Goal: Information Seeking & Learning: Learn about a topic

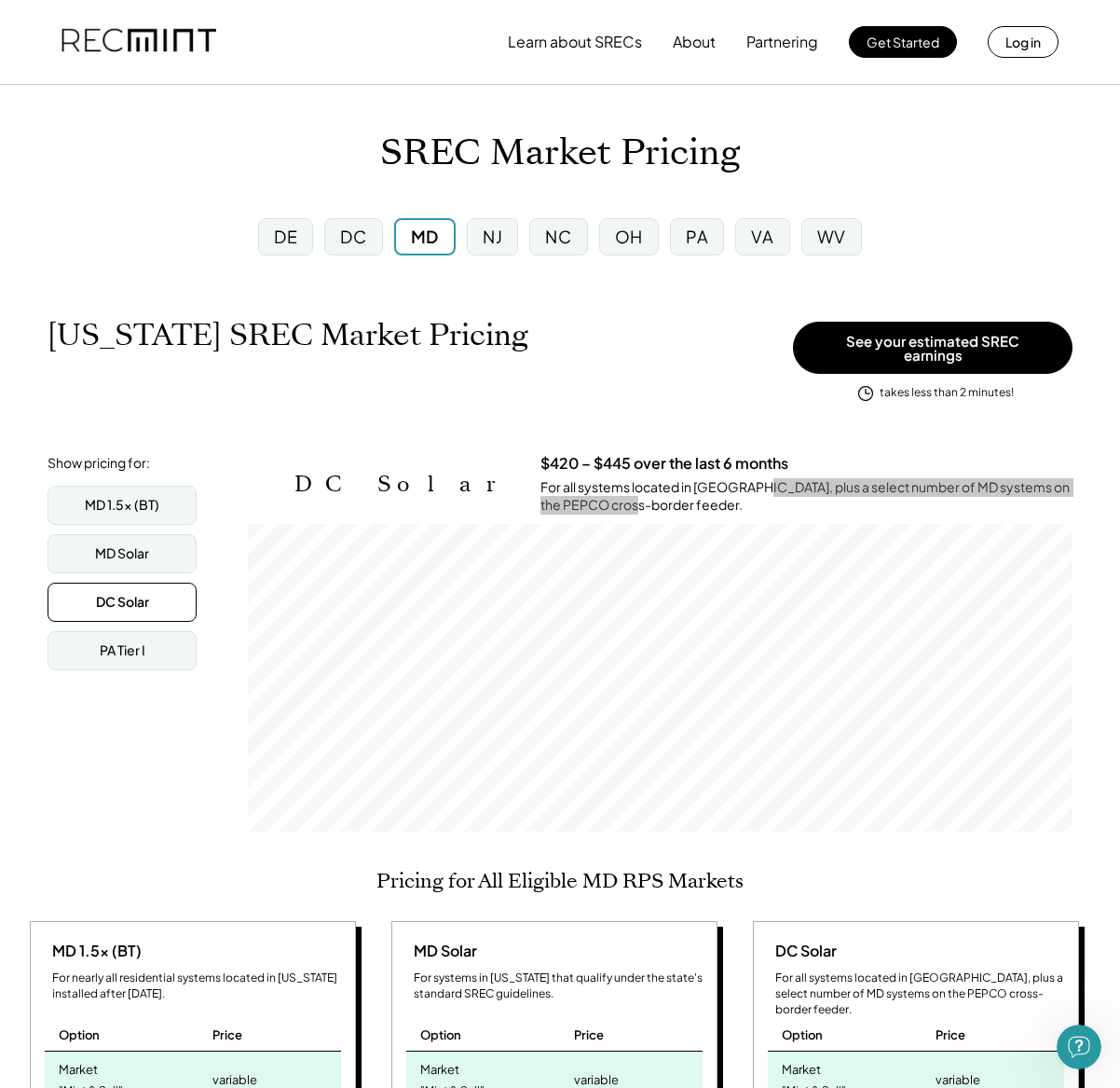
scroll to position [170, 0]
click at [1068, 1058] on div "Open Intercom Messenger" at bounding box center [1080, 1047] width 62 height 62
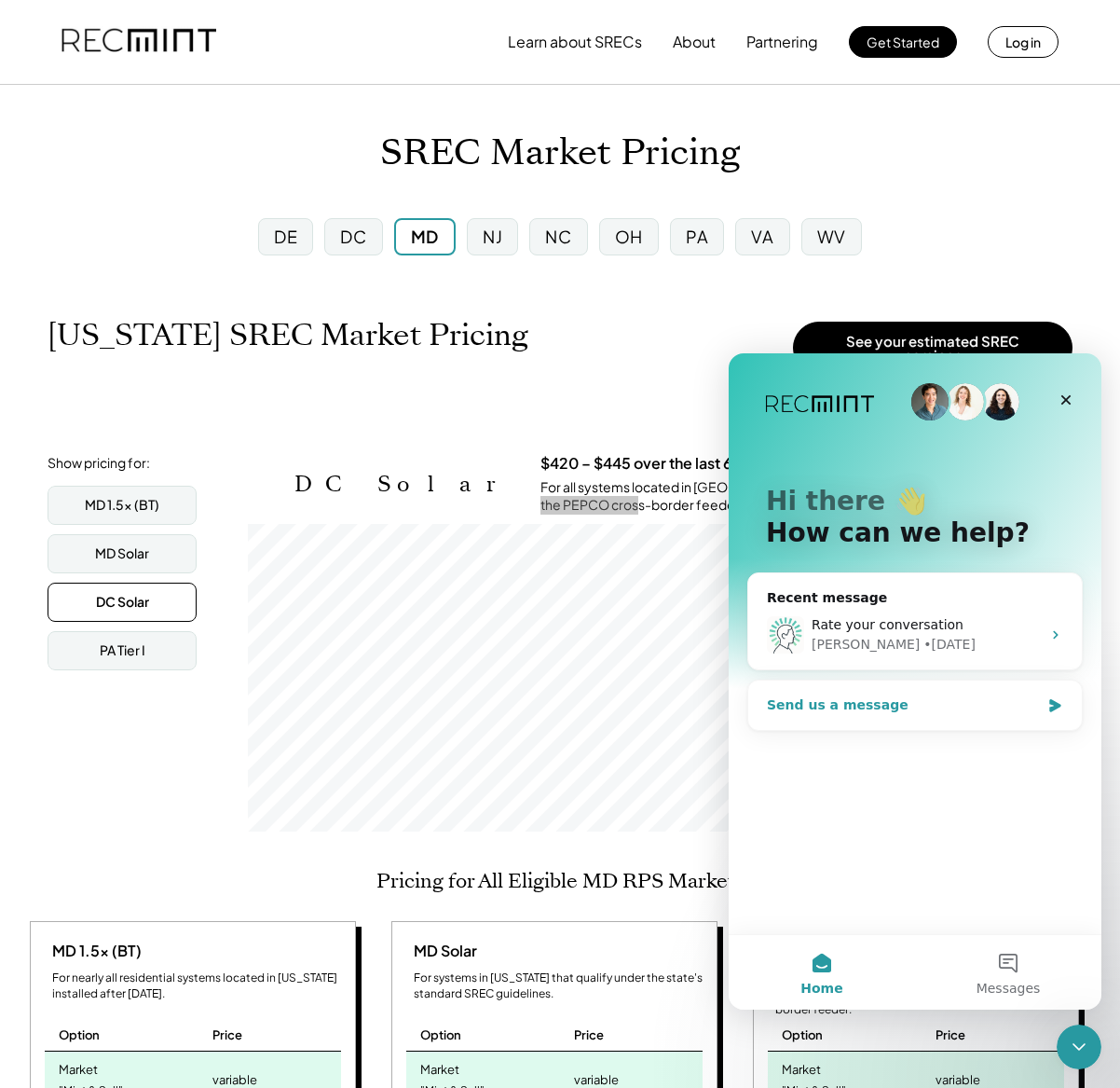
click at [834, 728] on div "Send us a message" at bounding box center [916, 704] width 334 height 50
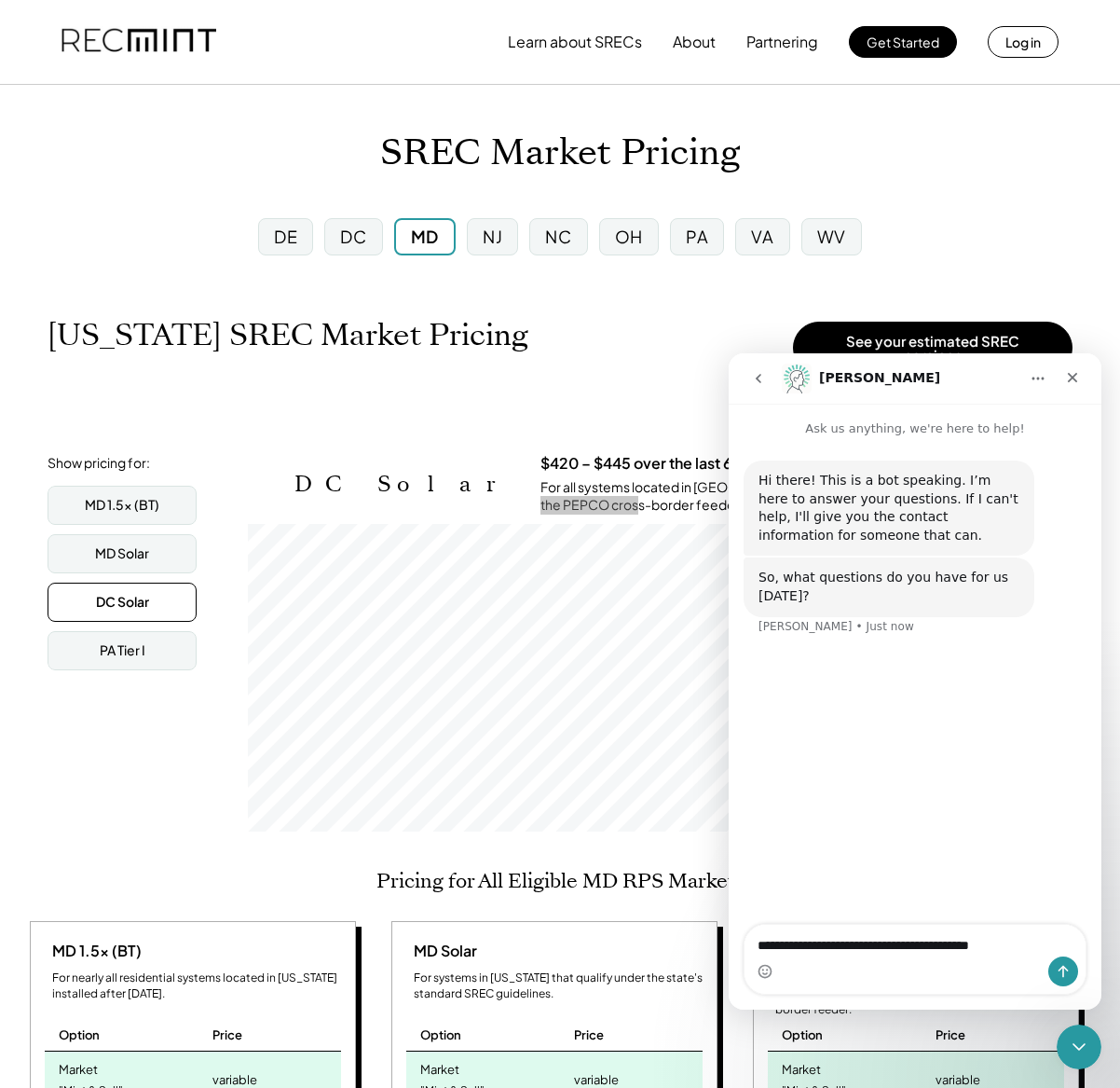
type textarea "**********"
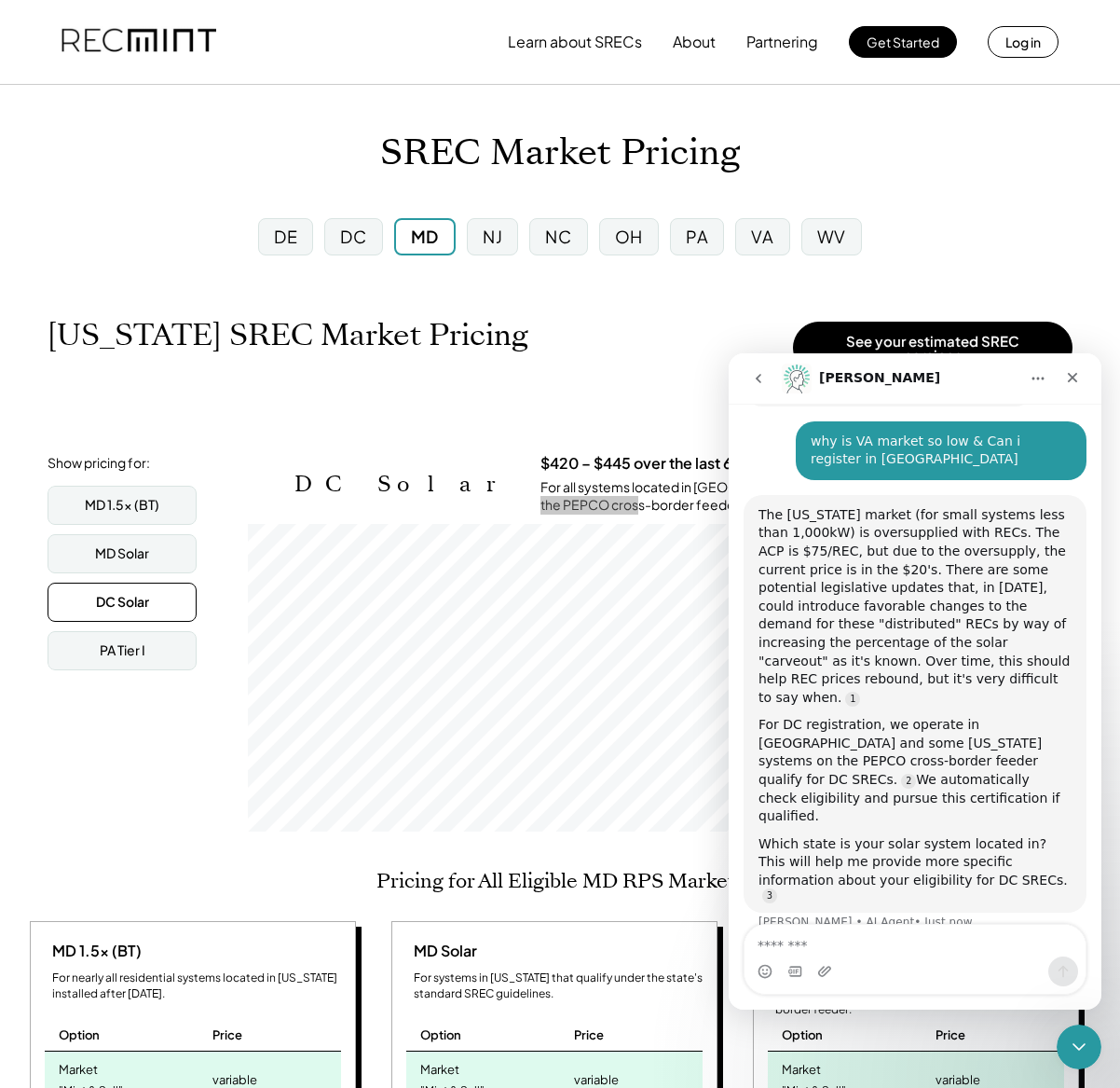
scroll to position [151, 0]
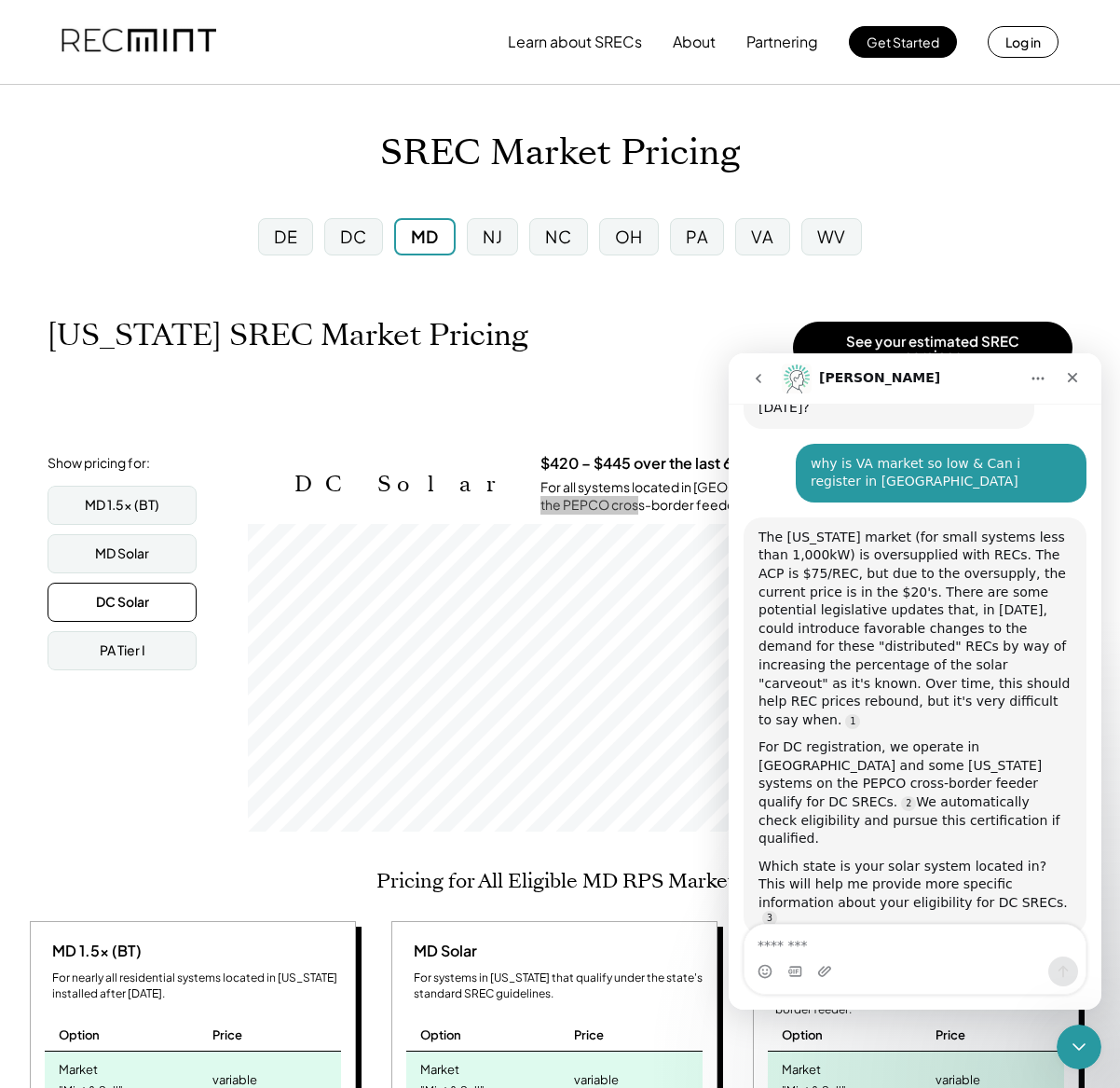
click at [955, 622] on div "The Virginia market (for small systems less than 1,000kW) is oversupplied with …" at bounding box center [916, 628] width 313 height 202
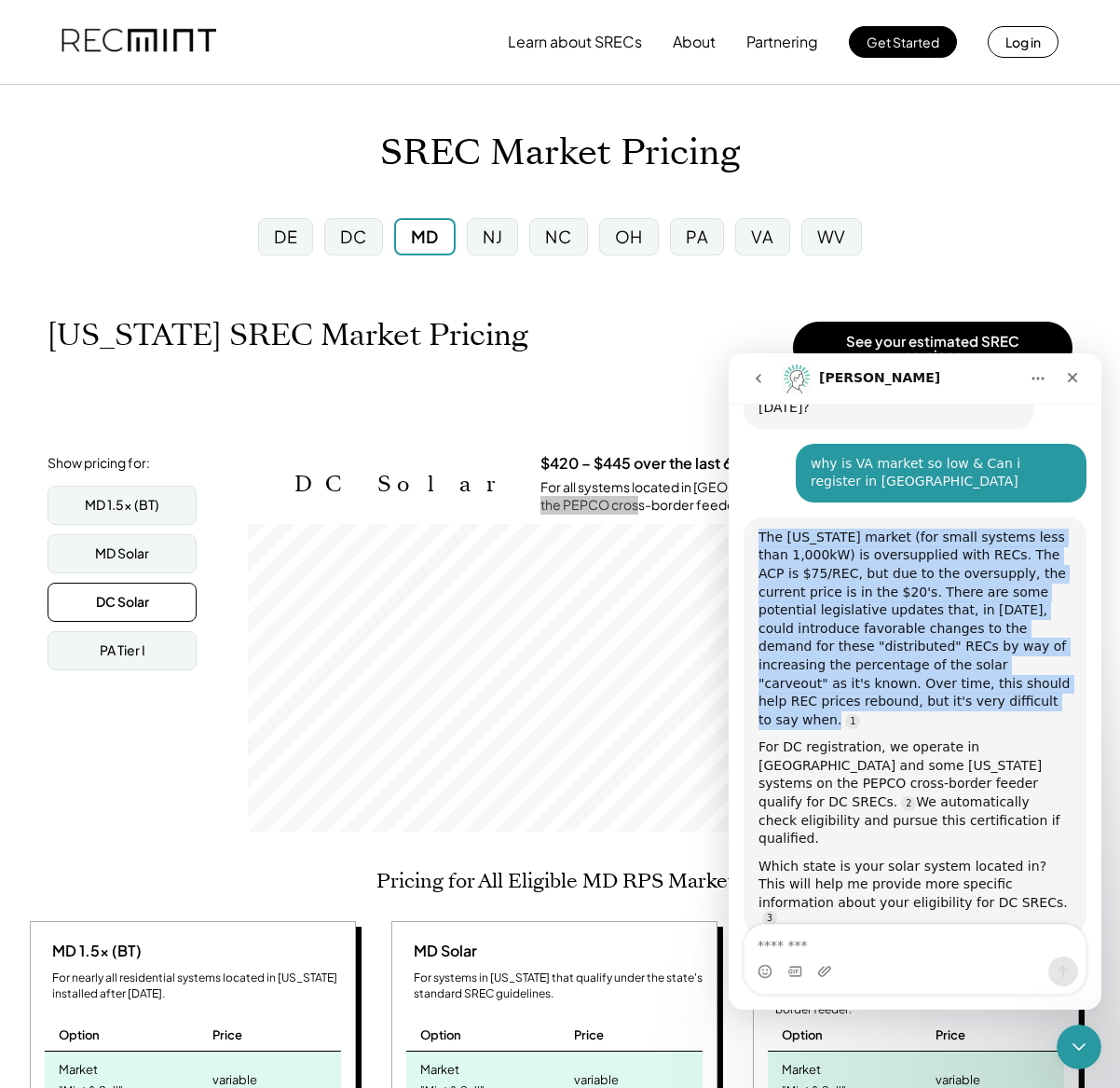
click at [955, 622] on div "The Virginia market (for small systems less than 1,000kW) is oversupplied with …" at bounding box center [916, 628] width 313 height 202
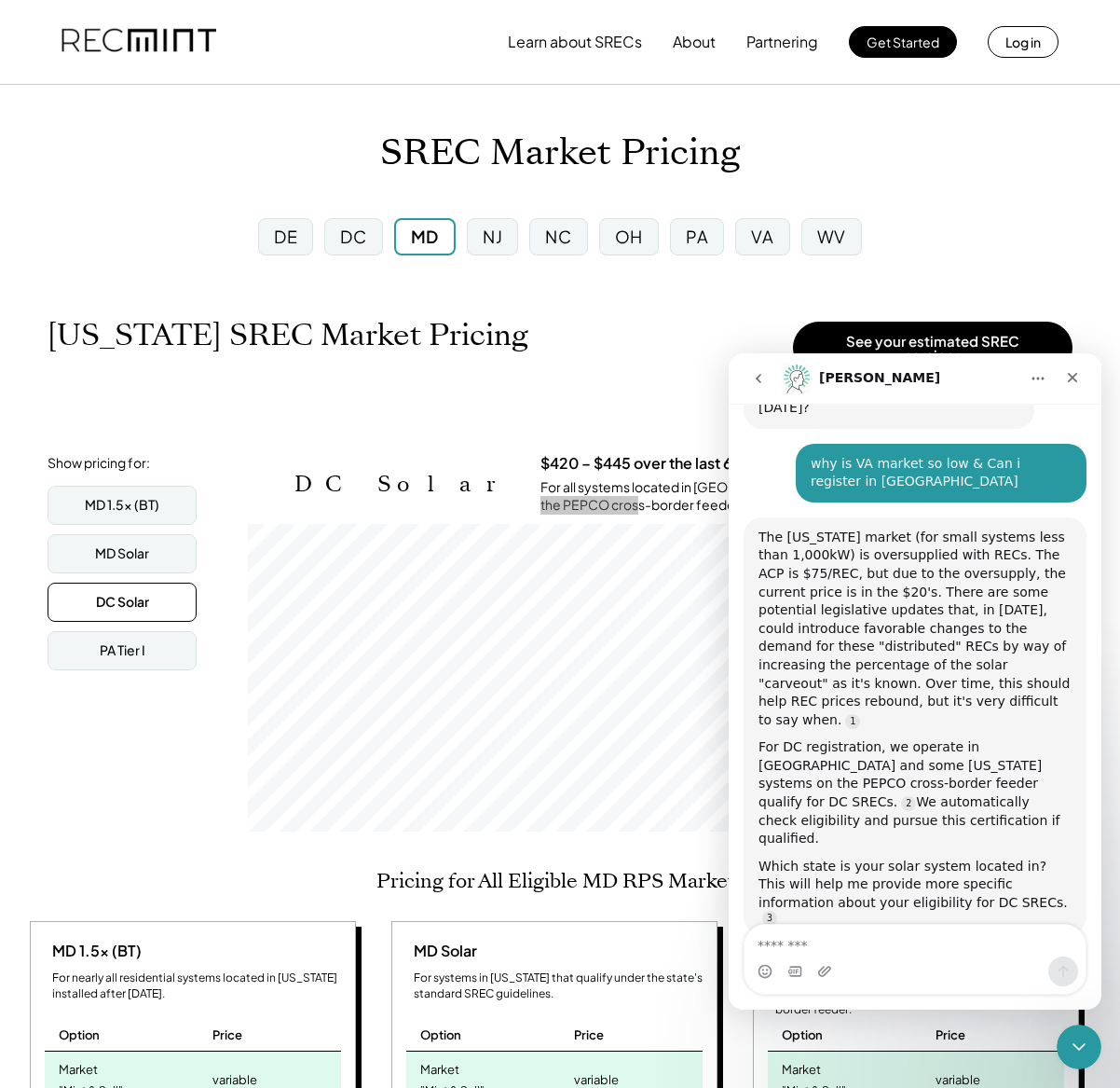
click at [843, 762] on div "For DC registration, we operate in DC and some Maryland systems on the PEPCO cr…" at bounding box center [916, 793] width 313 height 110
drag, startPoint x: 843, startPoint y: 760, endPoint x: 842, endPoint y: 748, distance: 12.0
click at [843, 760] on div "For DC registration, we operate in DC and some Maryland systems on the PEPCO cr…" at bounding box center [916, 793] width 313 height 110
click at [854, 674] on div "The Virginia market (for small systems less than 1,000kW) is oversupplied with …" at bounding box center [916, 628] width 313 height 202
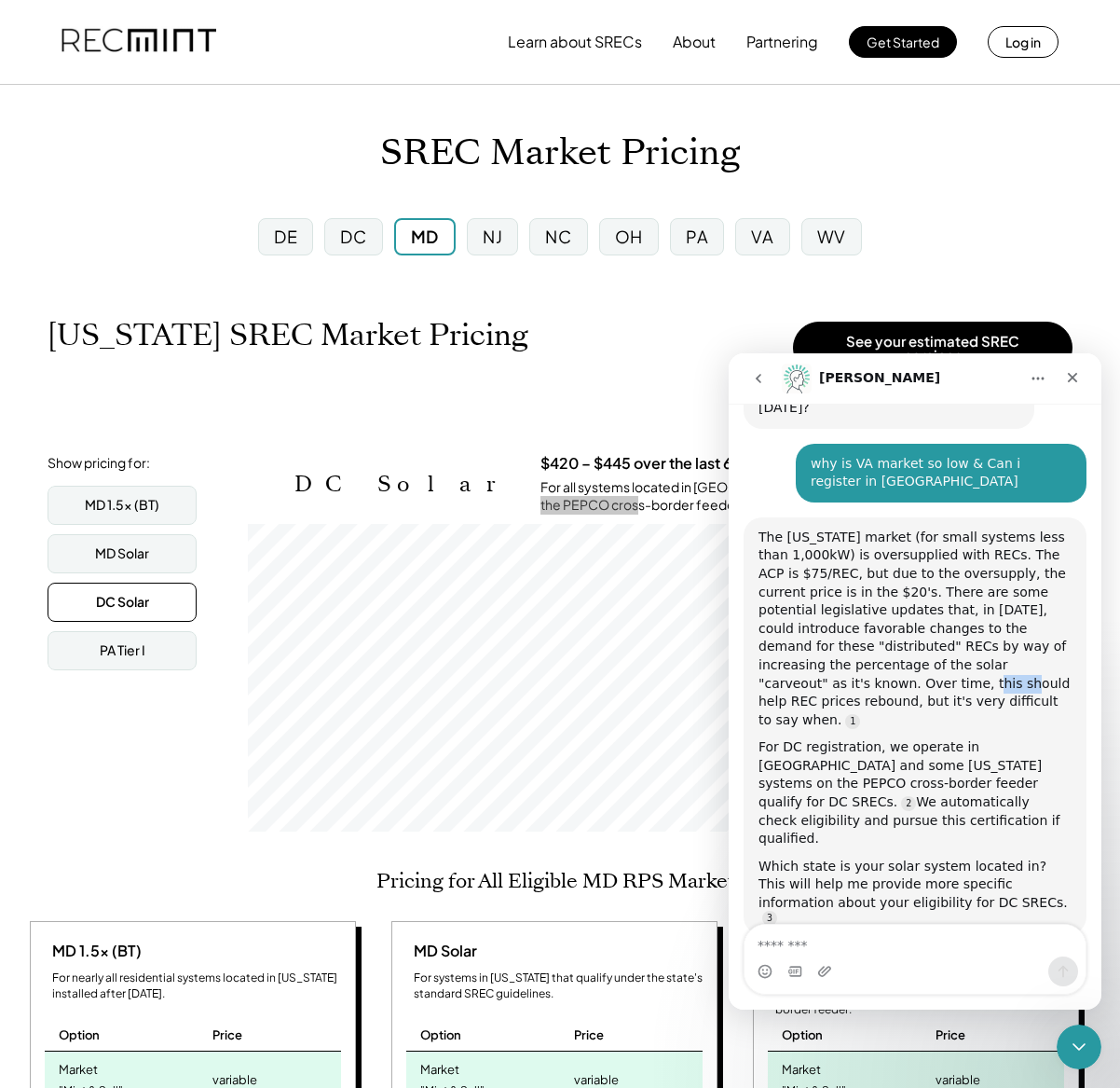
click at [854, 674] on div "The Virginia market (for small systems less than 1,000kW) is oversupplied with …" at bounding box center [916, 628] width 313 height 202
click at [851, 757] on div "For DC registration, we operate in DC and some Maryland systems on the PEPCO cr…" at bounding box center [916, 793] width 313 height 110
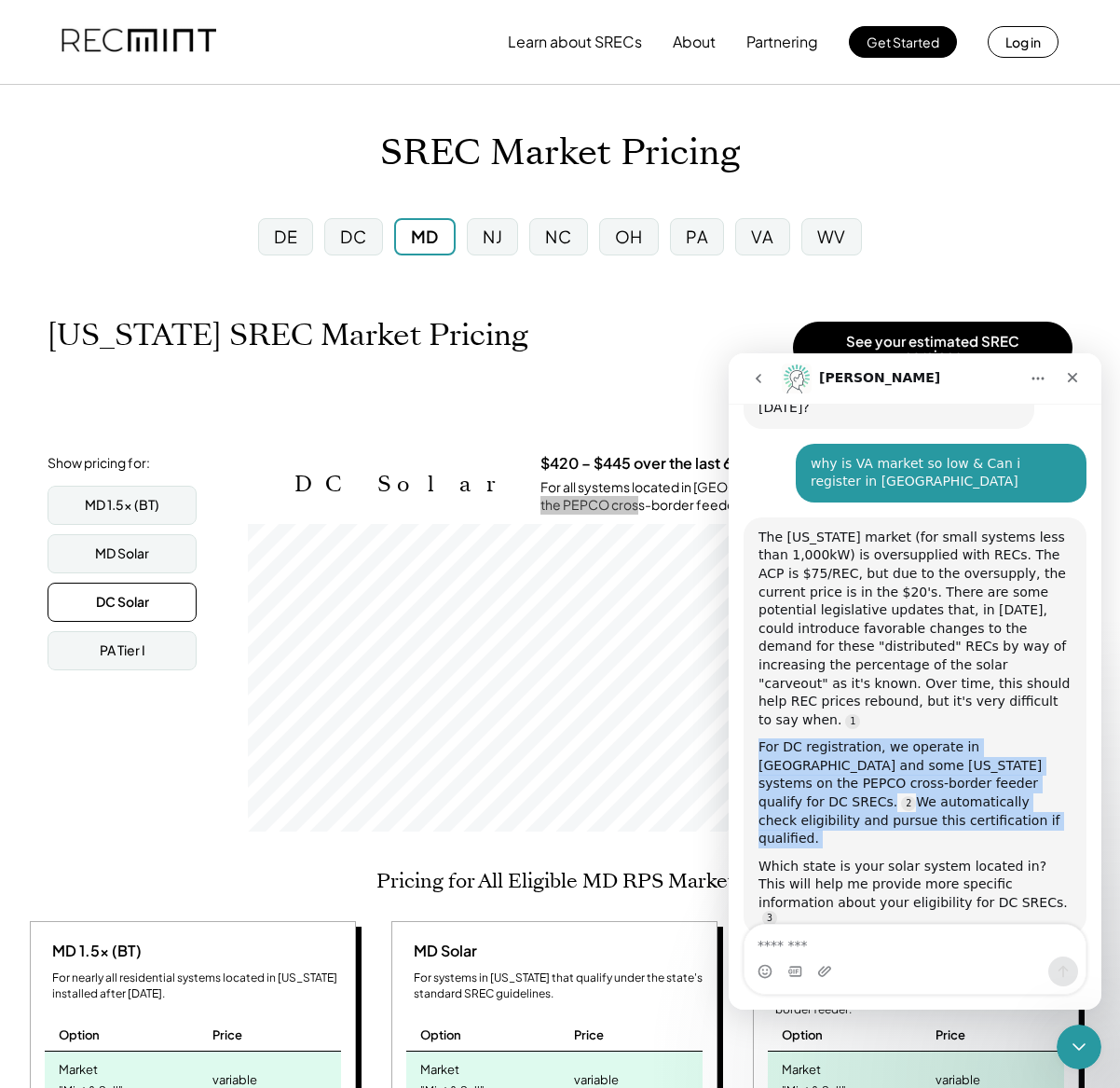
click at [851, 757] on div "For DC registration, we operate in DC and some Maryland systems on the PEPCO cr…" at bounding box center [916, 793] width 313 height 110
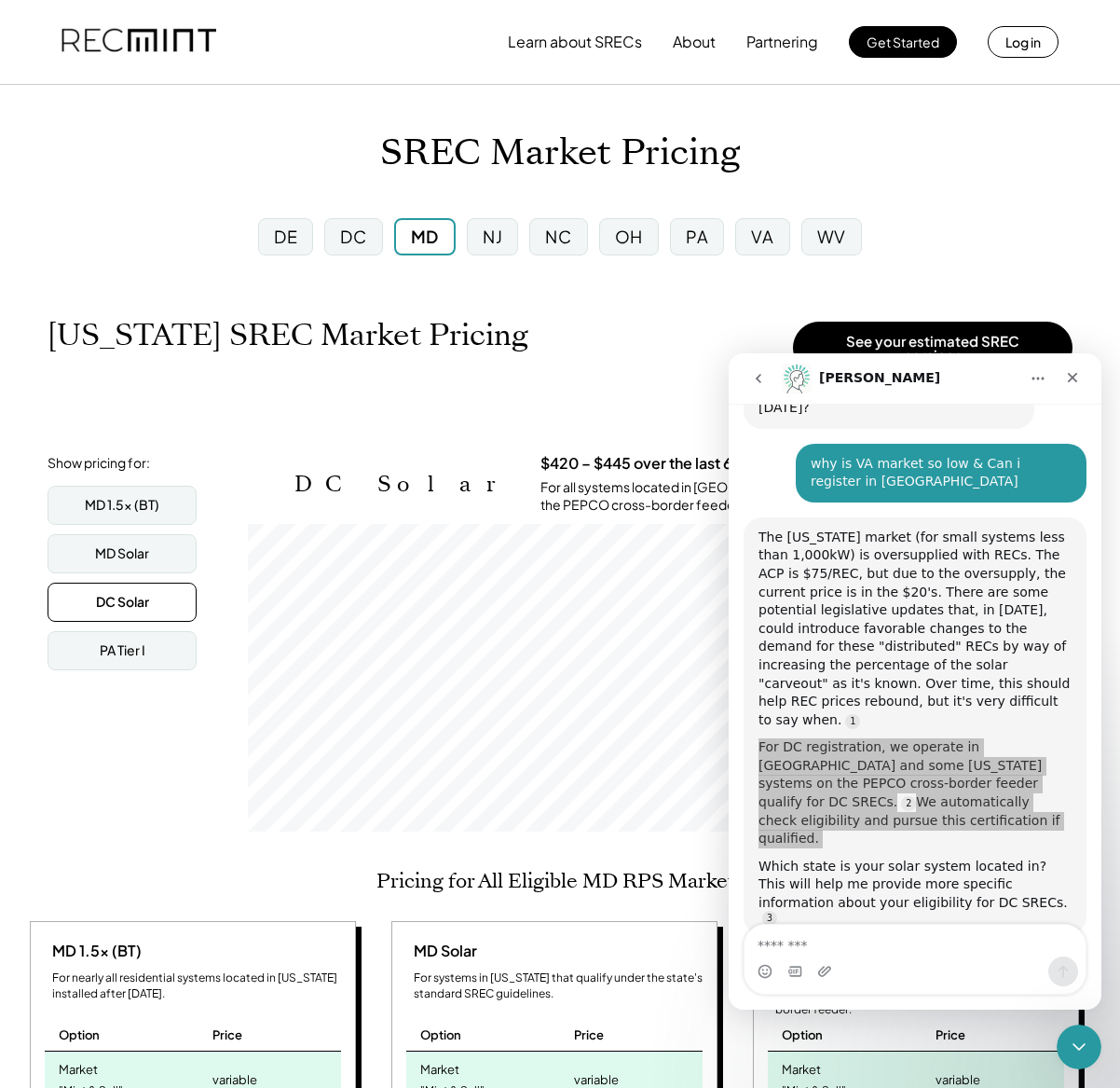
click at [332, 238] on div "DC" at bounding box center [354, 237] width 58 height 38
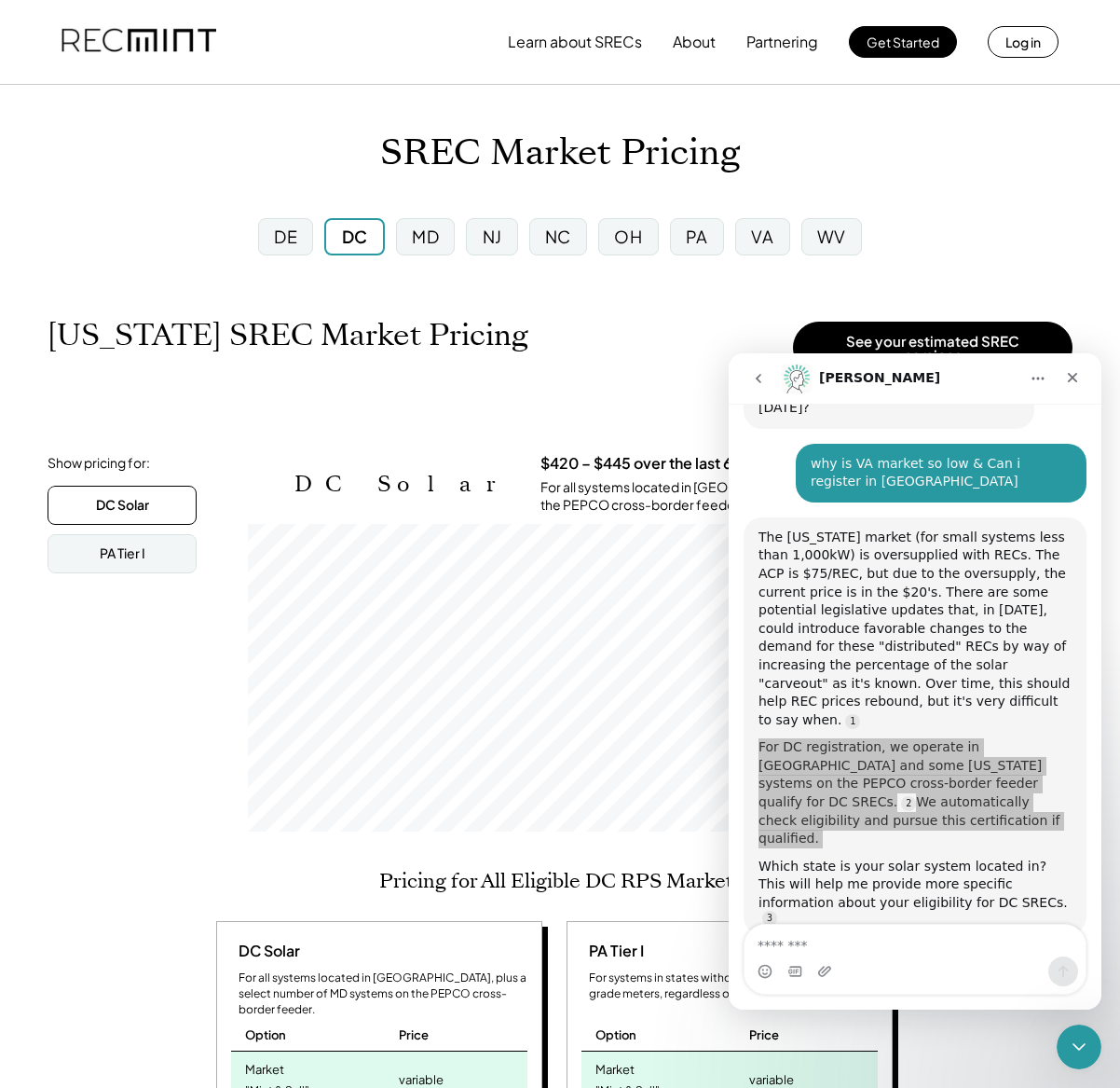
click at [434, 247] on div "MD" at bounding box center [425, 235] width 27 height 23
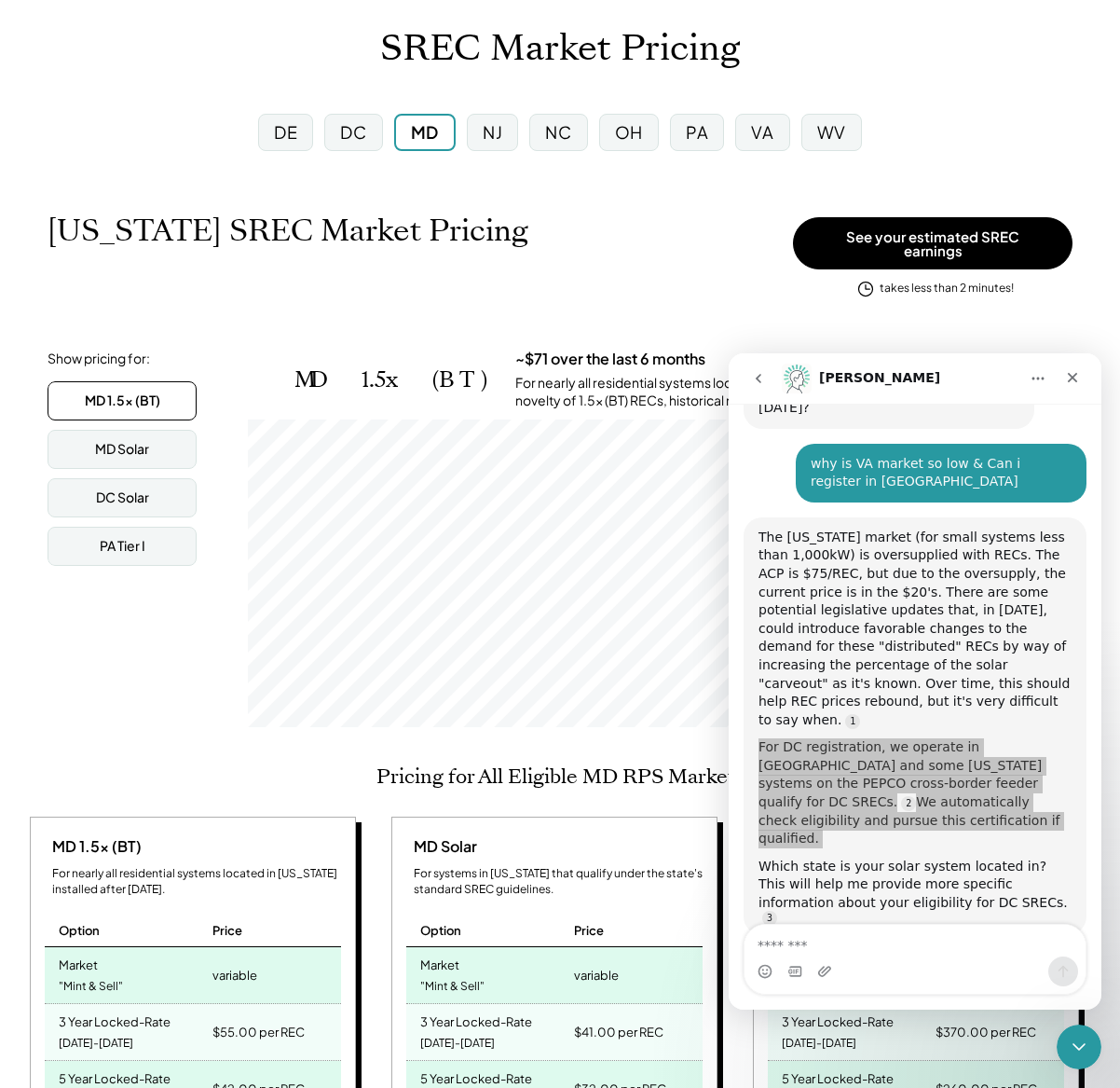
scroll to position [156, 0]
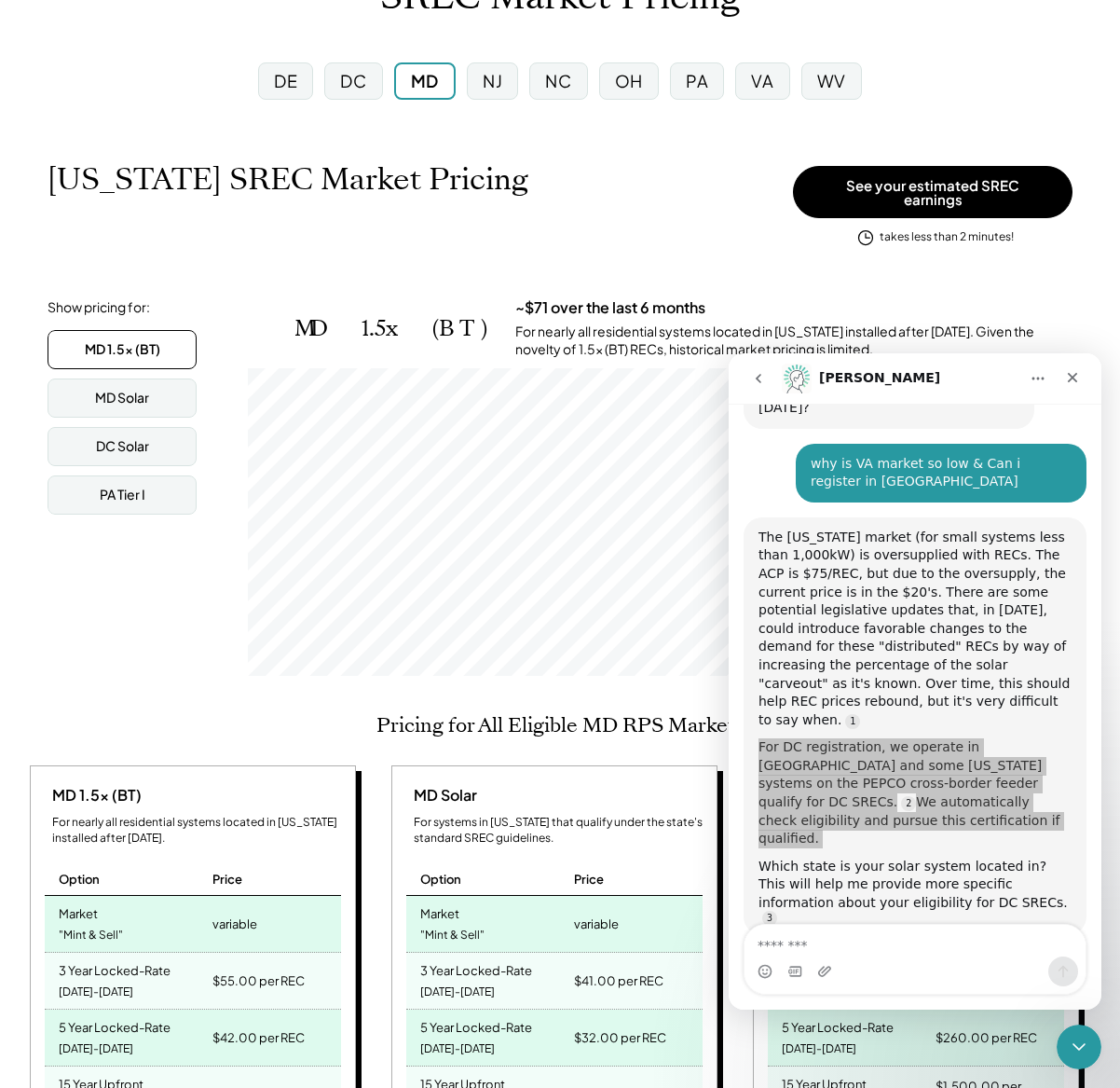
click at [123, 437] on div "DC Solar" at bounding box center [122, 446] width 53 height 19
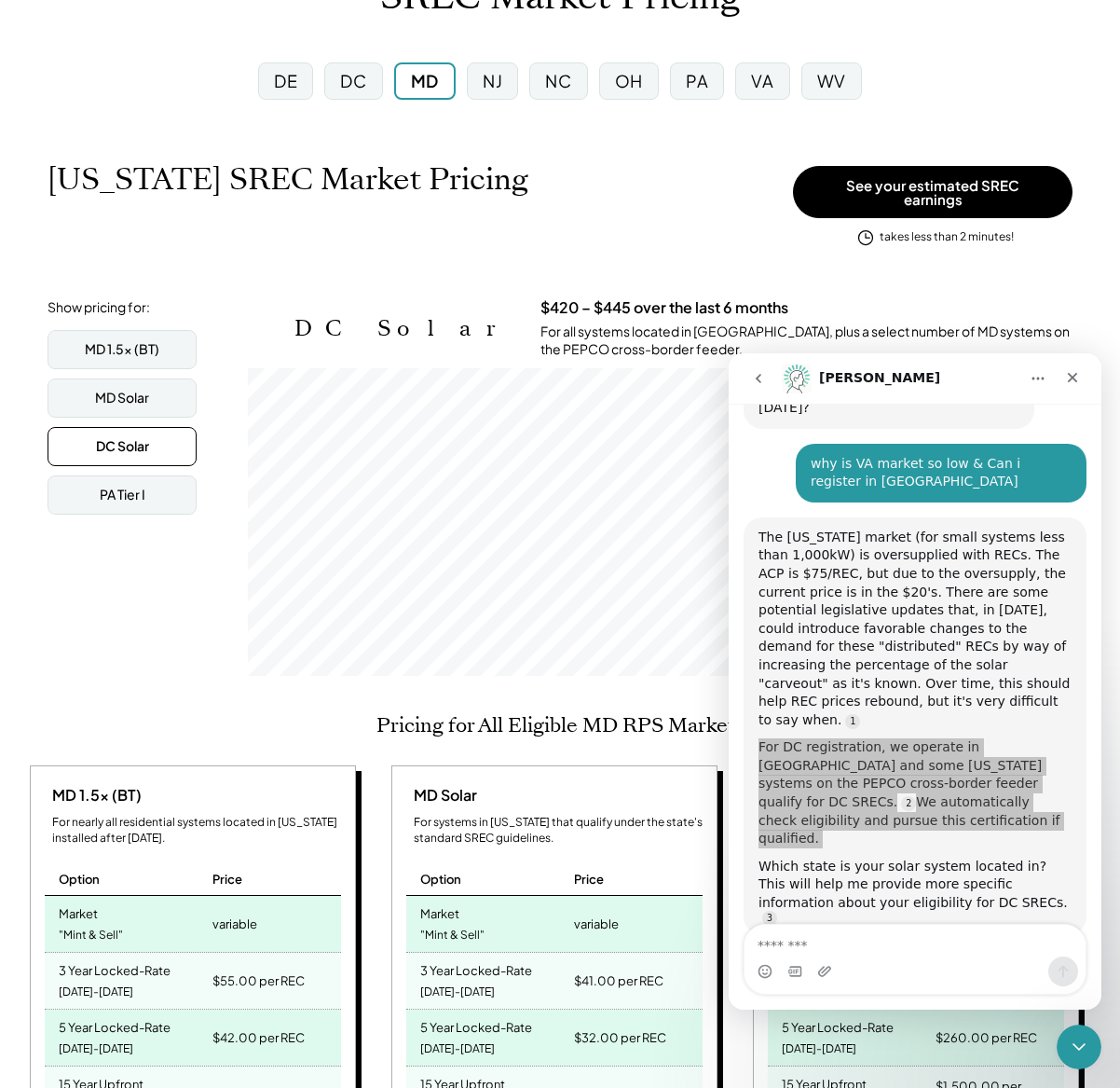
scroll to position [308, 825]
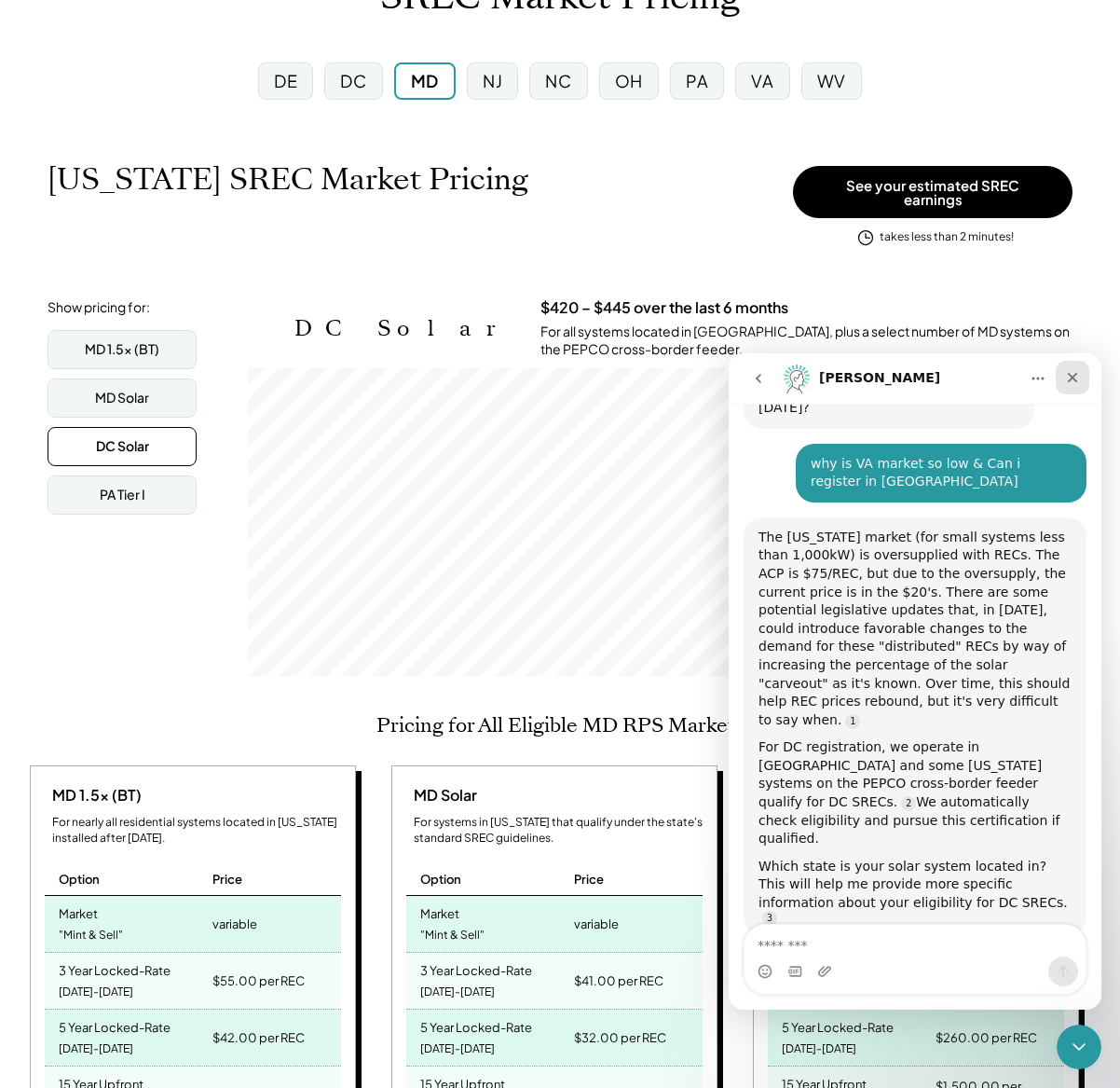
click at [1056, 375] on div "Close" at bounding box center [1073, 378] width 34 height 34
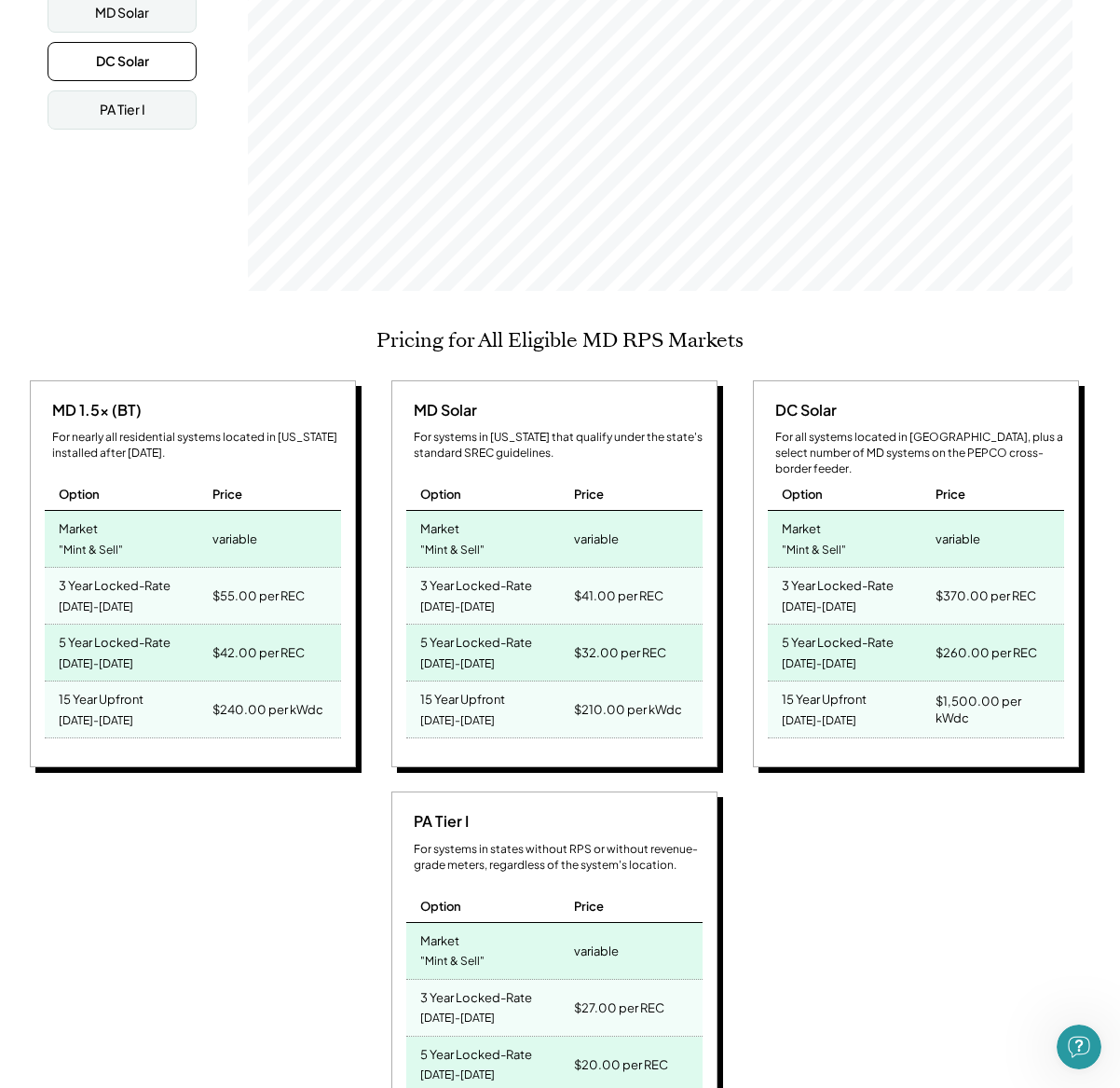
scroll to position [764, 0]
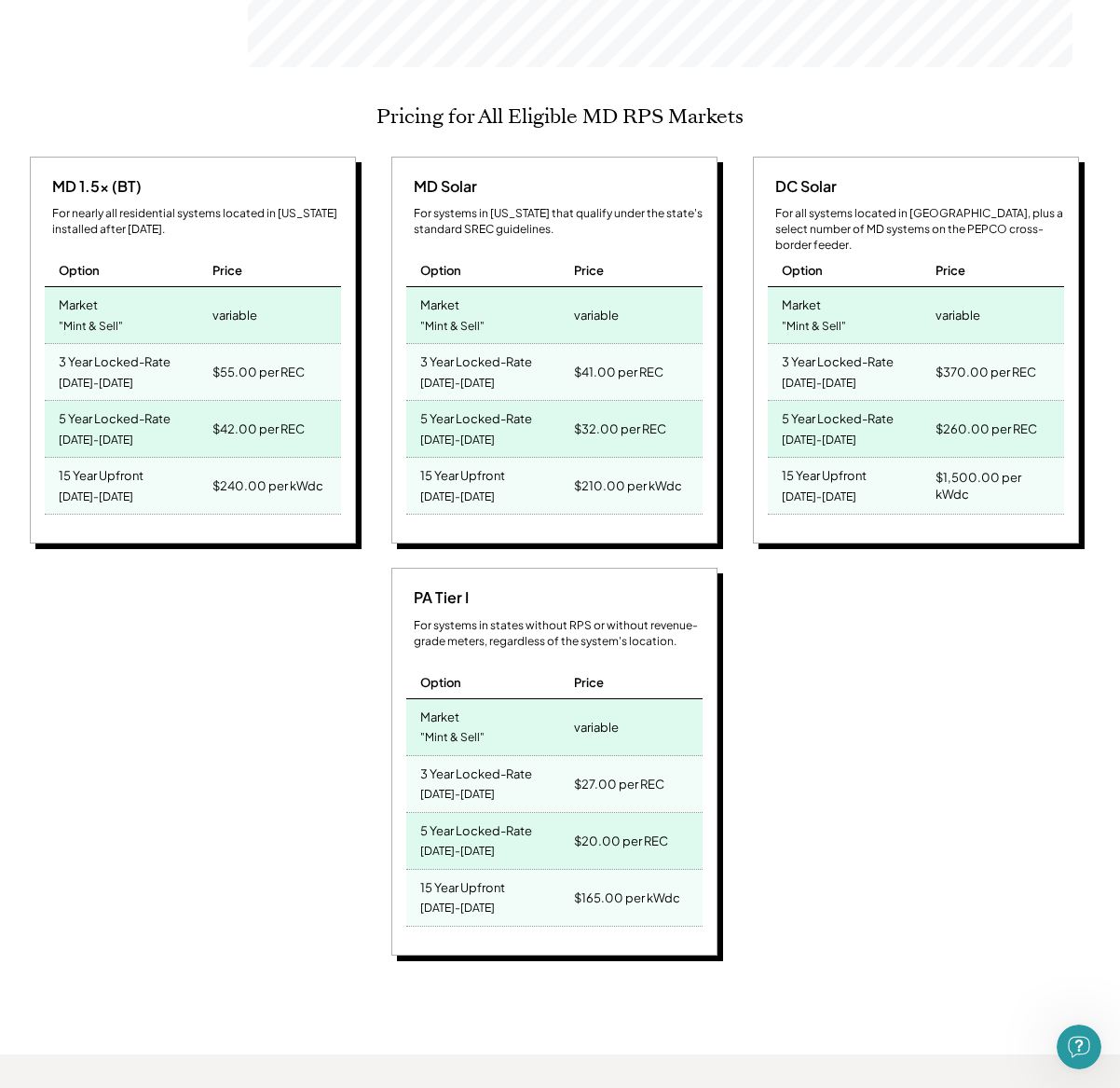
click at [967, 208] on div "For all systems located in DC, plus a select number of MD systems on the PEPCO …" at bounding box center [916, 222] width 296 height 33
drag, startPoint x: 776, startPoint y: 187, endPoint x: 1033, endPoint y: 198, distance: 257.2
click at [1032, 206] on div "For all systems located in DC, plus a select number of MD systems on the PEPCO …" at bounding box center [920, 230] width 289 height 47
copy div "For all systems located in DC, plus a select number of MD systems on the PEPCO …"
drag, startPoint x: 1064, startPoint y: 1044, endPoint x: 1067, endPoint y: 1033, distance: 11.4
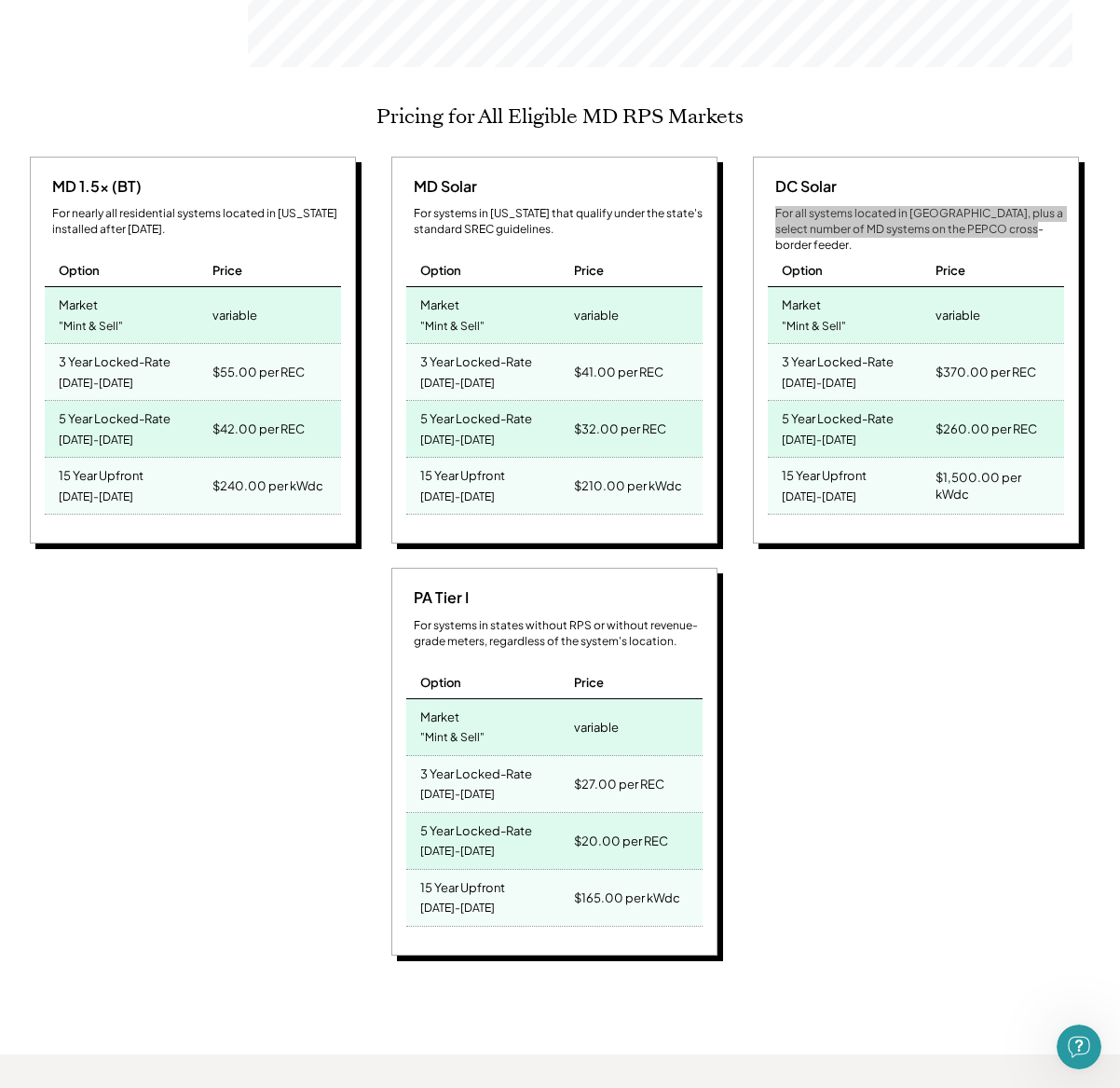
click at [1064, 1044] on div "Open Intercom Messenger" at bounding box center [1080, 1047] width 62 height 62
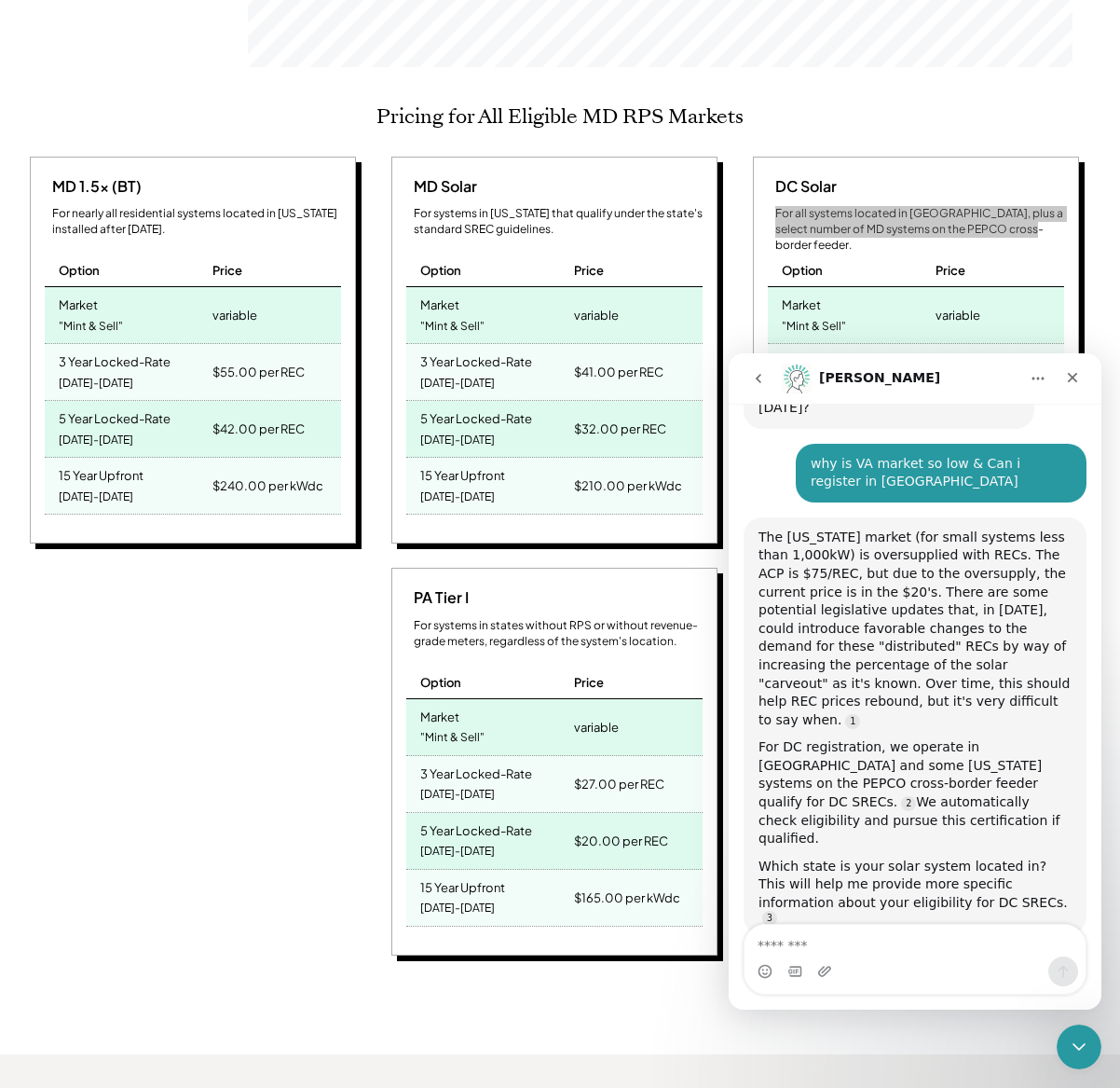
scroll to position [155, 0]
type textarea "**********"
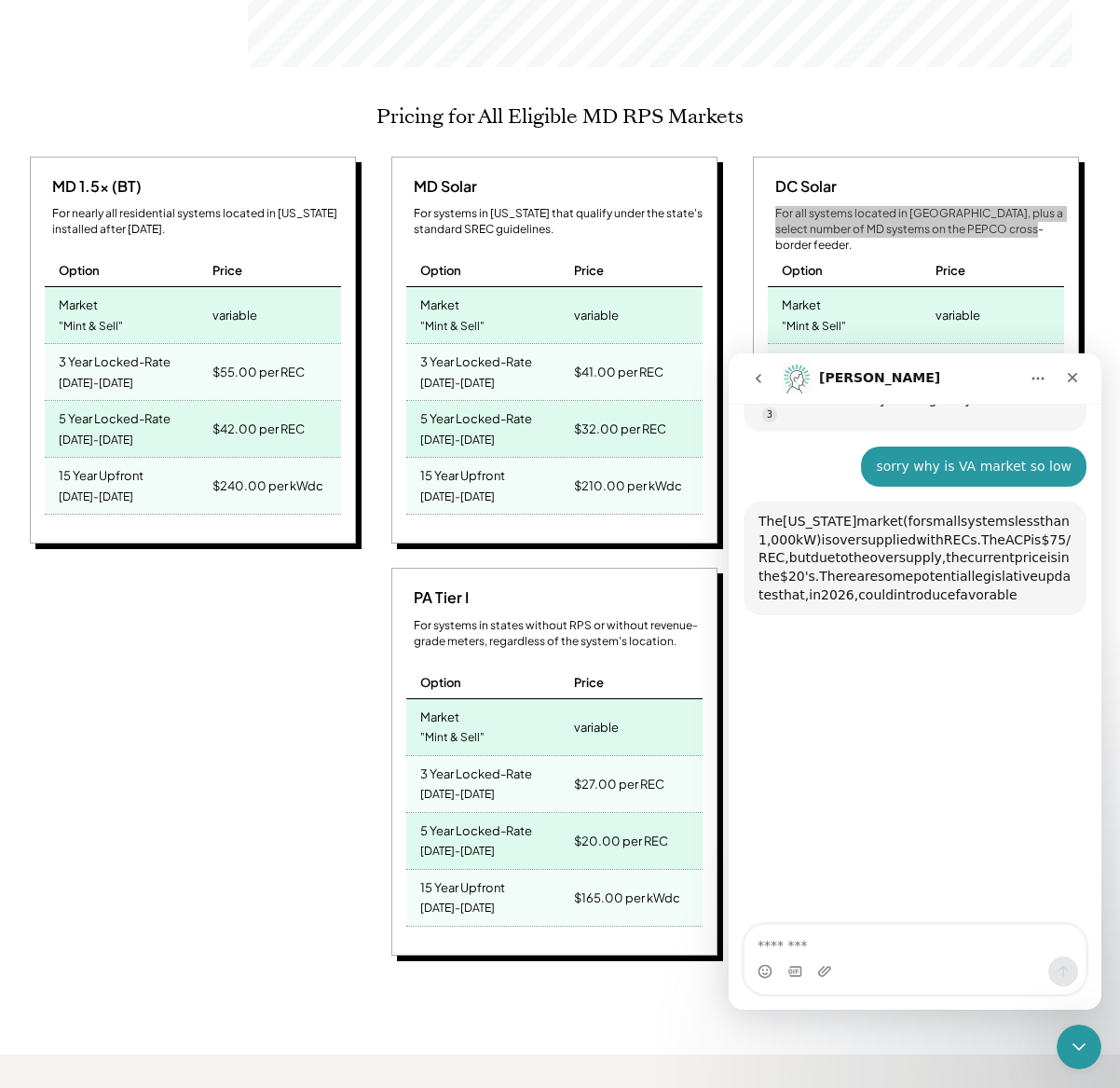
scroll to position [657, 0]
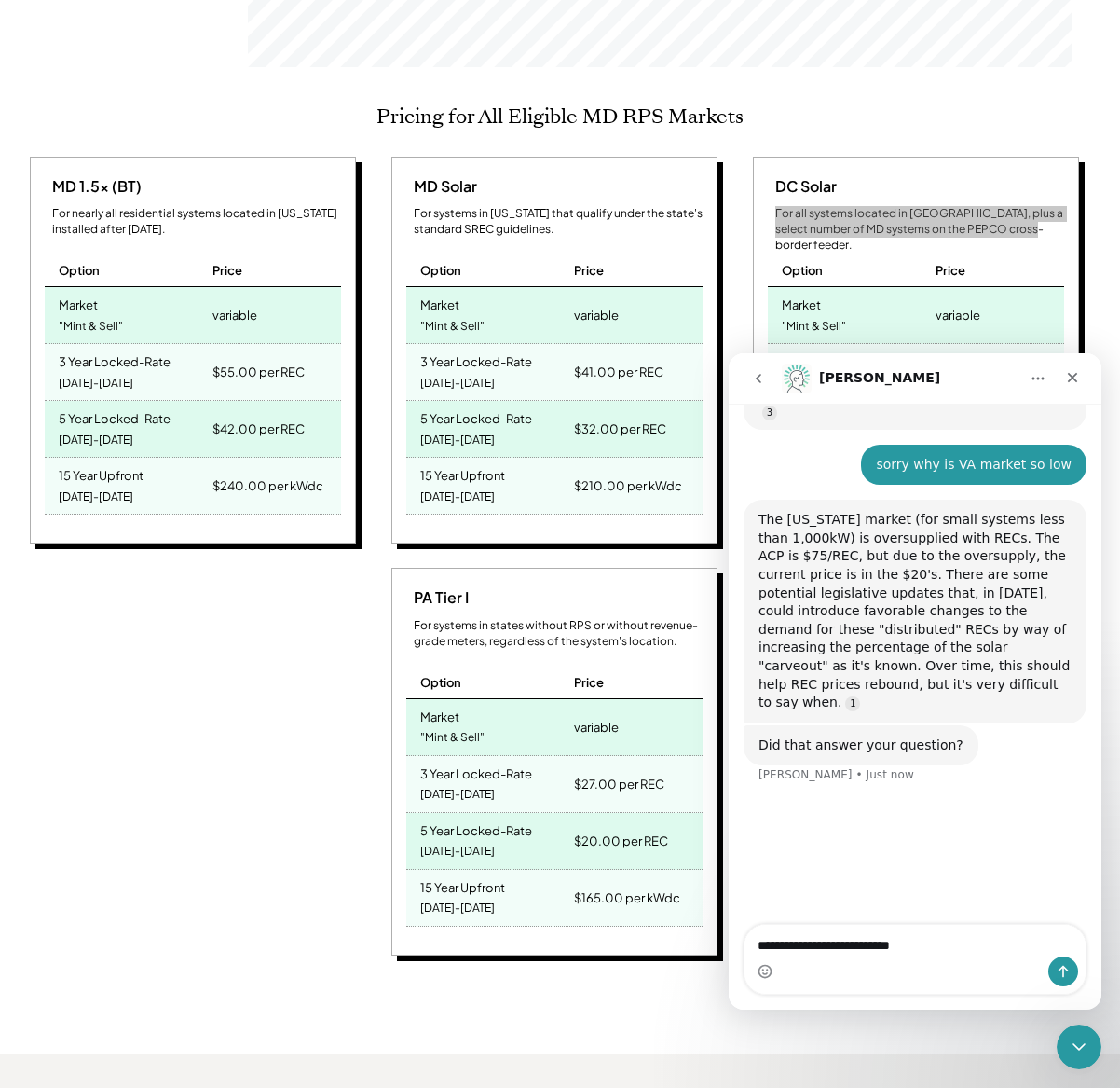
type textarea "**********"
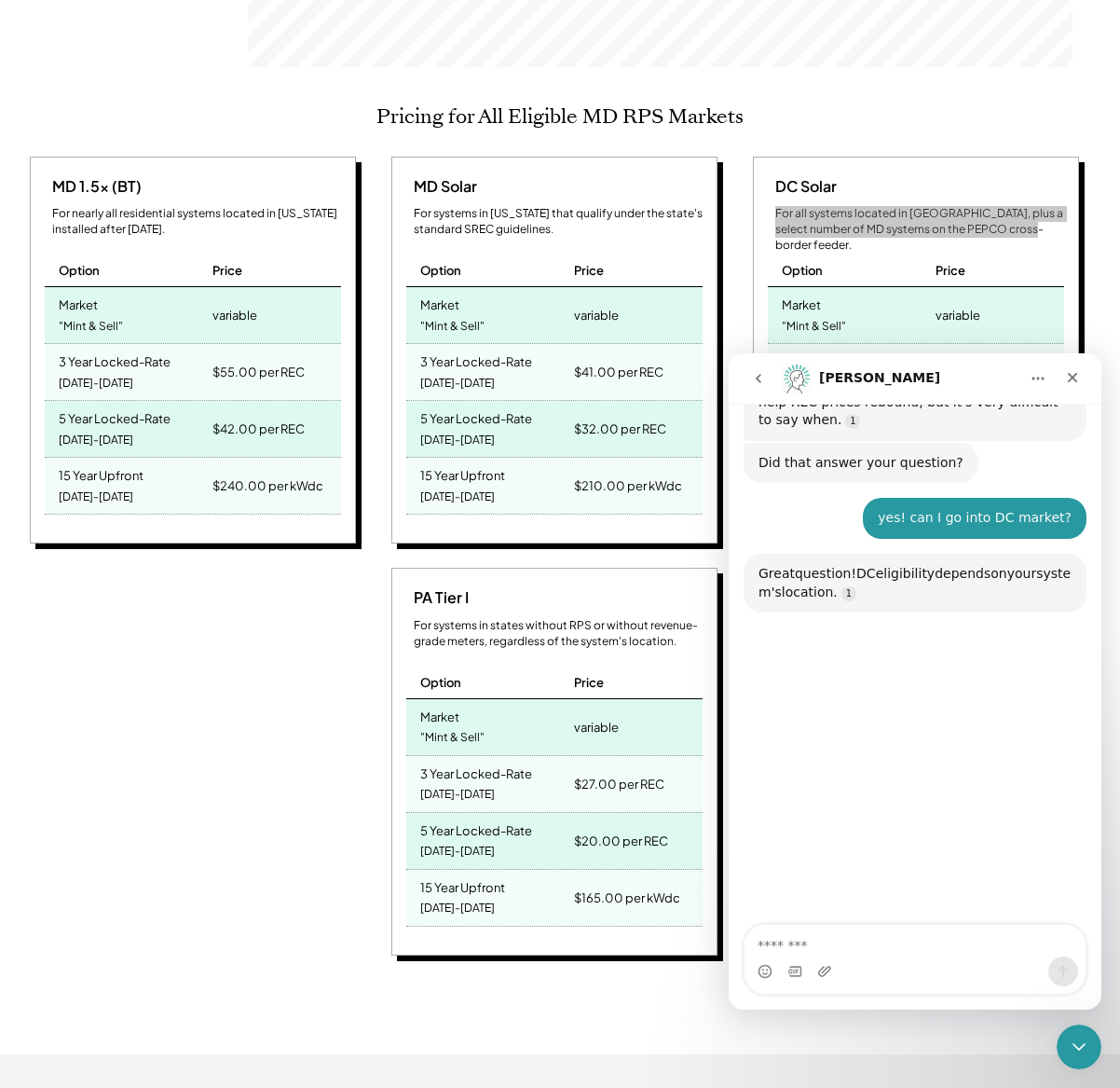
scroll to position [974, 0]
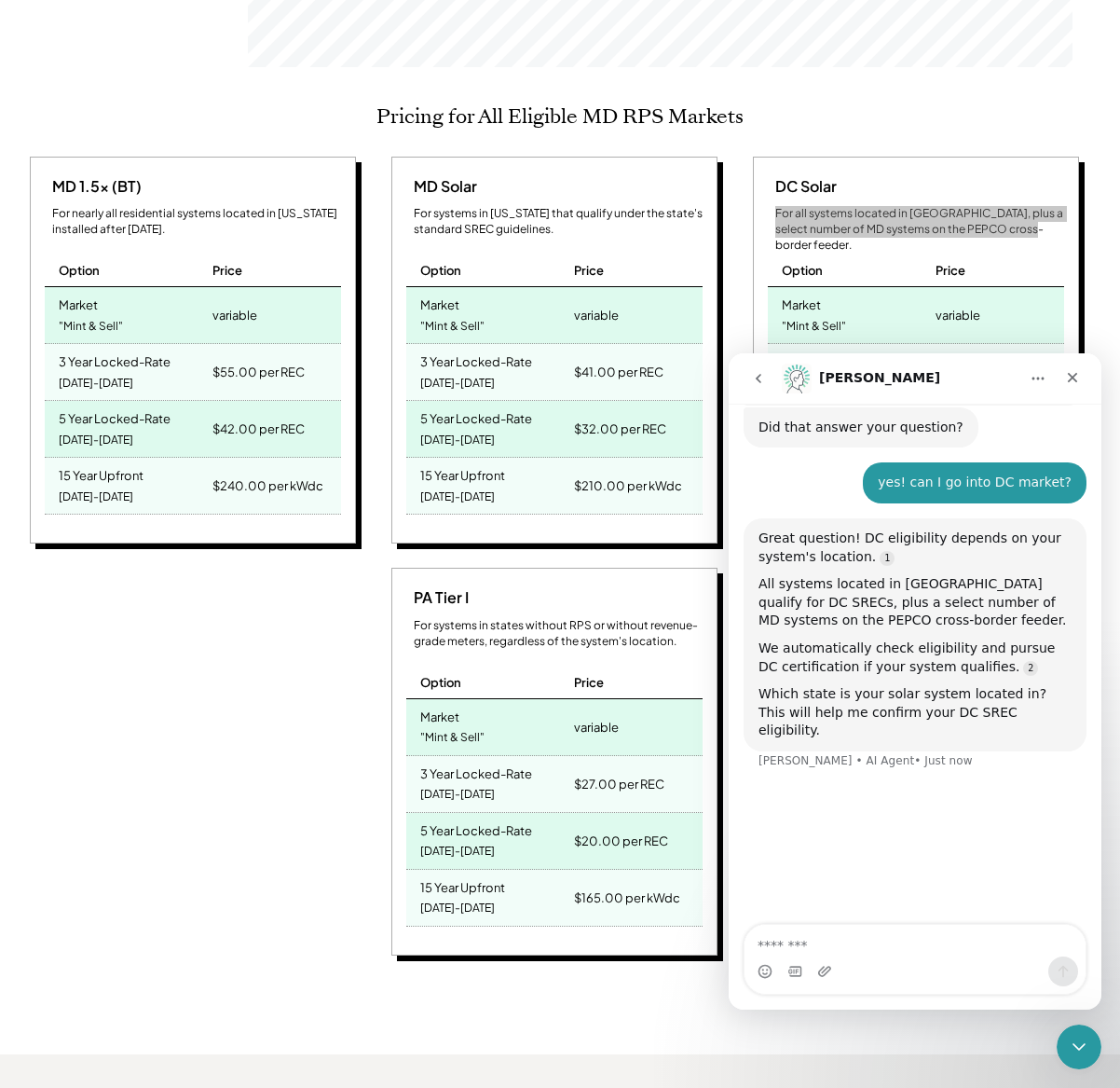
click at [952, 840] on div "Hi there! This is a bot speaking. I’m here to answer your questions. If I can't…" at bounding box center [916, 175] width 373 height 1498
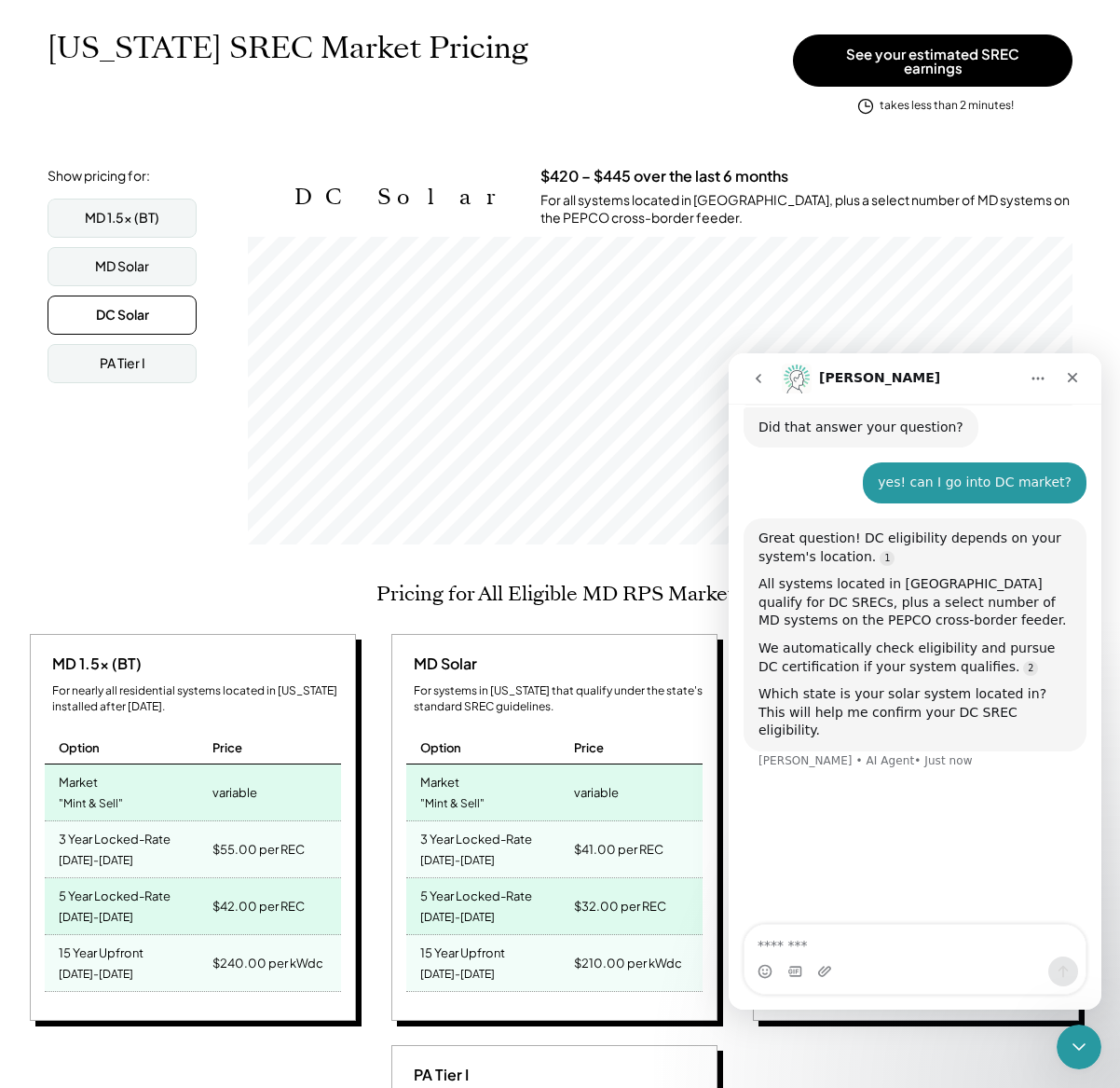
scroll to position [286, 0]
click at [1089, 1038] on icon "Close Intercom Messenger" at bounding box center [1080, 1047] width 23 height 23
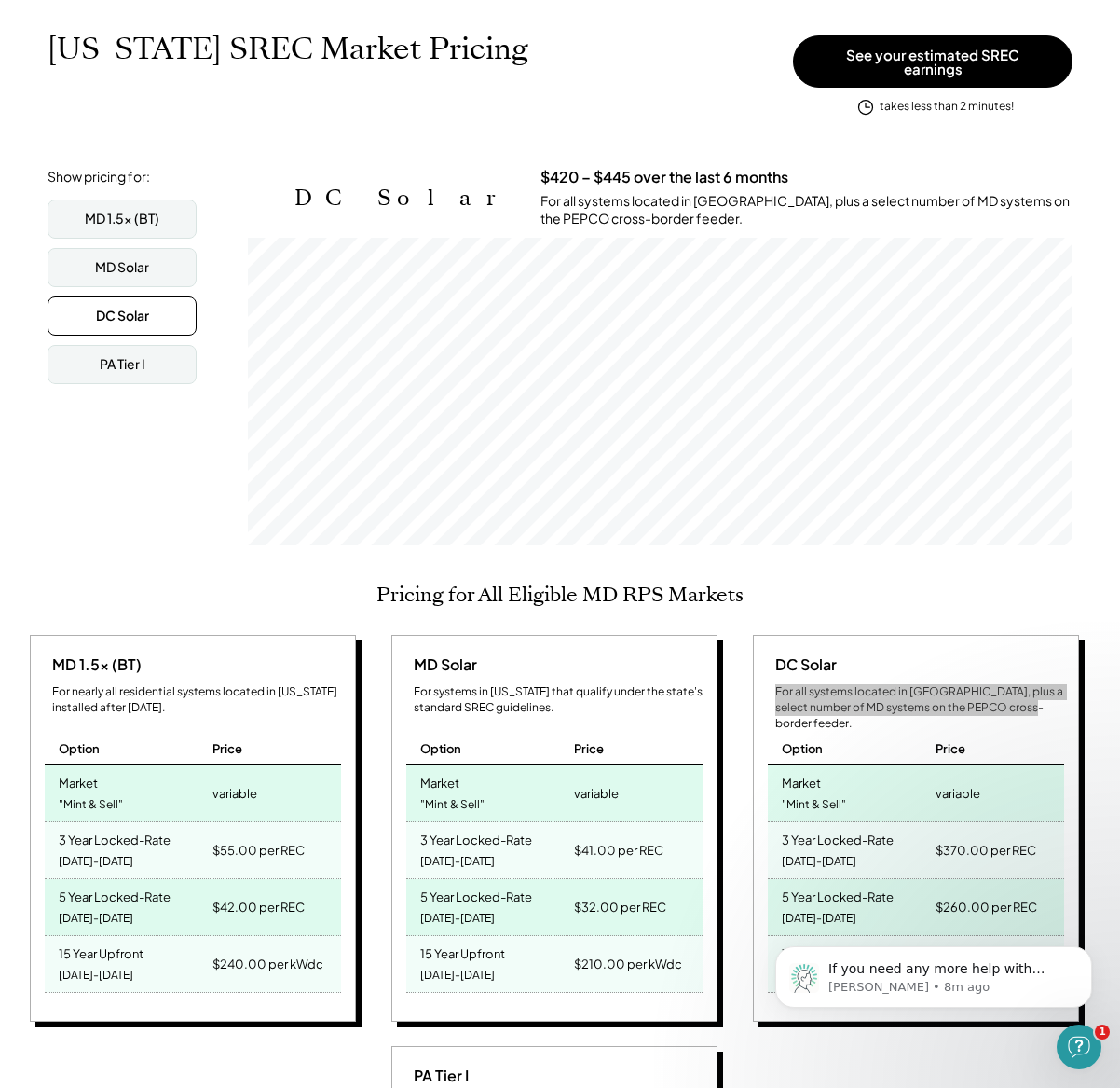
scroll to position [1008, 0]
click at [1078, 1051] on icon "Open Intercom Messenger" at bounding box center [1080, 1047] width 31 height 31
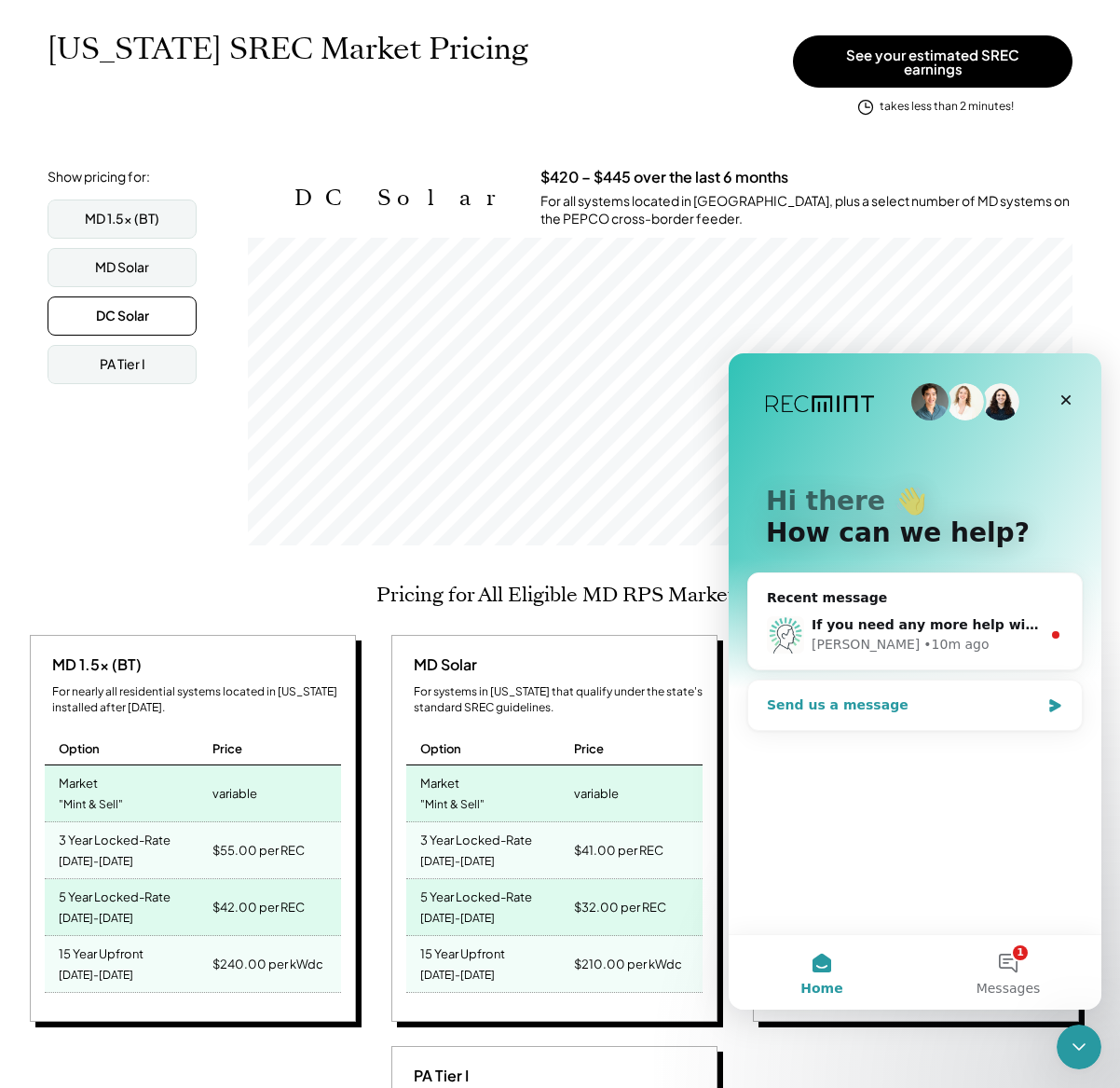
click at [796, 711] on div "Send us a message" at bounding box center [903, 704] width 273 height 20
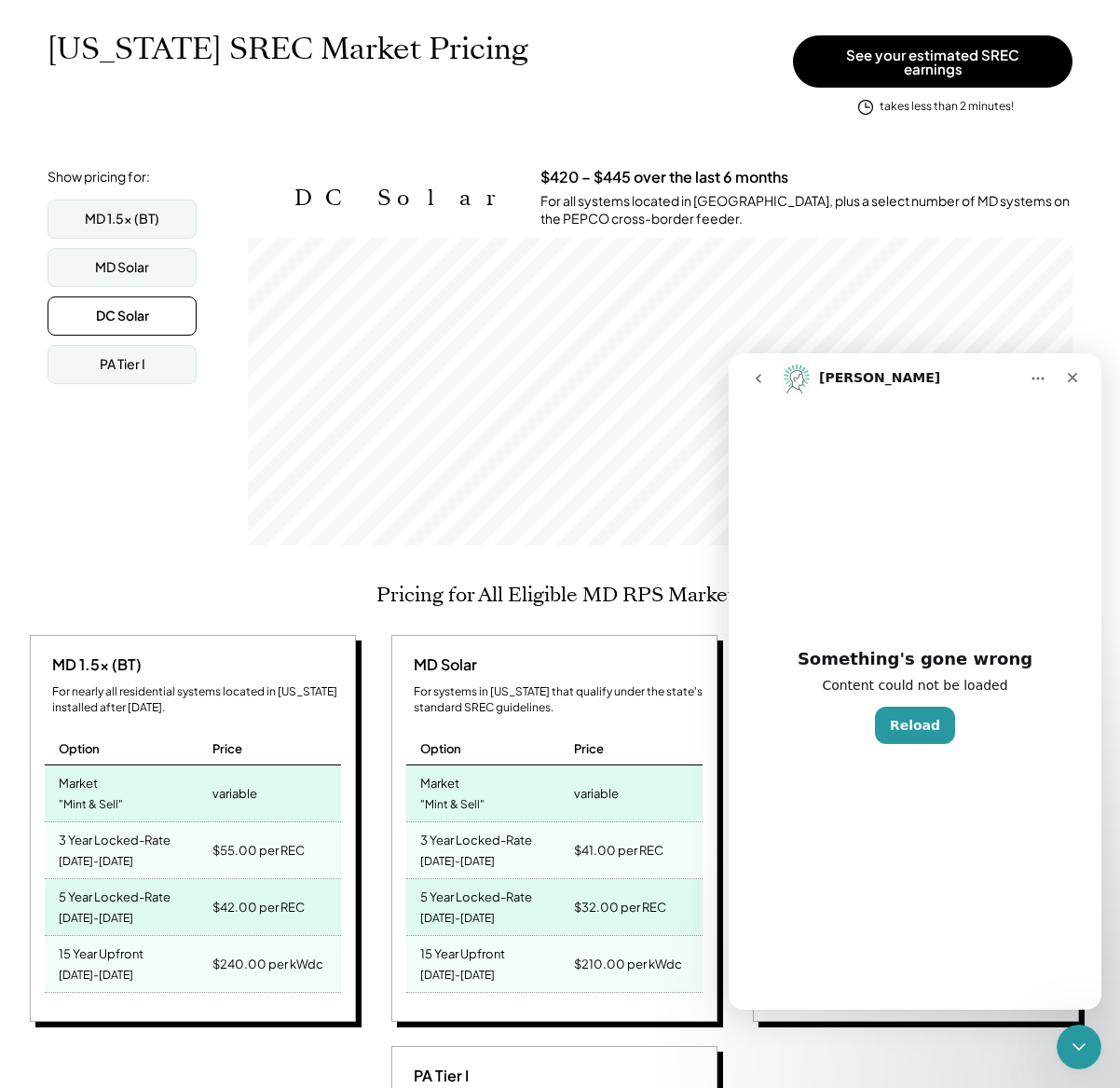
click at [907, 733] on div "Something's gone wrong Content could not be loaded Reload" at bounding box center [916, 706] width 373 height 606
click at [907, 733] on button "Reload" at bounding box center [915, 725] width 80 height 38
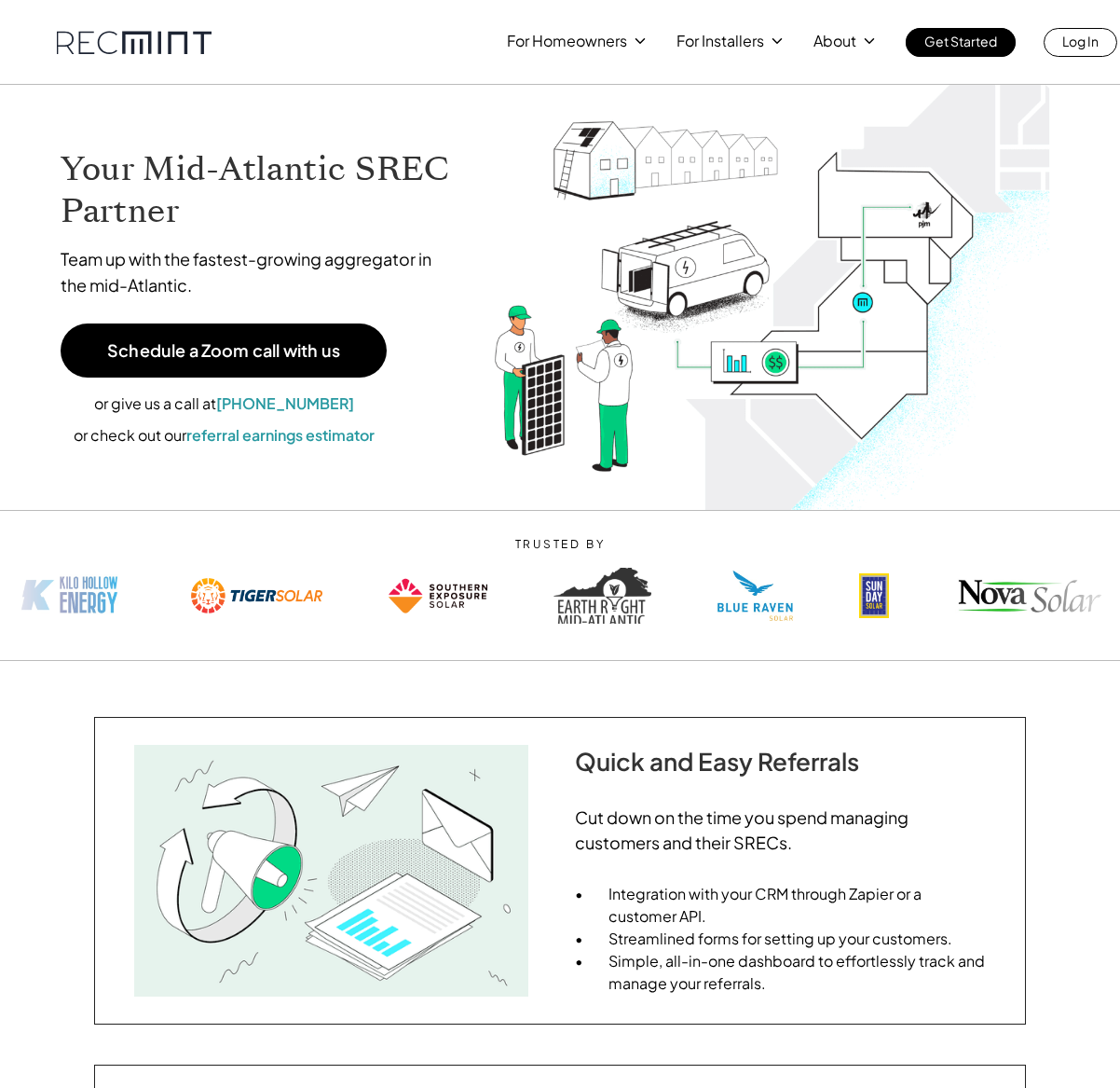
click at [771, 54] on div "For Homeowners For Installers About Get Started Log In" at bounding box center [812, 42] width 611 height 29
click at [707, 111] on p "SREC pricing" at bounding box center [724, 115] width 86 height 19
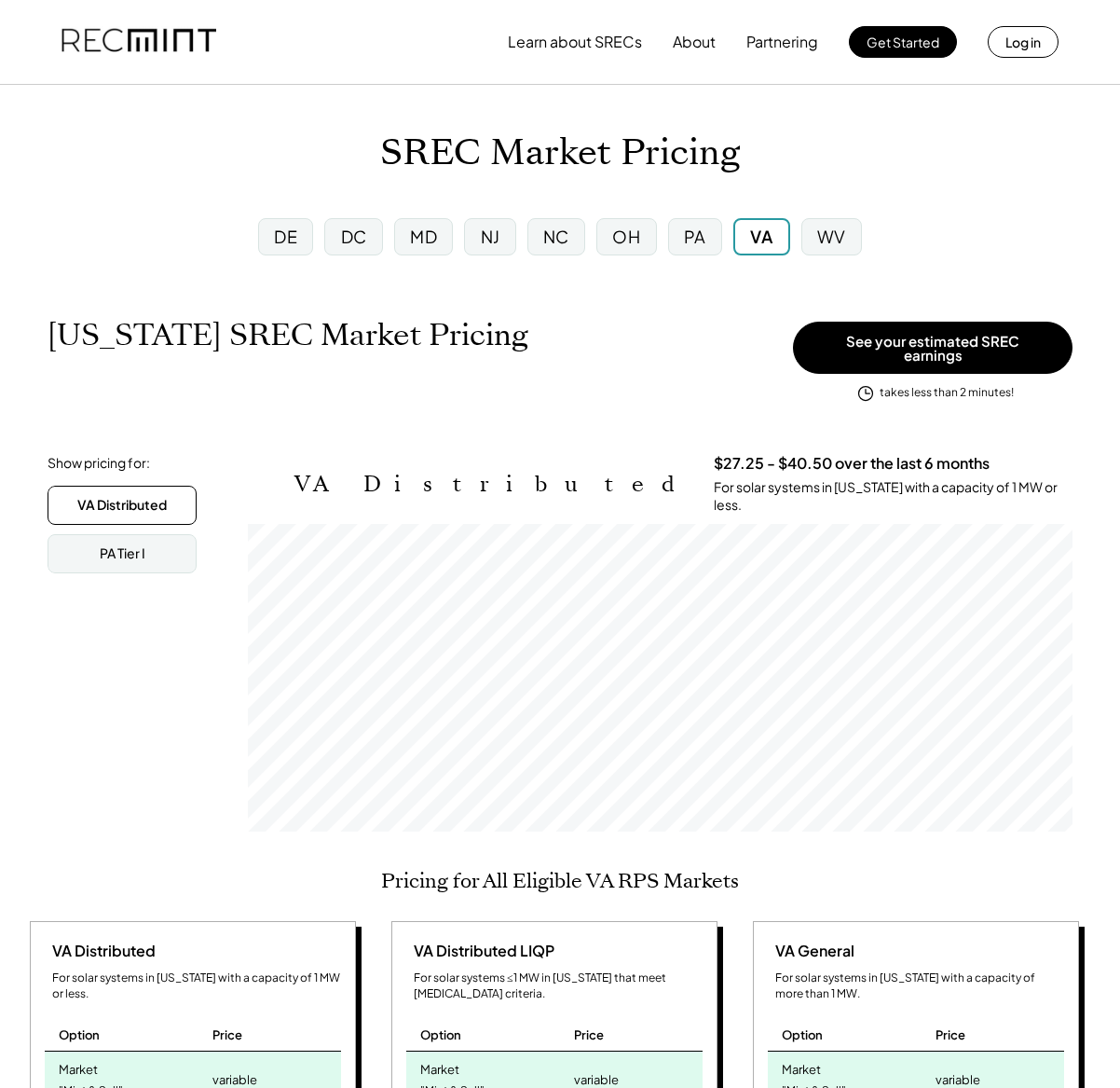
scroll to position [308, 825]
click at [828, 244] on div "WV" at bounding box center [832, 235] width 29 height 23
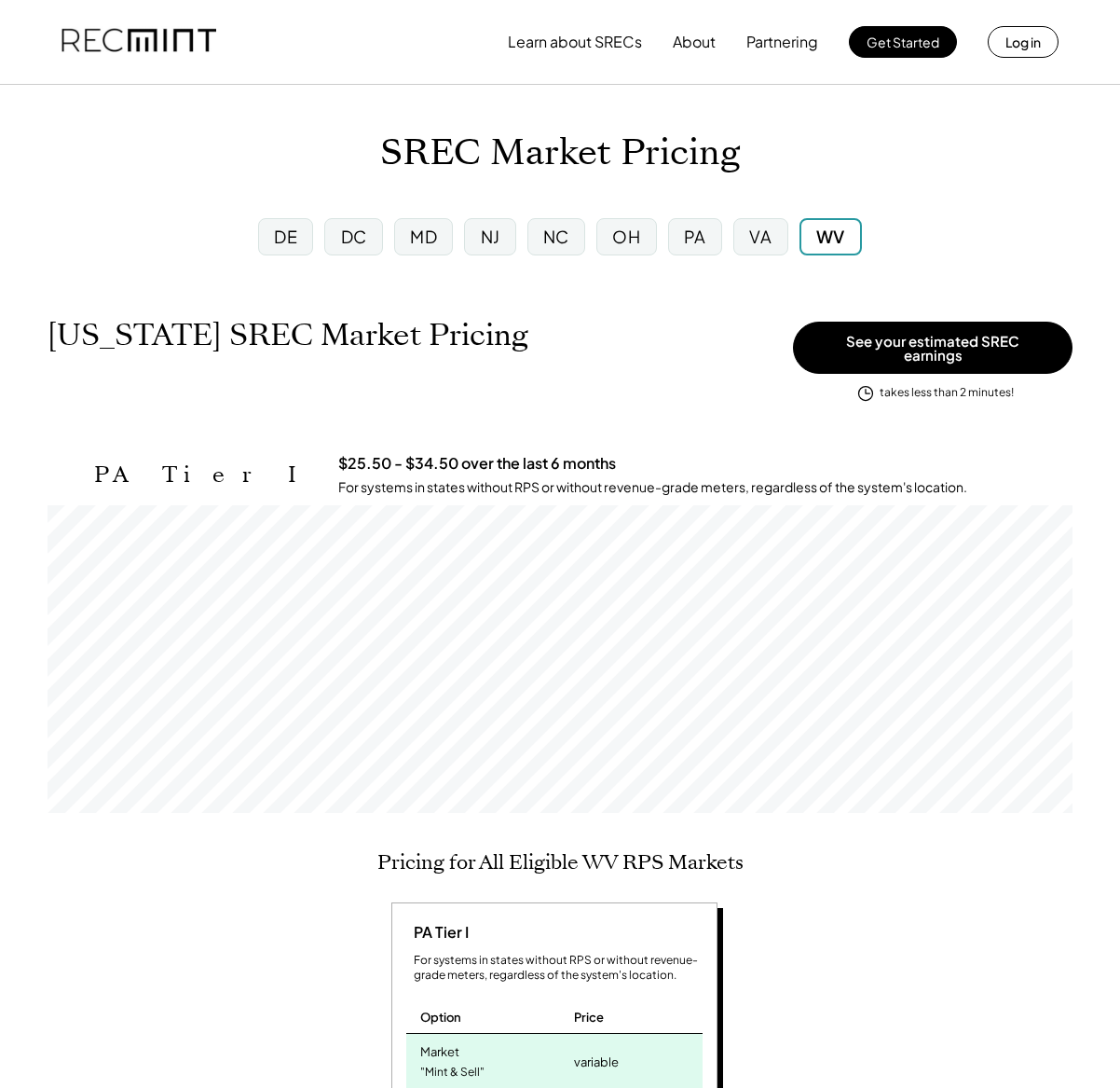
scroll to position [308, 1025]
click at [630, 229] on div "OH" at bounding box center [627, 235] width 28 height 23
click at [562, 239] on div "NC" at bounding box center [556, 235] width 26 height 23
click at [500, 241] on div "NJ" at bounding box center [491, 235] width 20 height 23
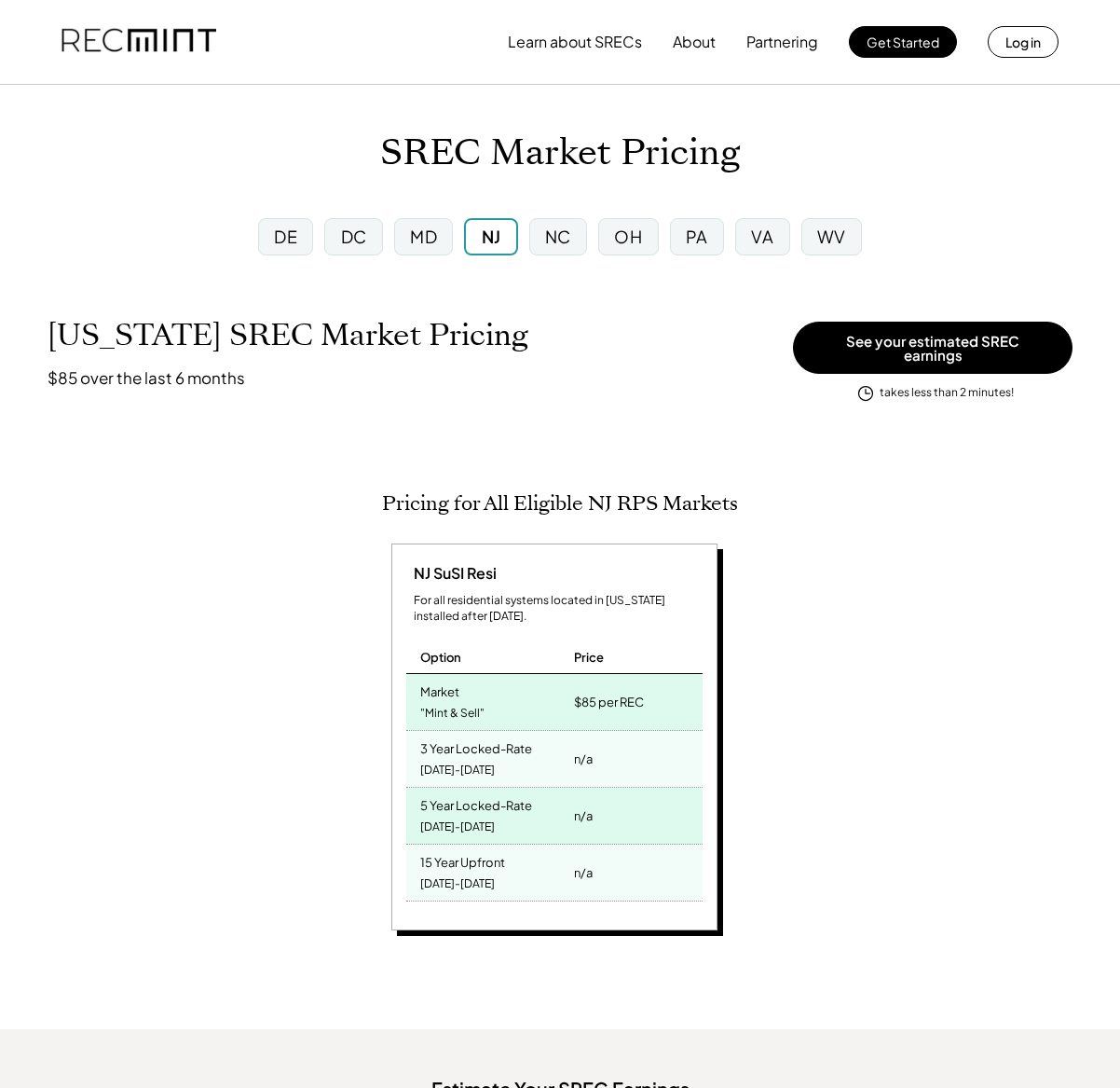
click at [418, 241] on div "MD" at bounding box center [423, 235] width 27 height 23
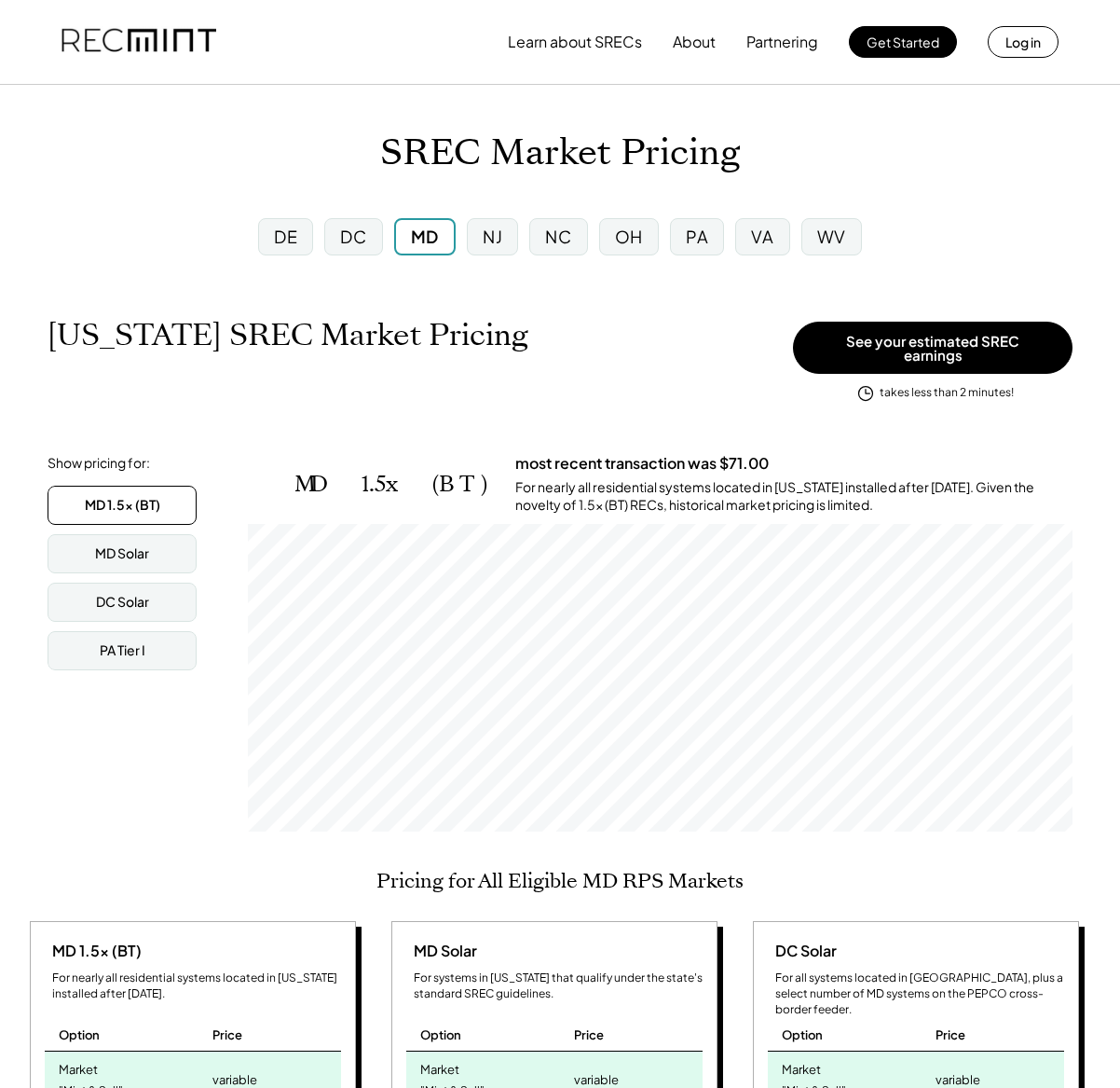
scroll to position [308, 825]
click at [354, 247] on div "DC" at bounding box center [354, 235] width 26 height 23
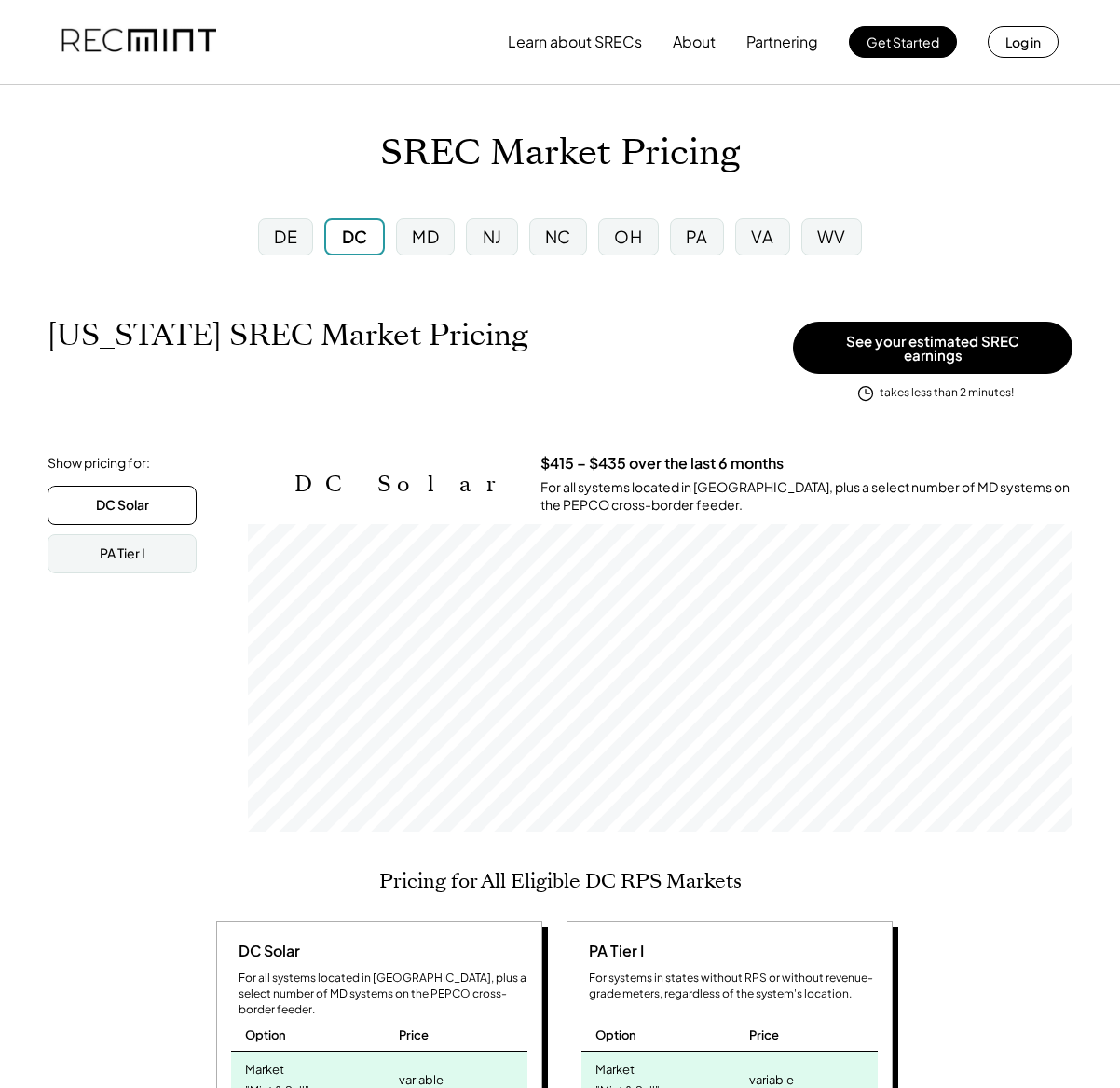
click at [283, 241] on div "DE" at bounding box center [285, 235] width 23 height 23
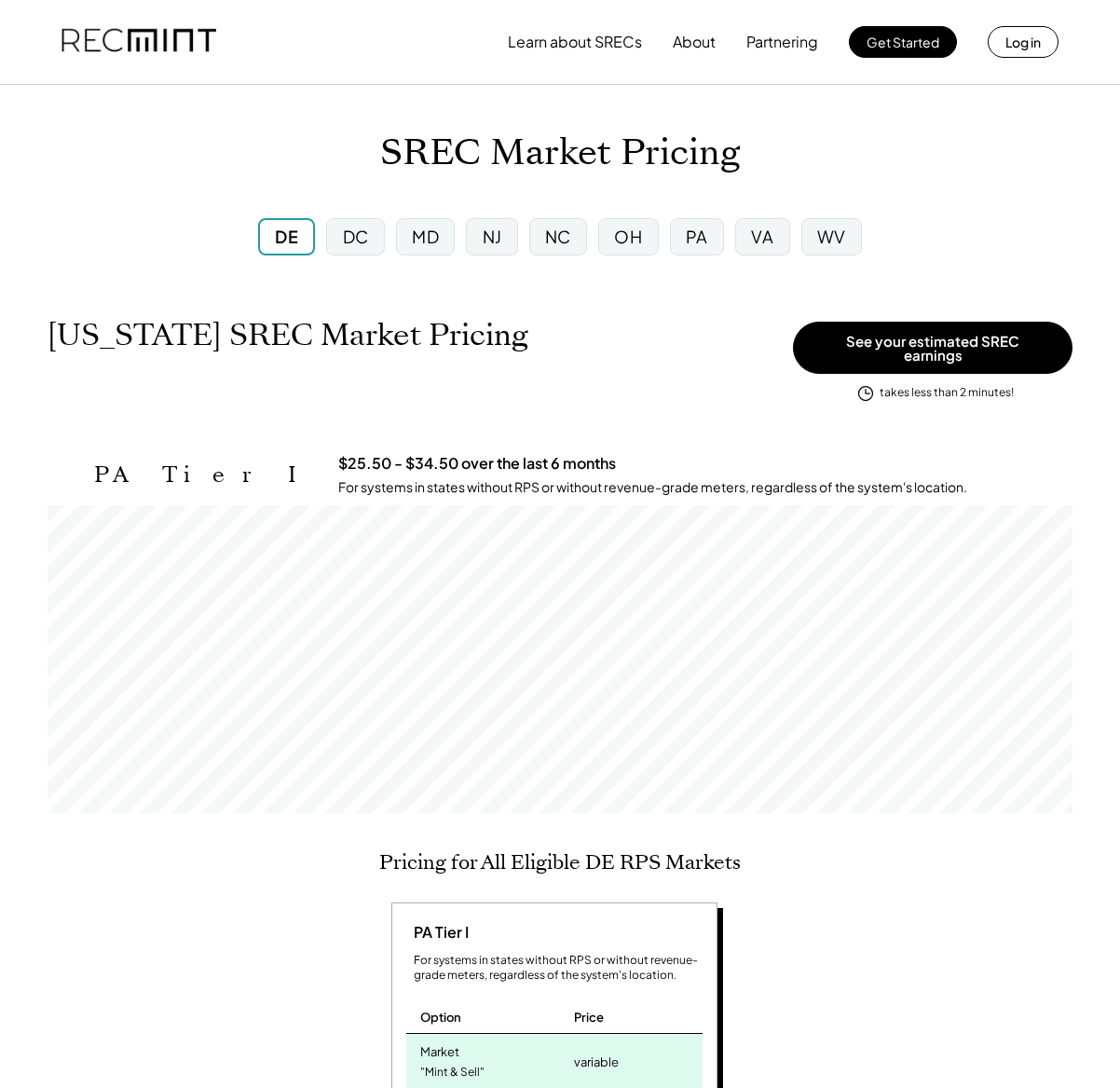
scroll to position [308, 1025]
drag, startPoint x: 583, startPoint y: 348, endPoint x: 280, endPoint y: 20, distance: 446.5
click at [581, 346] on div "Delaware SREC Market Pricing $25.50 - $34.50 over the last 6 months View other …" at bounding box center [416, 355] width 736 height 75
click at [760, 234] on div "VA" at bounding box center [763, 235] width 23 height 23
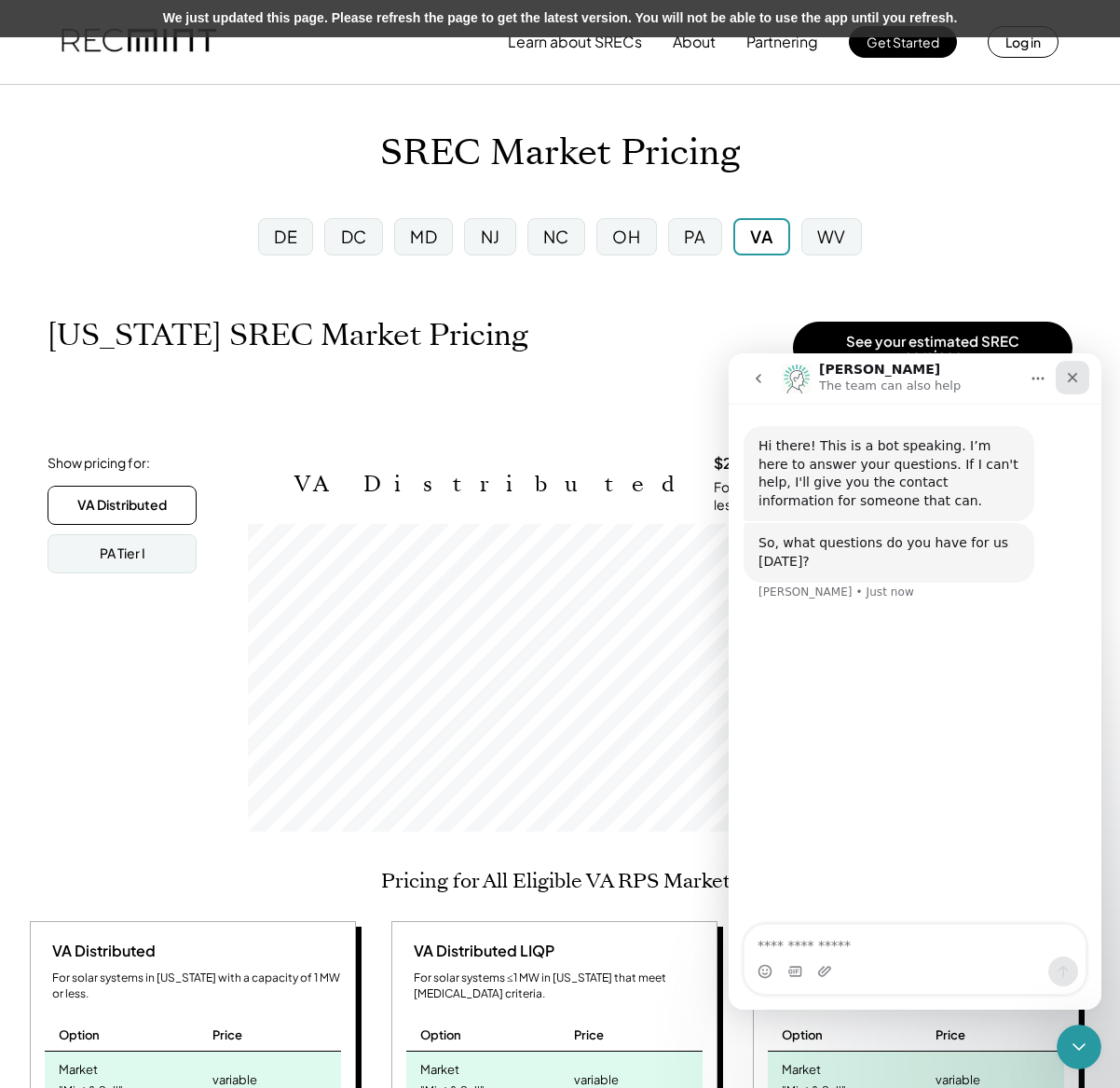
click at [1066, 384] on icon "Close" at bounding box center [1073, 378] width 15 height 15
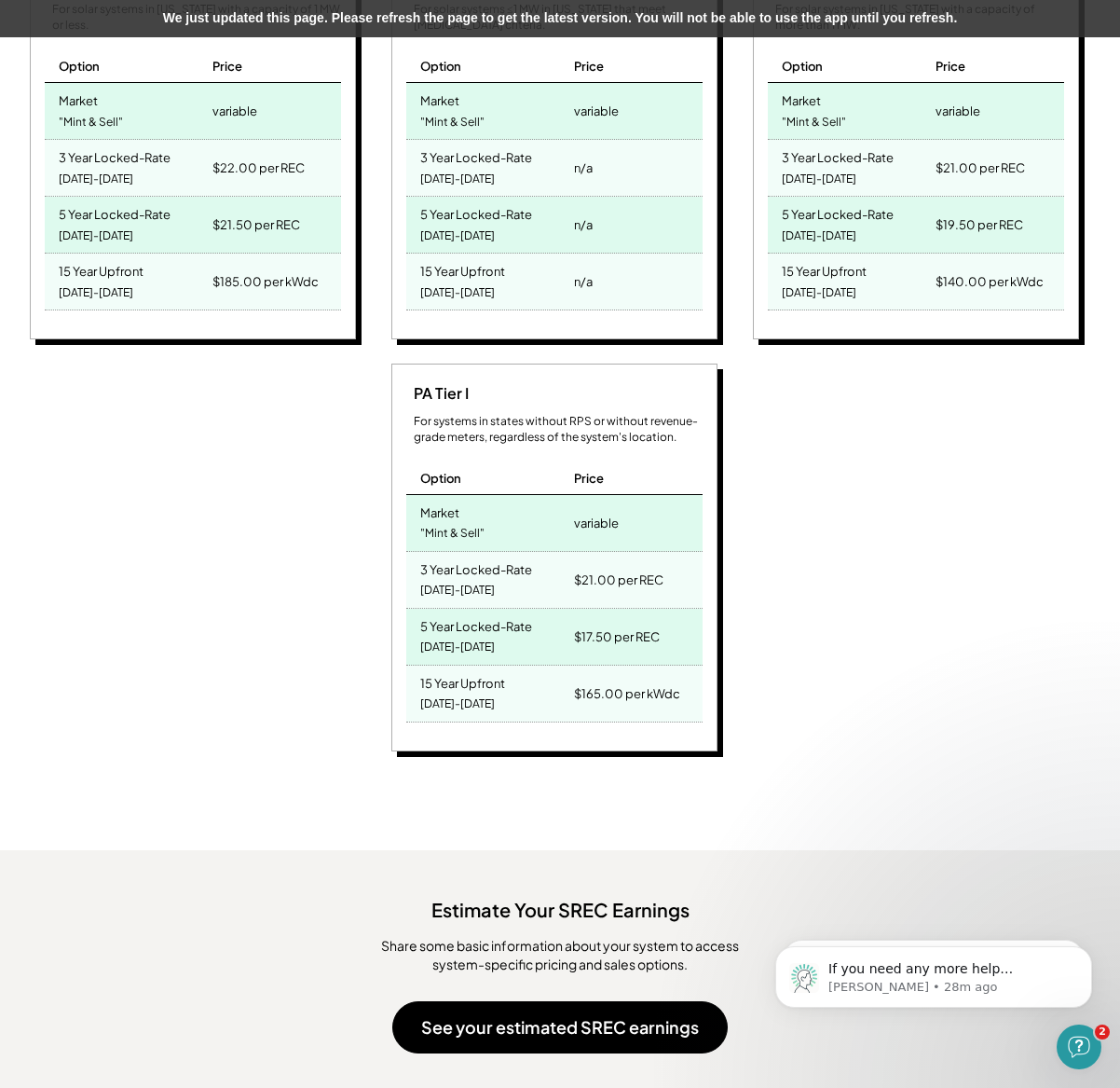
scroll to position [881, 0]
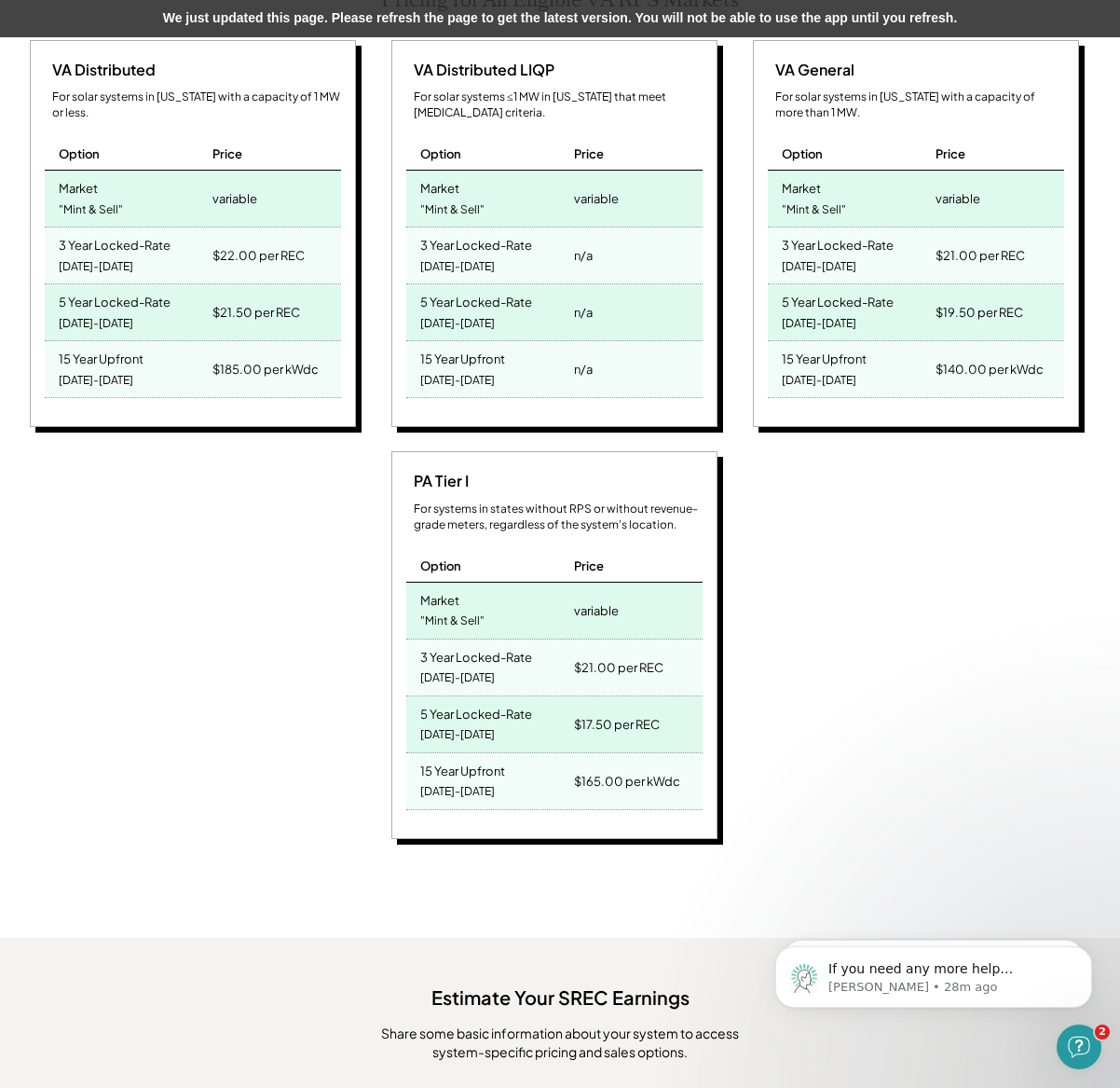
click at [939, 688] on div "PA Tier I For systems in states without RPS or without revenue-grade meters, re…" at bounding box center [557, 647] width 1067 height 393
click at [1082, 951] on icon "Dismiss notification" at bounding box center [1087, 951] width 10 height 10
click at [1085, 953] on icon "Dismiss notification" at bounding box center [1086, 951] width 7 height 7
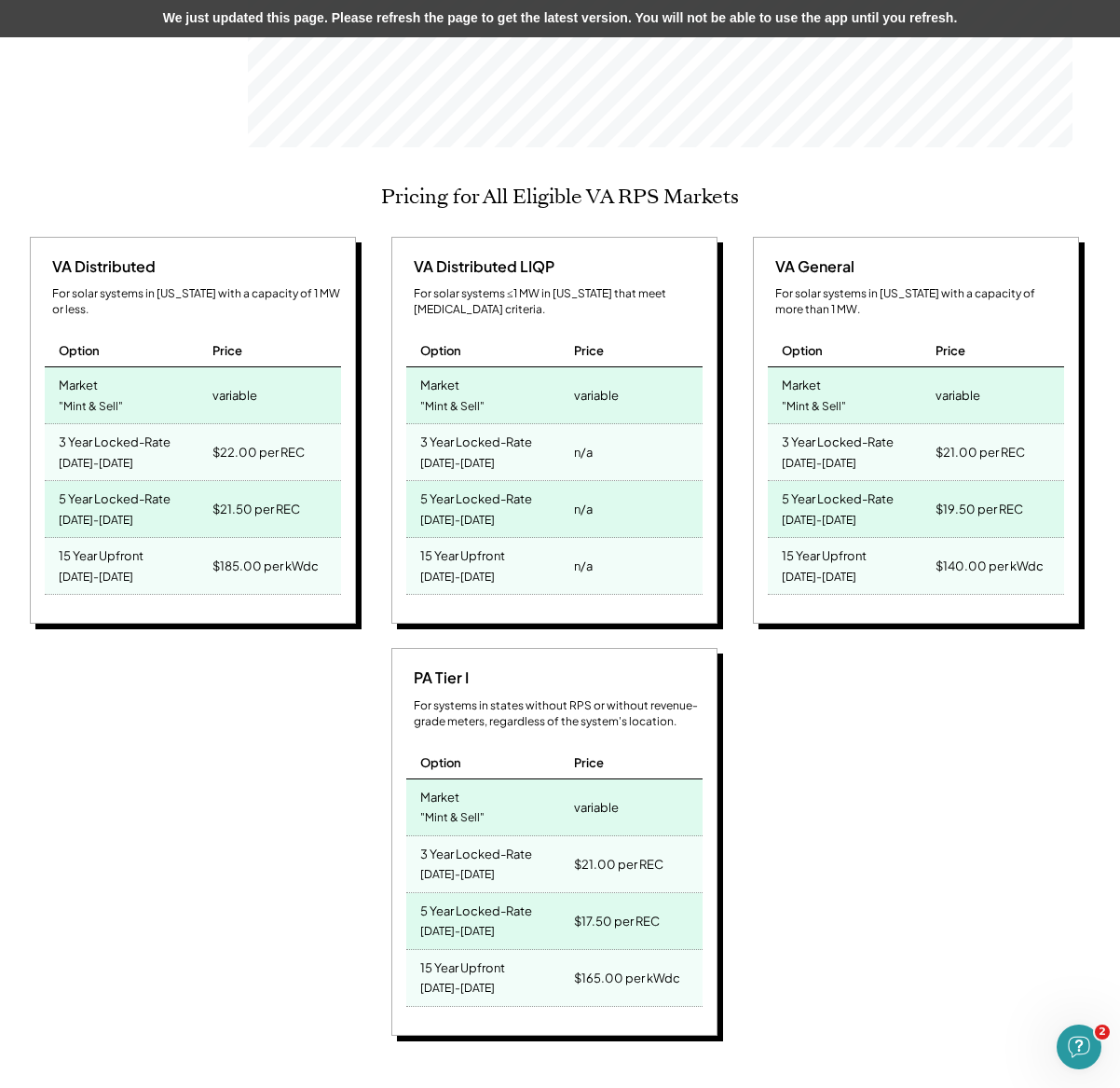
scroll to position [531, 0]
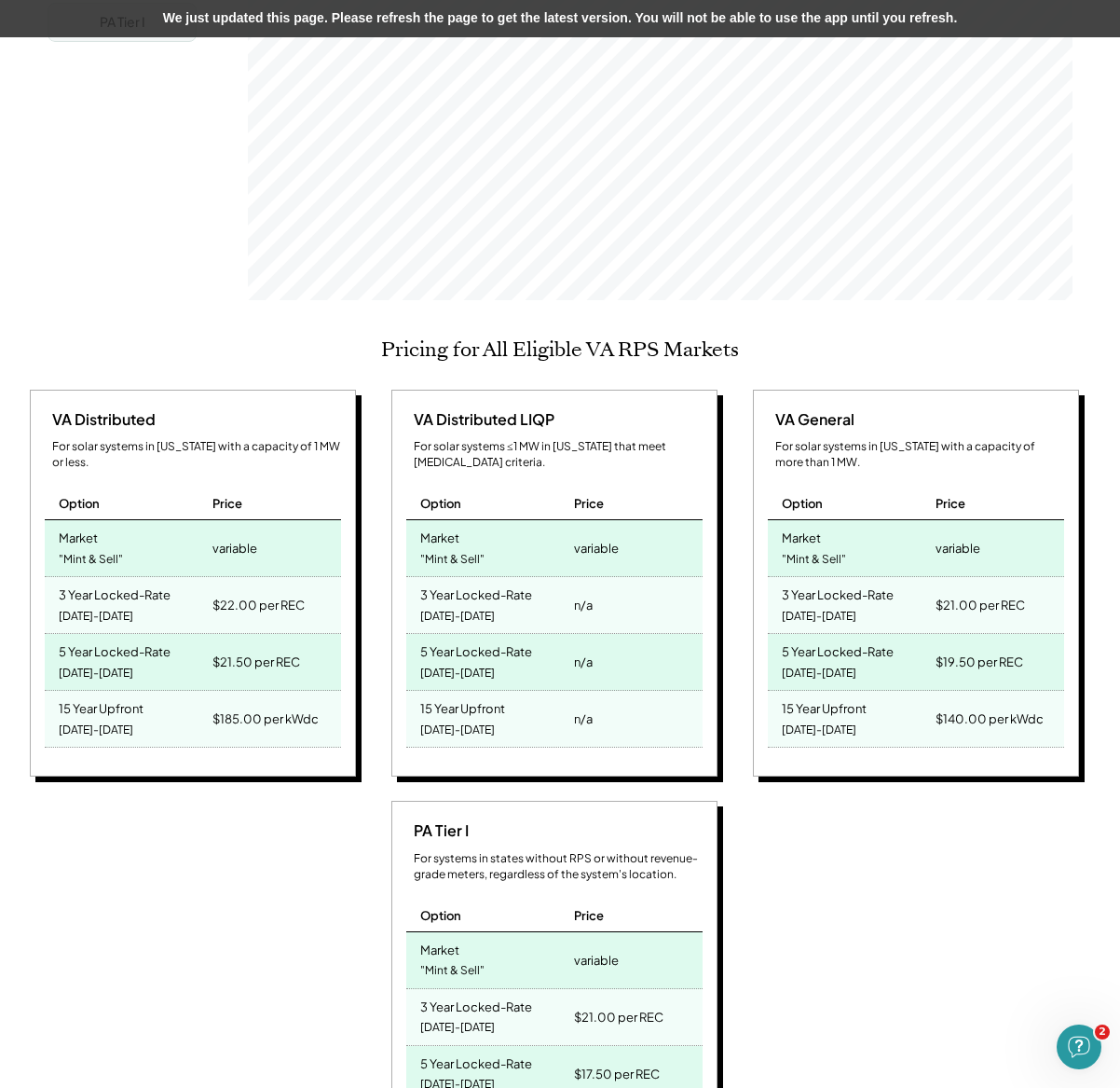
click at [655, 851] on div "For systems in states without RPS or without revenue-grade meters, regardless o…" at bounding box center [558, 867] width 289 height 32
click at [925, 837] on div "PA Tier I For systems in states without RPS or without revenue-grade meters, re…" at bounding box center [557, 997] width 1067 height 393
click at [860, 827] on div "PA Tier I For systems in states without RPS or without revenue-grade meters, re…" at bounding box center [557, 997] width 1067 height 393
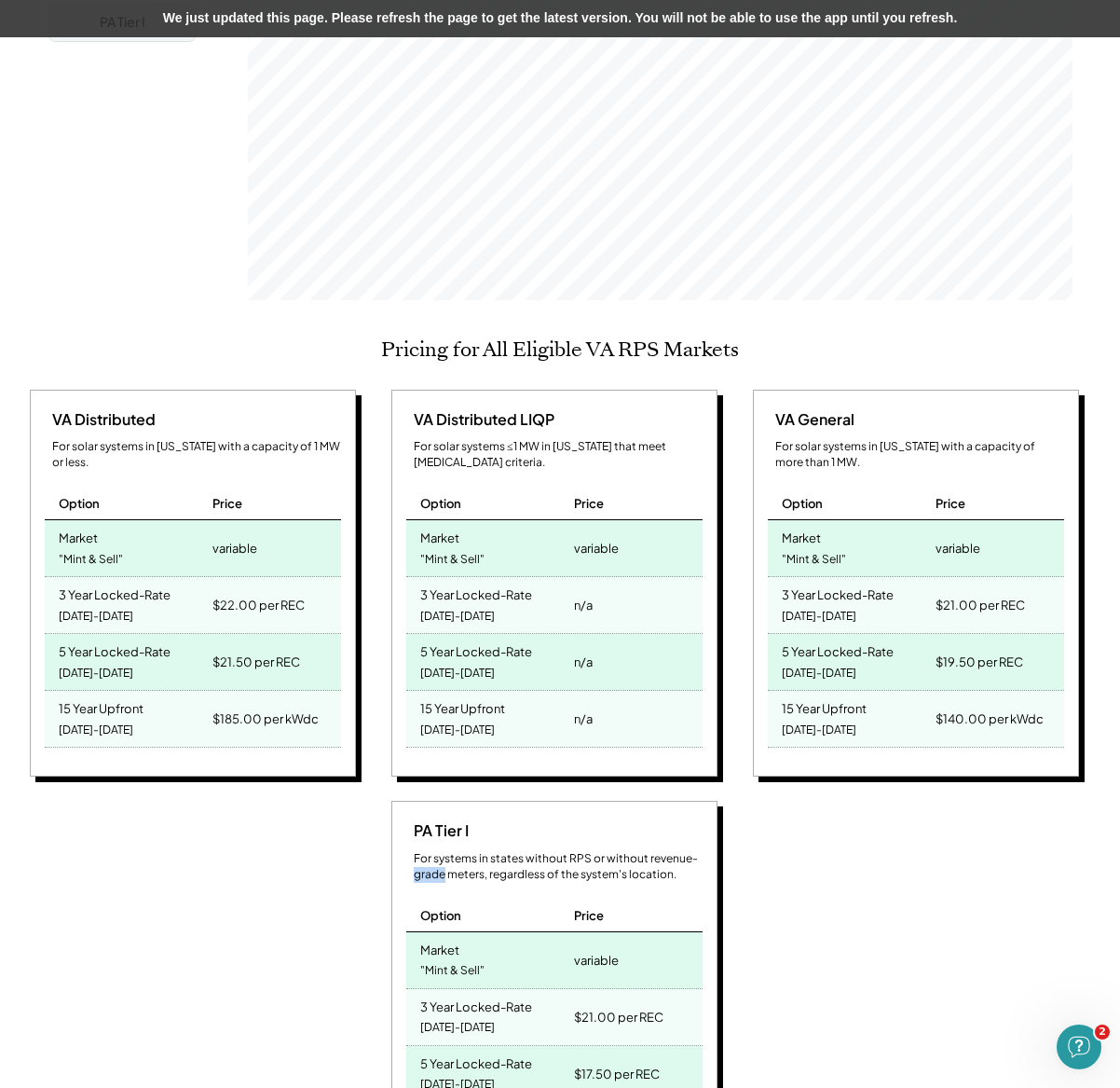
click at [860, 827] on div "PA Tier I For systems in states without RPS or without revenue-grade meters, re…" at bounding box center [557, 997] width 1067 height 393
click at [861, 827] on div "PA Tier I For systems in states without RPS or without revenue-grade meters, re…" at bounding box center [557, 997] width 1067 height 393
drag, startPoint x: 861, startPoint y: 827, endPoint x: 834, endPoint y: 839, distance: 29.5
click at [861, 827] on div "PA Tier I For systems in states without RPS or without revenue-grade meters, re…" at bounding box center [557, 997] width 1067 height 393
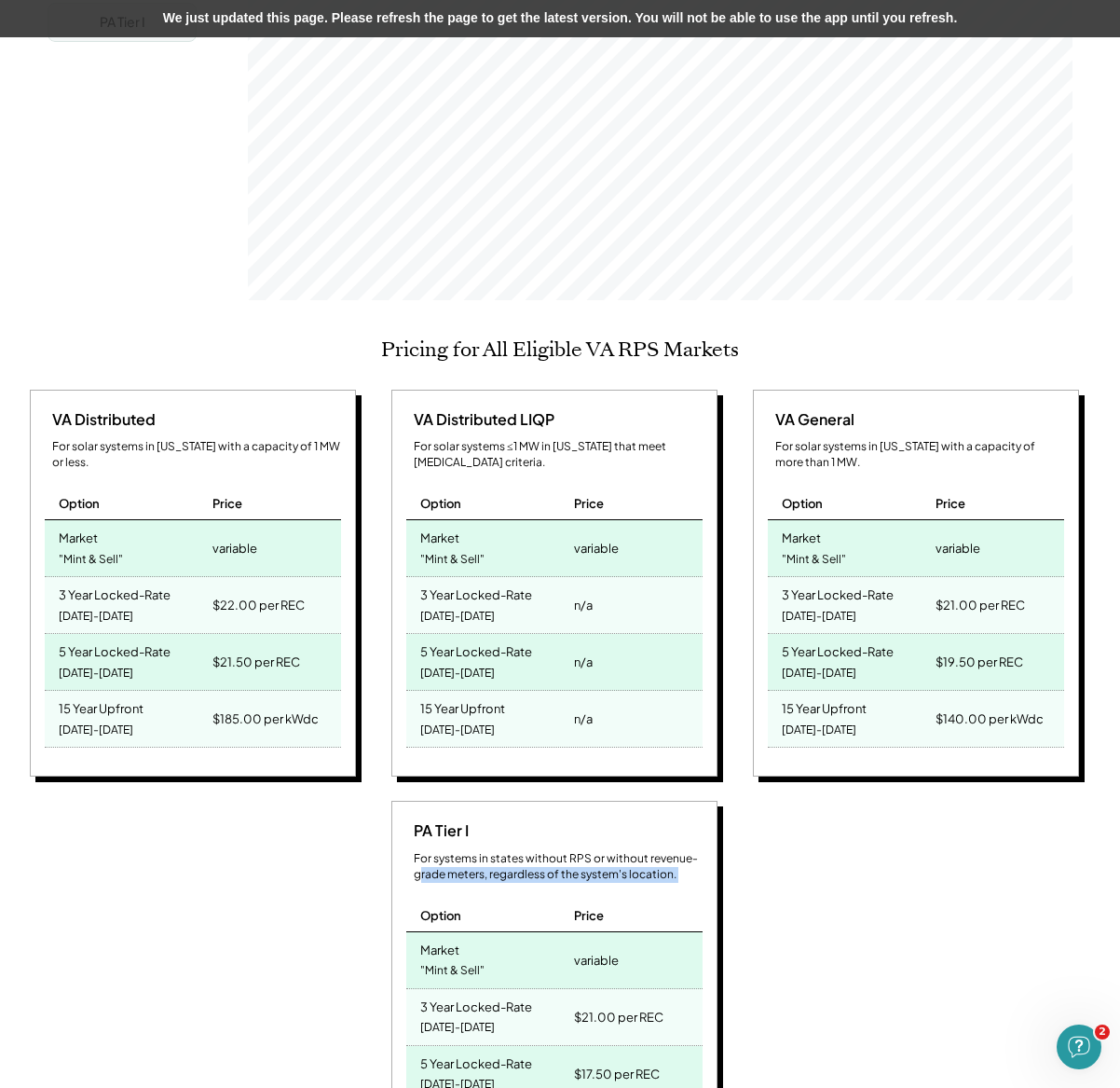
click at [424, 851] on div "For systems in states without RPS or without revenue-grade meters, regardless o…" at bounding box center [558, 867] width 289 height 32
click at [425, 851] on div "For systems in states without RPS or without revenue-grade meters, regardless o…" at bounding box center [558, 867] width 289 height 32
click at [429, 851] on div "For systems in states without RPS or without revenue-grade meters, regardless o…" at bounding box center [558, 867] width 289 height 32
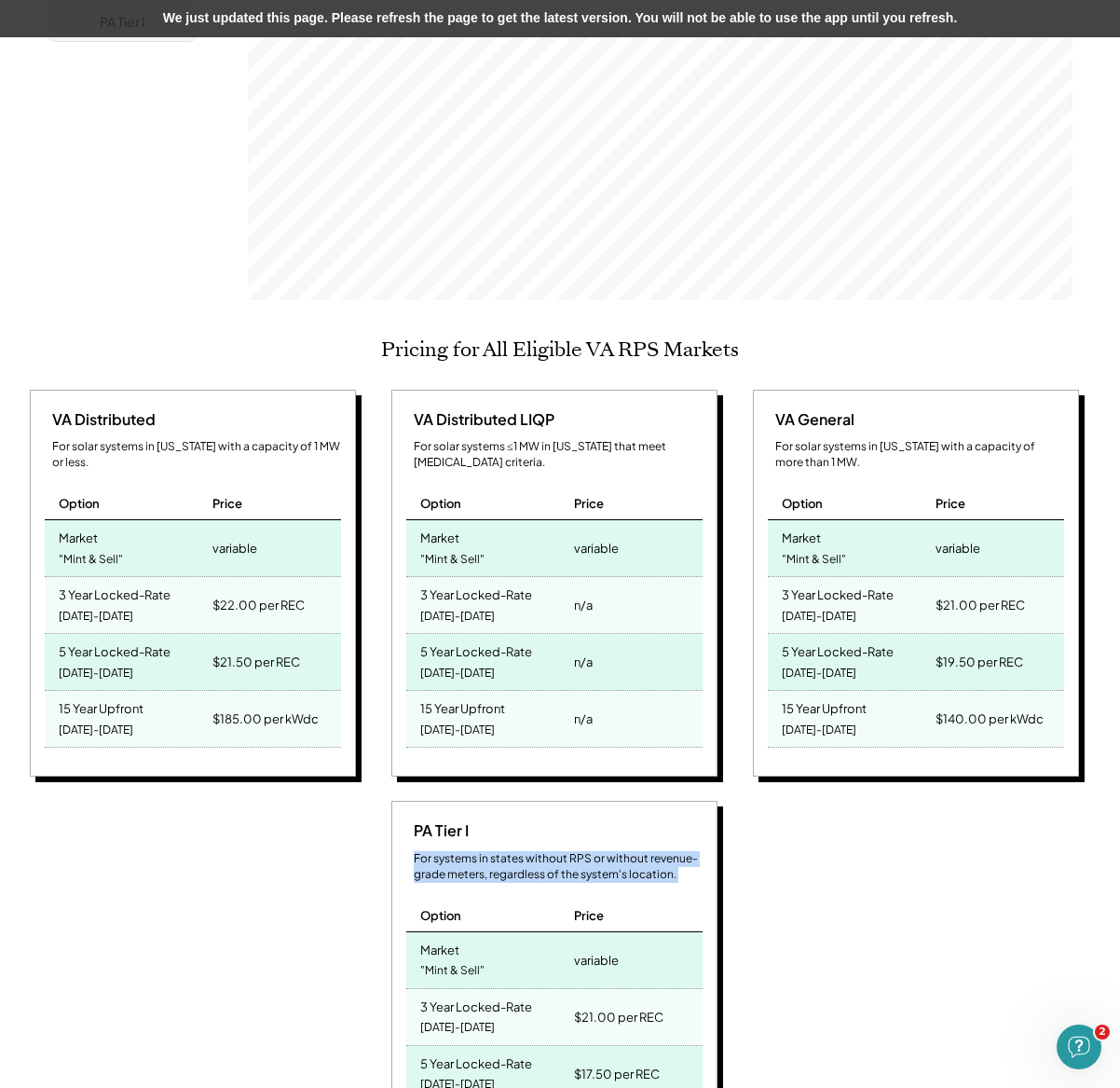
click at [429, 851] on div "For systems in states without RPS or without revenue-grade meters, regardless o…" at bounding box center [558, 867] width 289 height 32
click at [786, 836] on div "PA Tier I For systems in states without RPS or without revenue-grade meters, re…" at bounding box center [557, 997] width 1067 height 393
click at [505, 851] on div "For systems in states without RPS or without revenue-grade meters, regardless o…" at bounding box center [558, 867] width 289 height 32
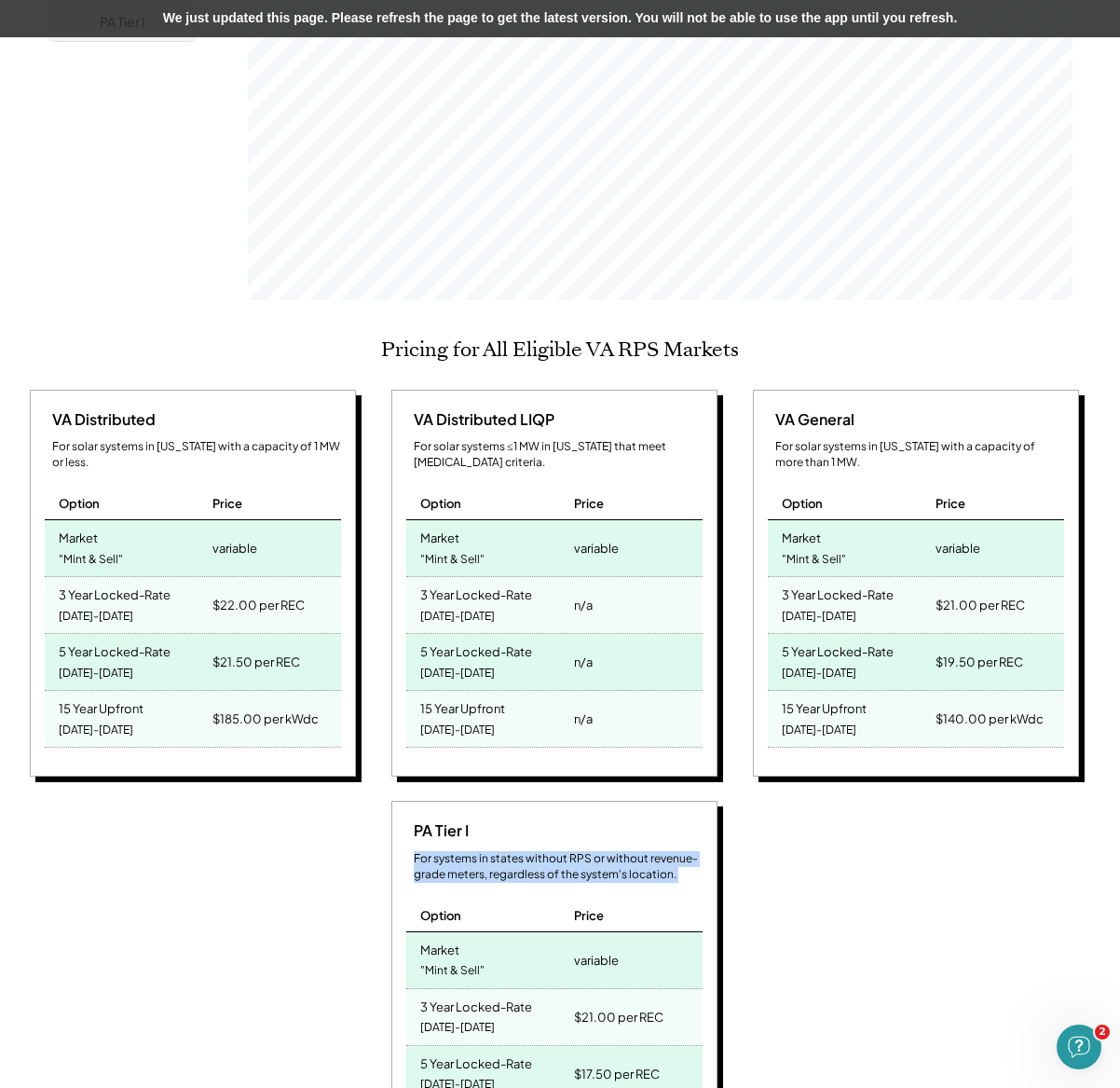
click at [499, 851] on div "For systems in states without RPS or without revenue-grade meters, regardless o…" at bounding box center [558, 867] width 289 height 32
click at [437, 821] on div "PA Tier I" at bounding box center [437, 831] width 63 height 21
click at [535, 851] on div "For systems in states without RPS or without revenue-grade meters, regardless o…" at bounding box center [558, 867] width 289 height 32
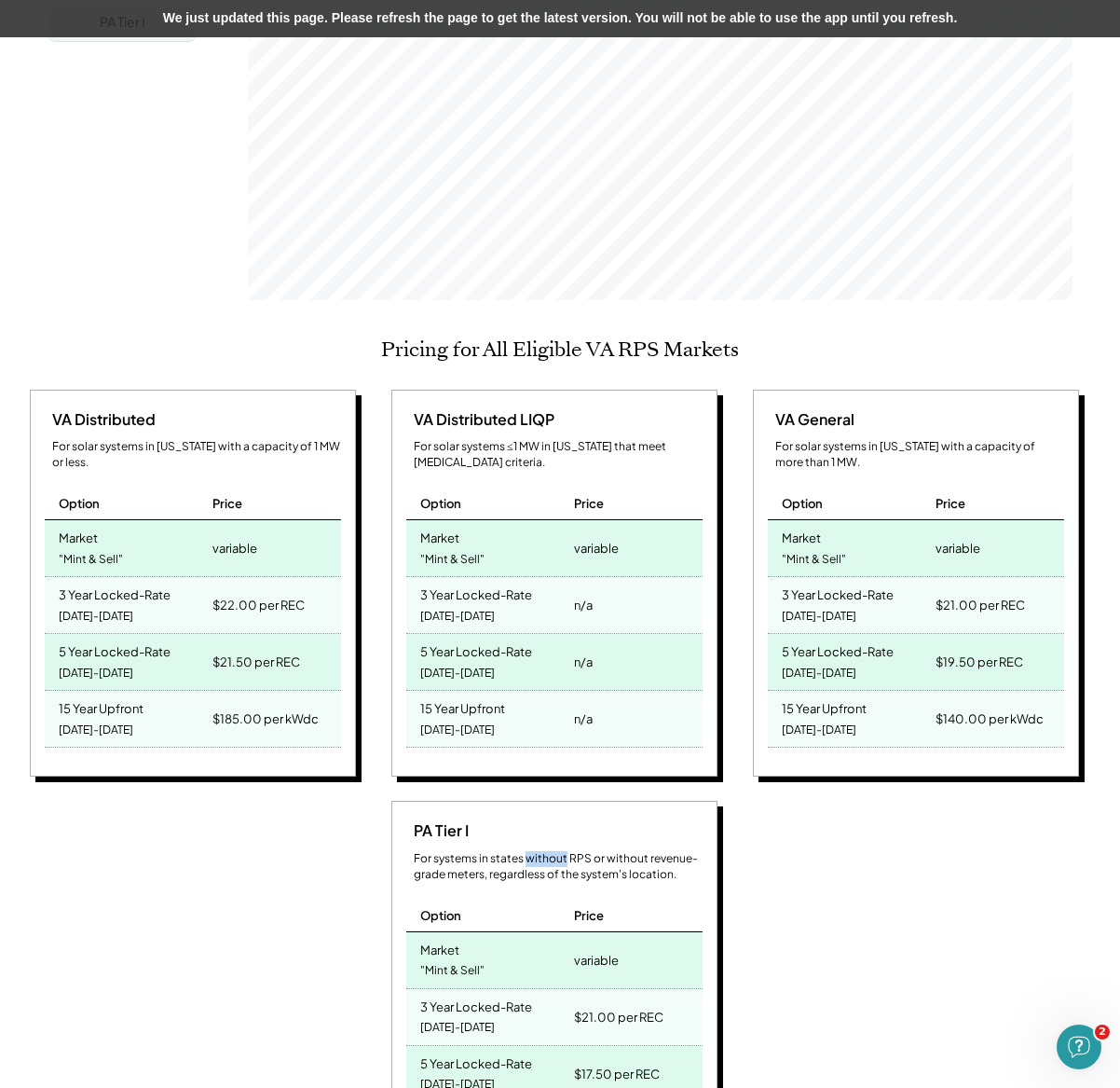
click at [536, 851] on div "For systems in states without RPS or without revenue-grade meters, regardless o…" at bounding box center [558, 867] width 289 height 32
click at [522, 851] on div "For systems in states without RPS or without revenue-grade meters, regardless o…" at bounding box center [558, 867] width 289 height 32
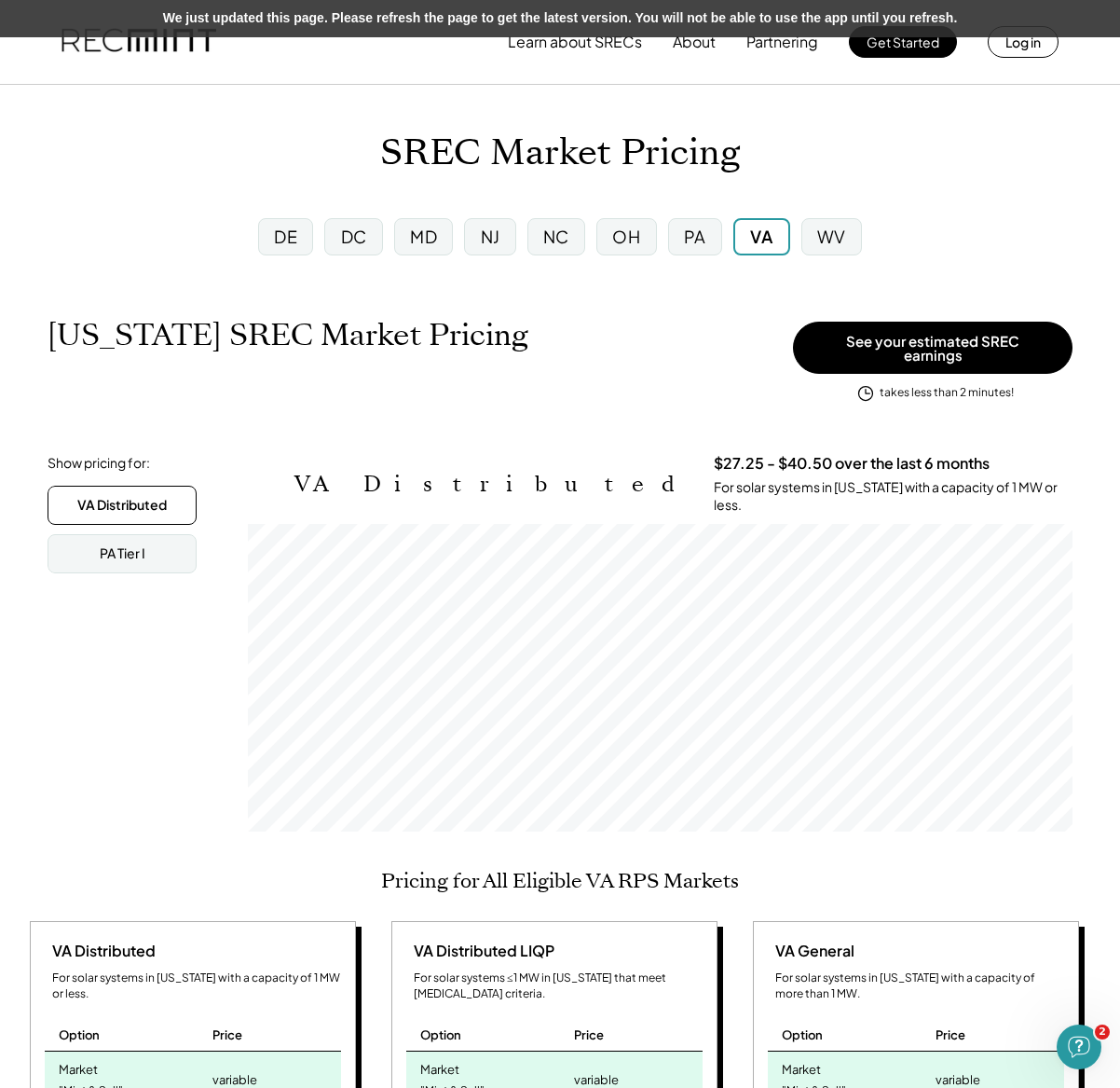
click at [714, 454] on h3 "$27.25 - $40.50 over the last 6 months" at bounding box center [852, 463] width 276 height 20
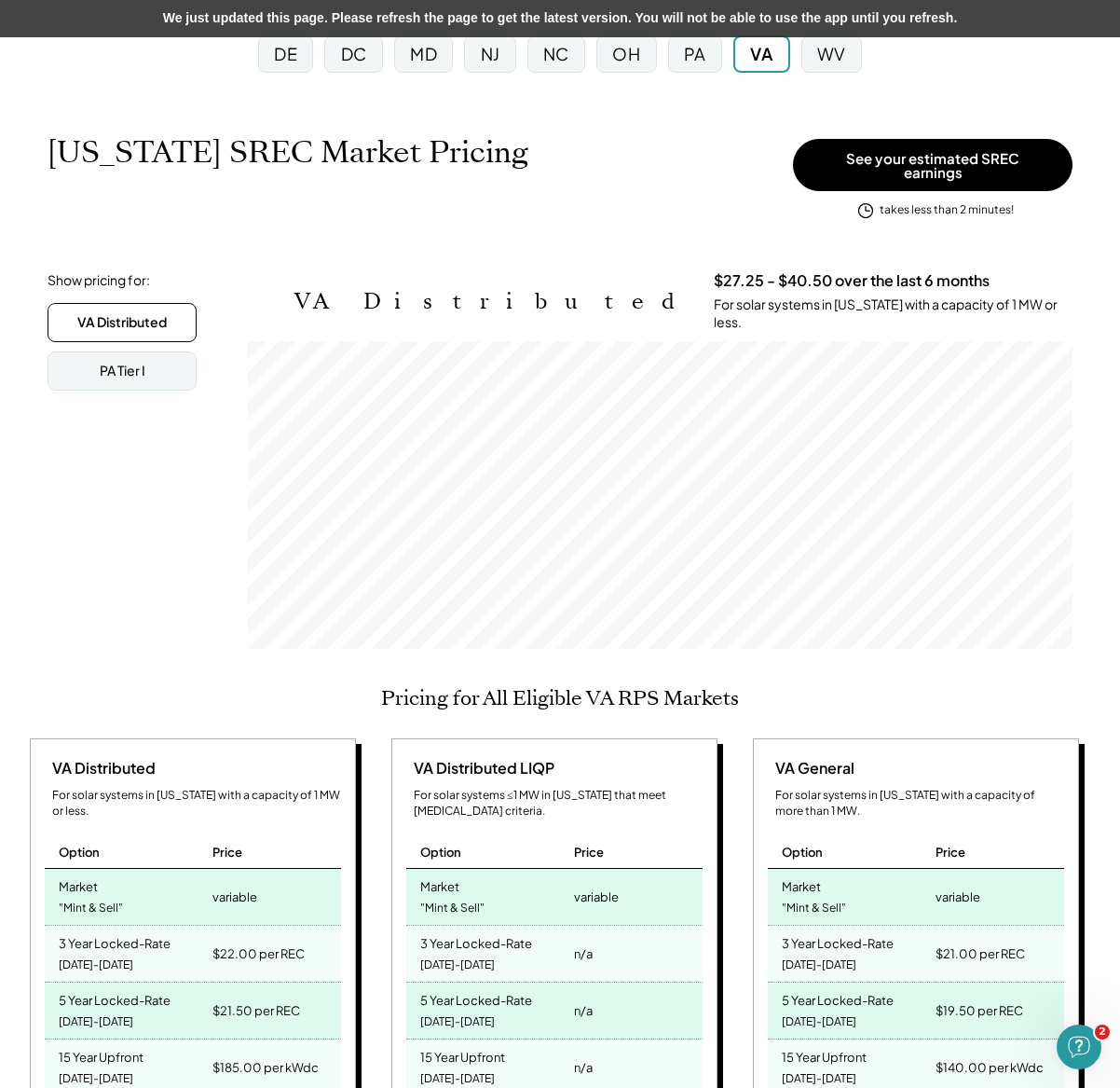
scroll to position [336, 0]
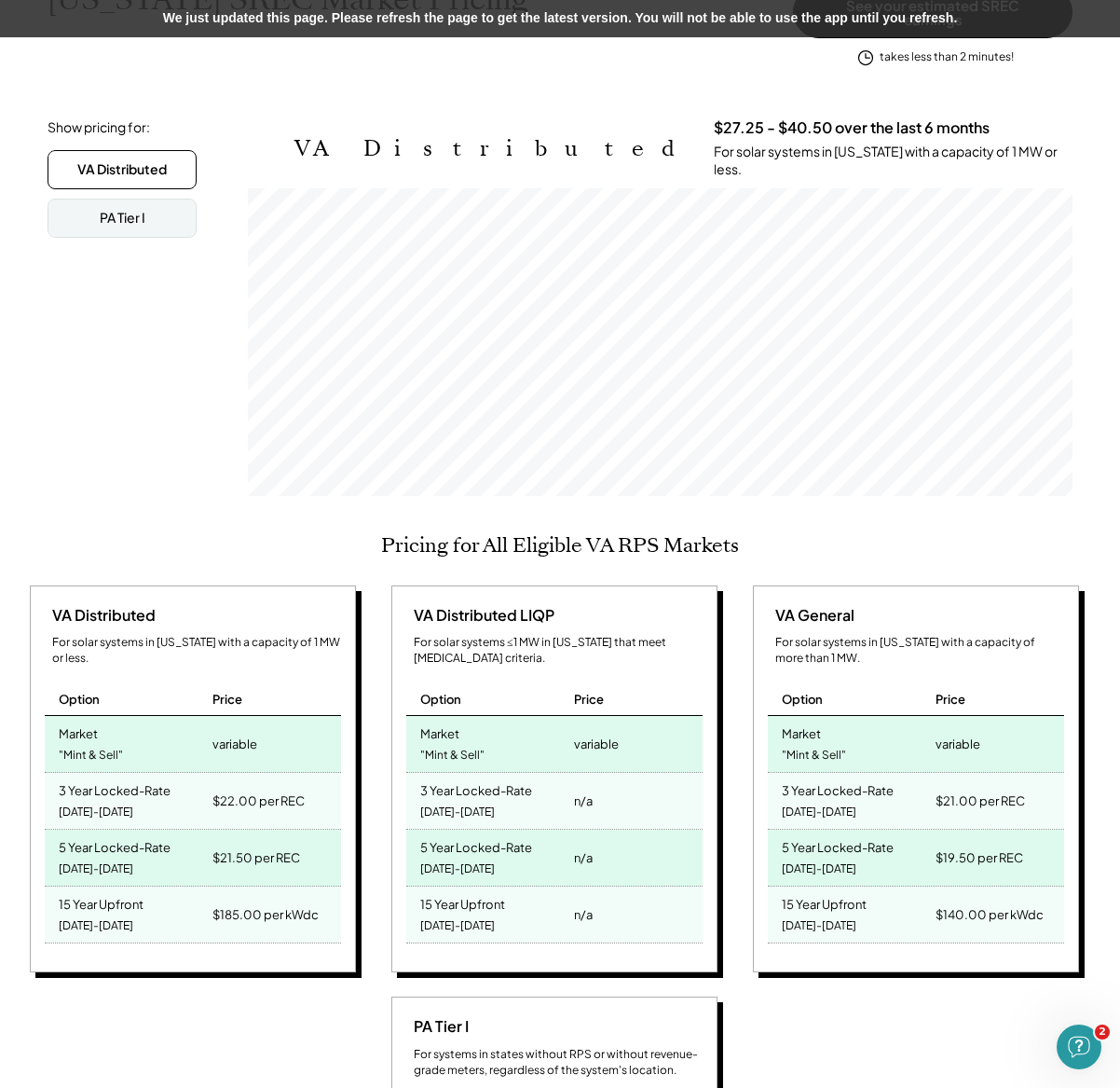
click at [597, 731] on div "variable" at bounding box center [597, 744] width 45 height 26
click at [599, 731] on div "variable" at bounding box center [597, 744] width 45 height 26
click at [480, 743] on div ""Mint & Sell"" at bounding box center [452, 755] width 65 height 25
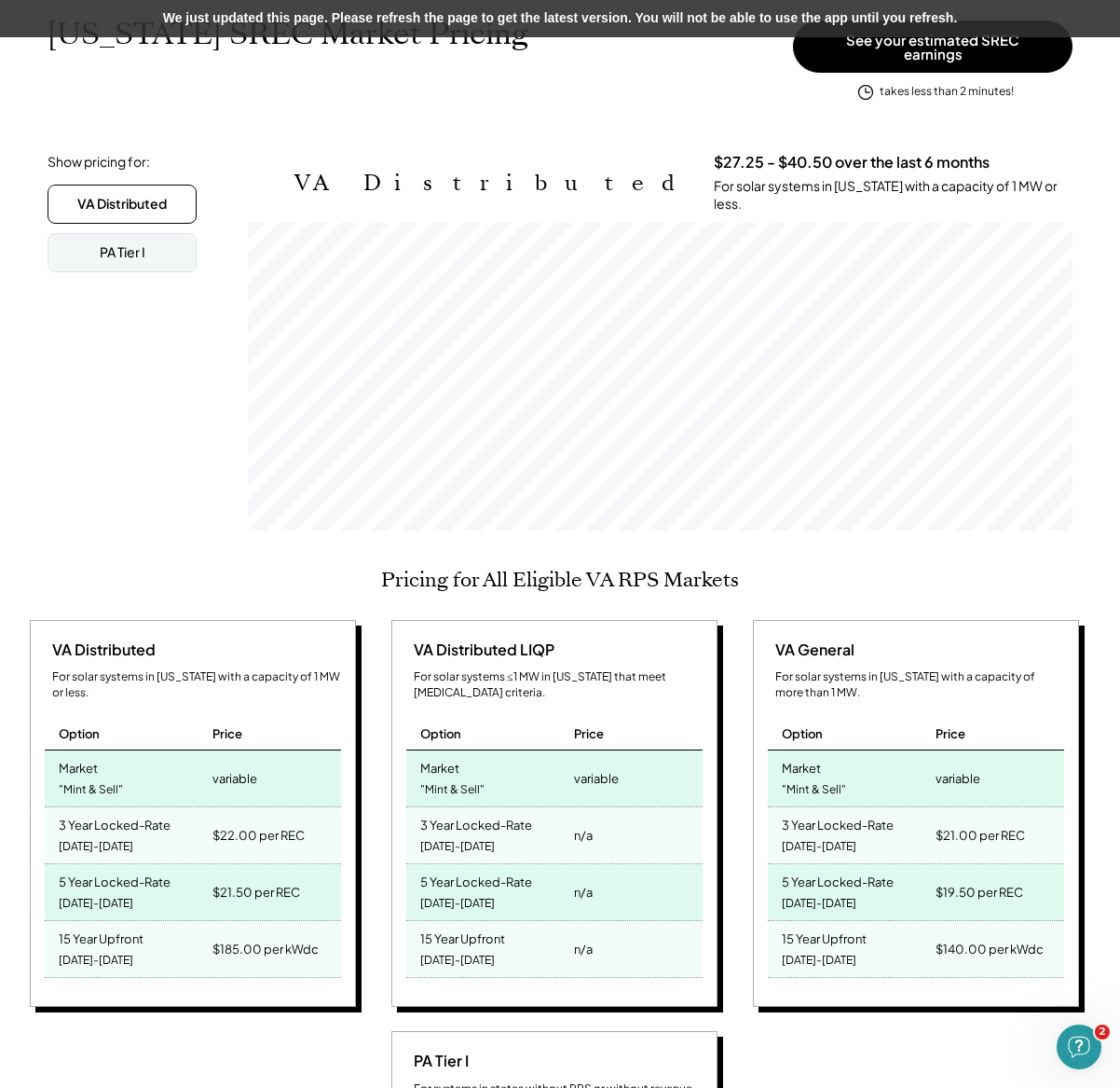
scroll to position [379, 0]
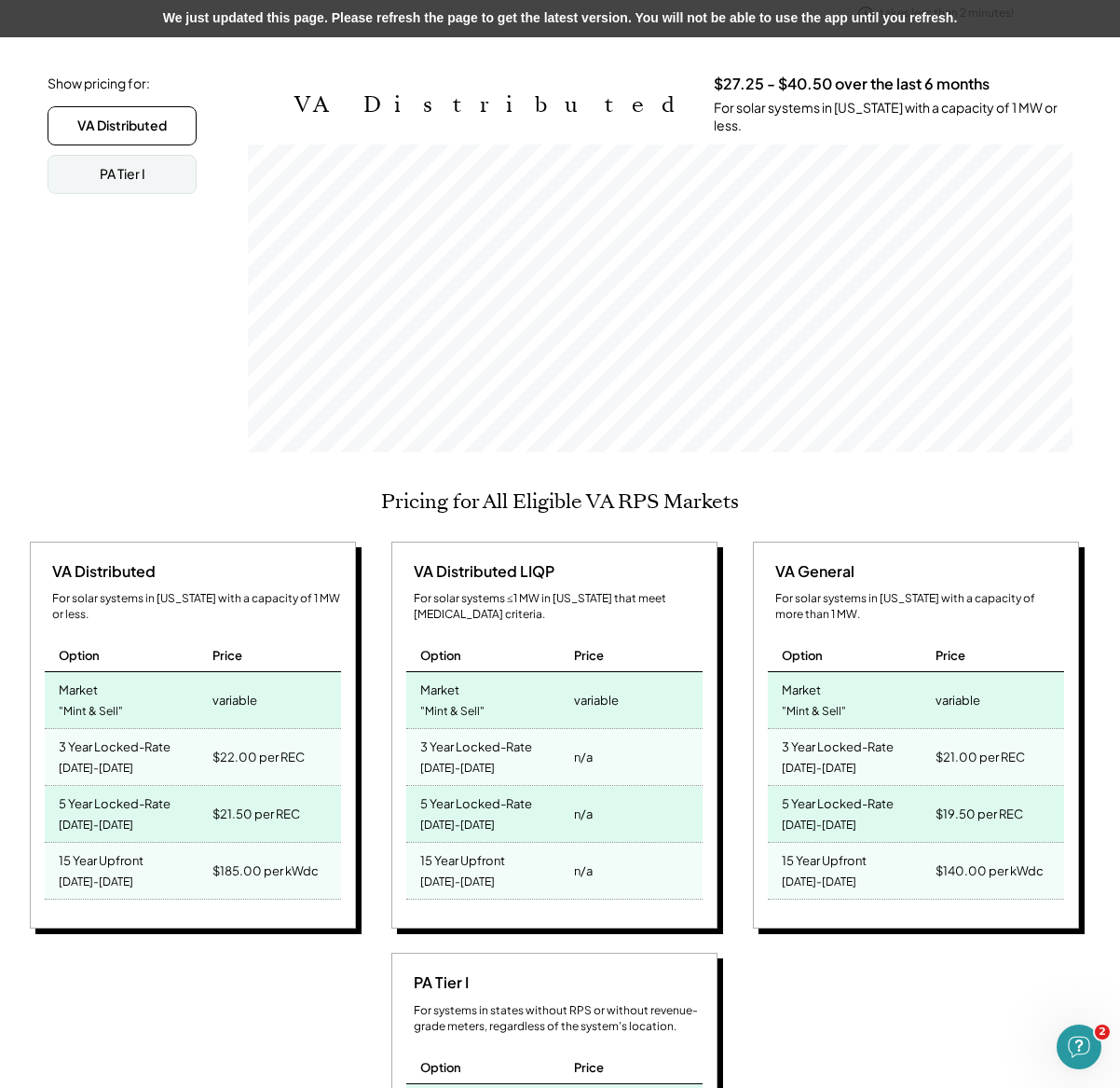
click at [92, 756] on div "[DATE]-[DATE]" at bounding box center [97, 768] width 75 height 25
click at [234, 744] on div "$22.00 per REC" at bounding box center [259, 757] width 92 height 26
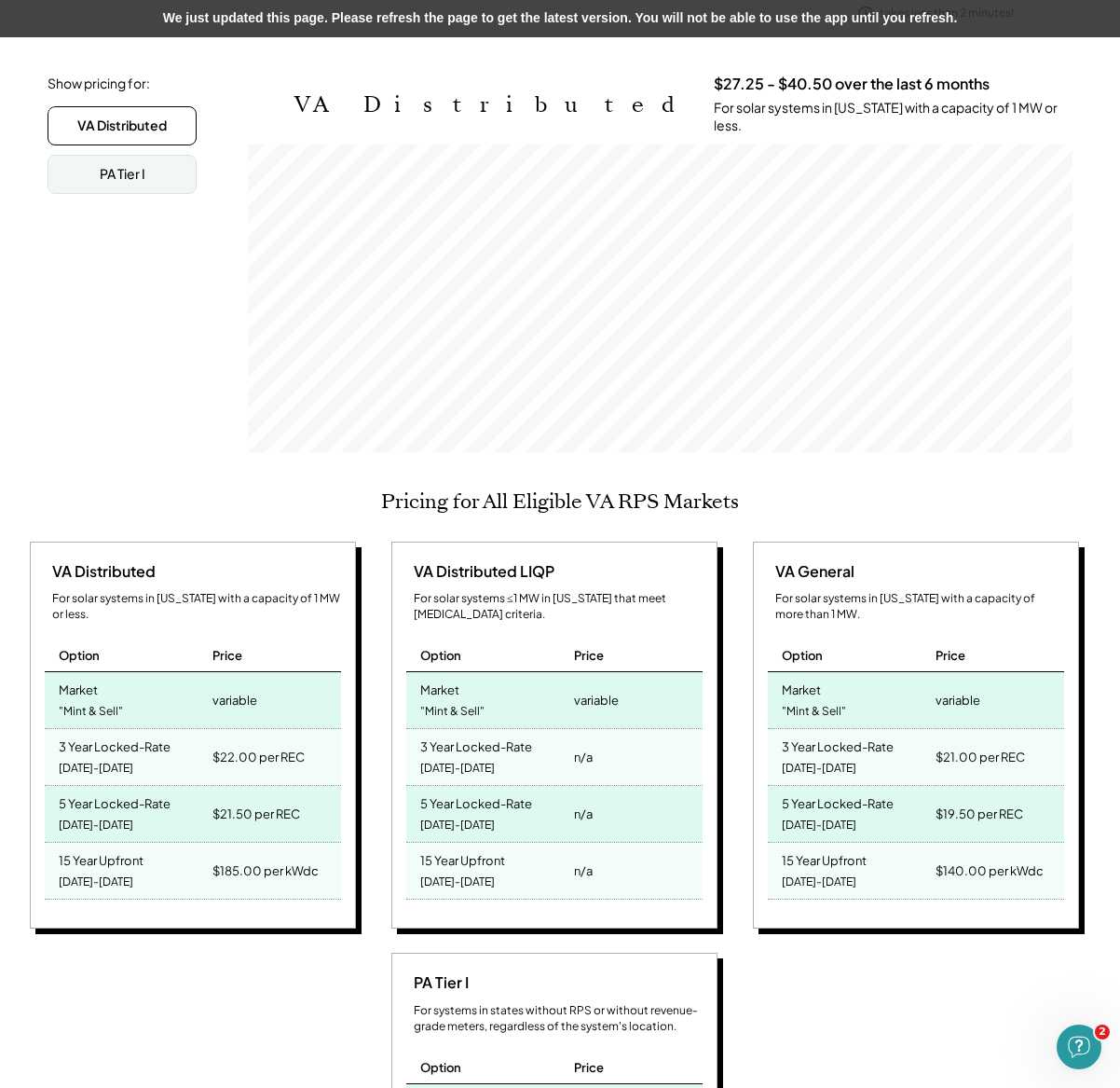
click at [317, 729] on div "$22.00 per REC" at bounding box center [275, 757] width 133 height 56
drag, startPoint x: 54, startPoint y: 716, endPoint x: 8, endPoint y: 698, distance: 49.4
click at [8, 698] on div "Virginia SREC Market Pricing $27.25 - $40.50 over the last 6 months View other …" at bounding box center [560, 1058] width 1120 height 2334
click at [362, 727] on div "VA Distributed For solar systems in Virginia with a capacity of 1 MW or less. O…" at bounding box center [196, 737] width 343 height 393
drag, startPoint x: 235, startPoint y: 729, endPoint x: 218, endPoint y: 724, distance: 17.7
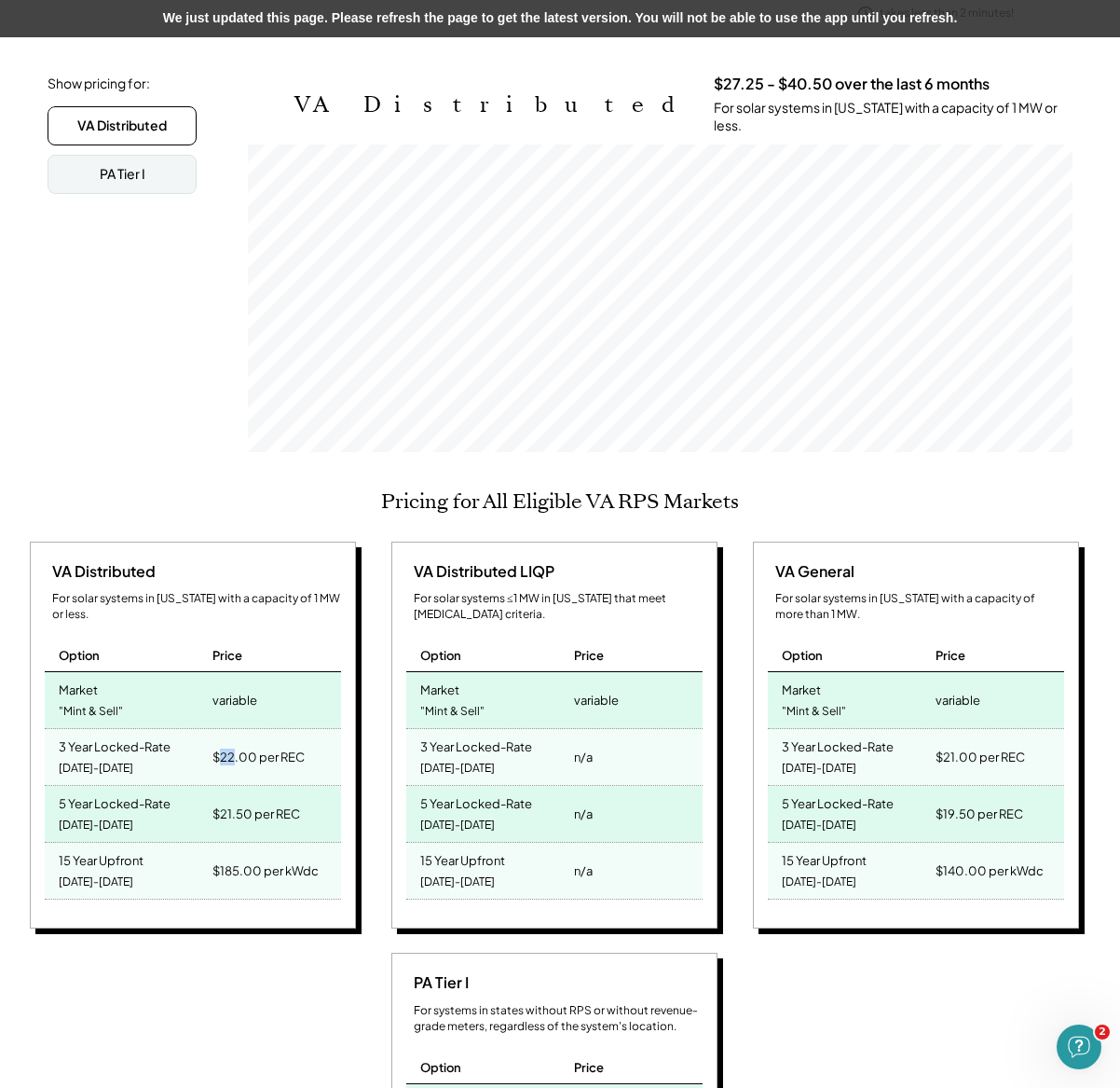
click at [218, 744] on div "$22.00 per REC" at bounding box center [259, 757] width 92 height 26
click at [300, 744] on div "$22.00 per REC" at bounding box center [259, 757] width 92 height 26
click at [230, 744] on div "$22.00 per REC" at bounding box center [259, 757] width 92 height 26
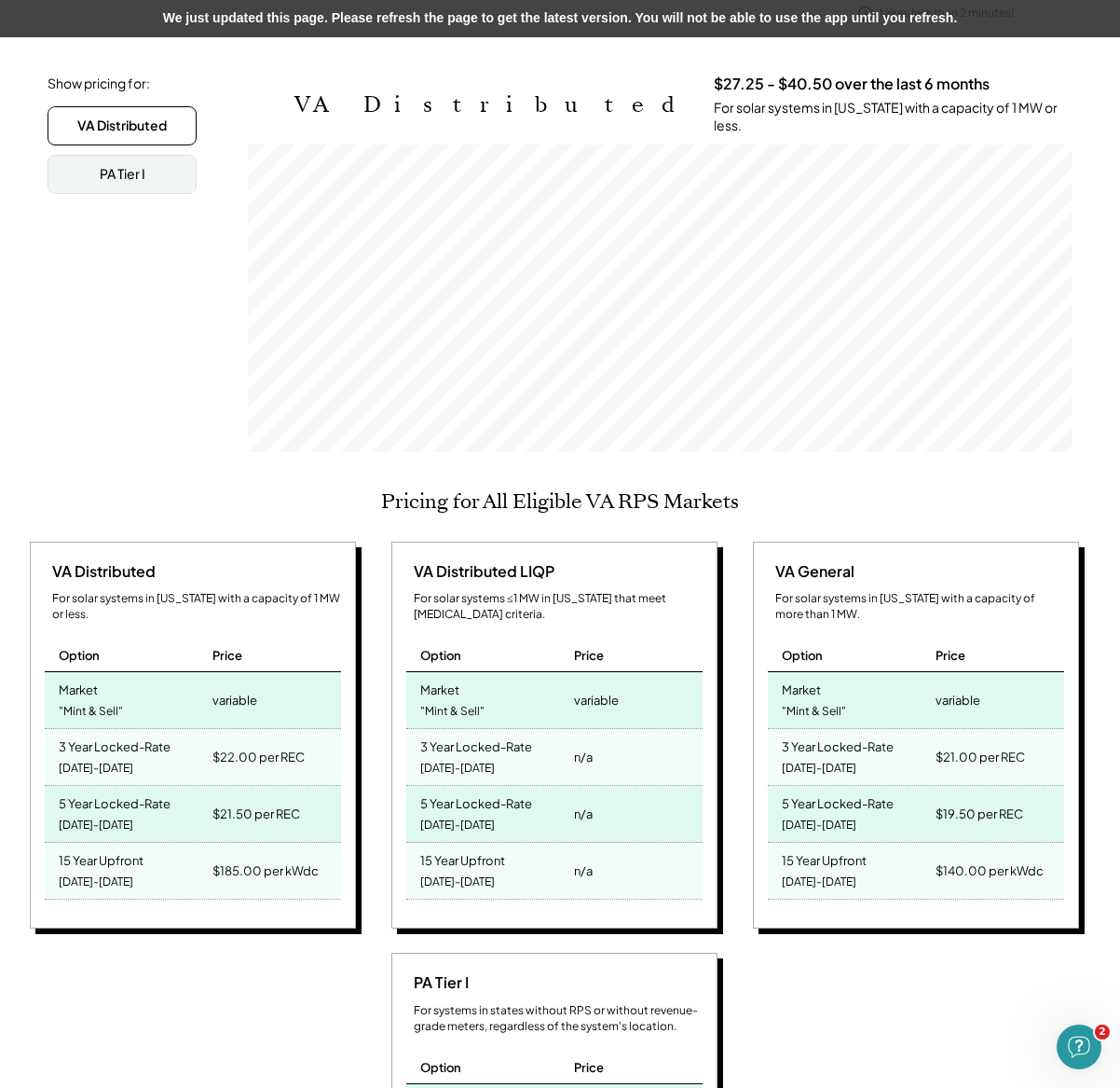
click at [230, 744] on div "$22.00 per REC" at bounding box center [259, 757] width 92 height 26
click at [251, 744] on div "$22.00 per REC" at bounding box center [259, 757] width 92 height 26
click at [225, 744] on div "$22.00 per REC" at bounding box center [259, 757] width 92 height 26
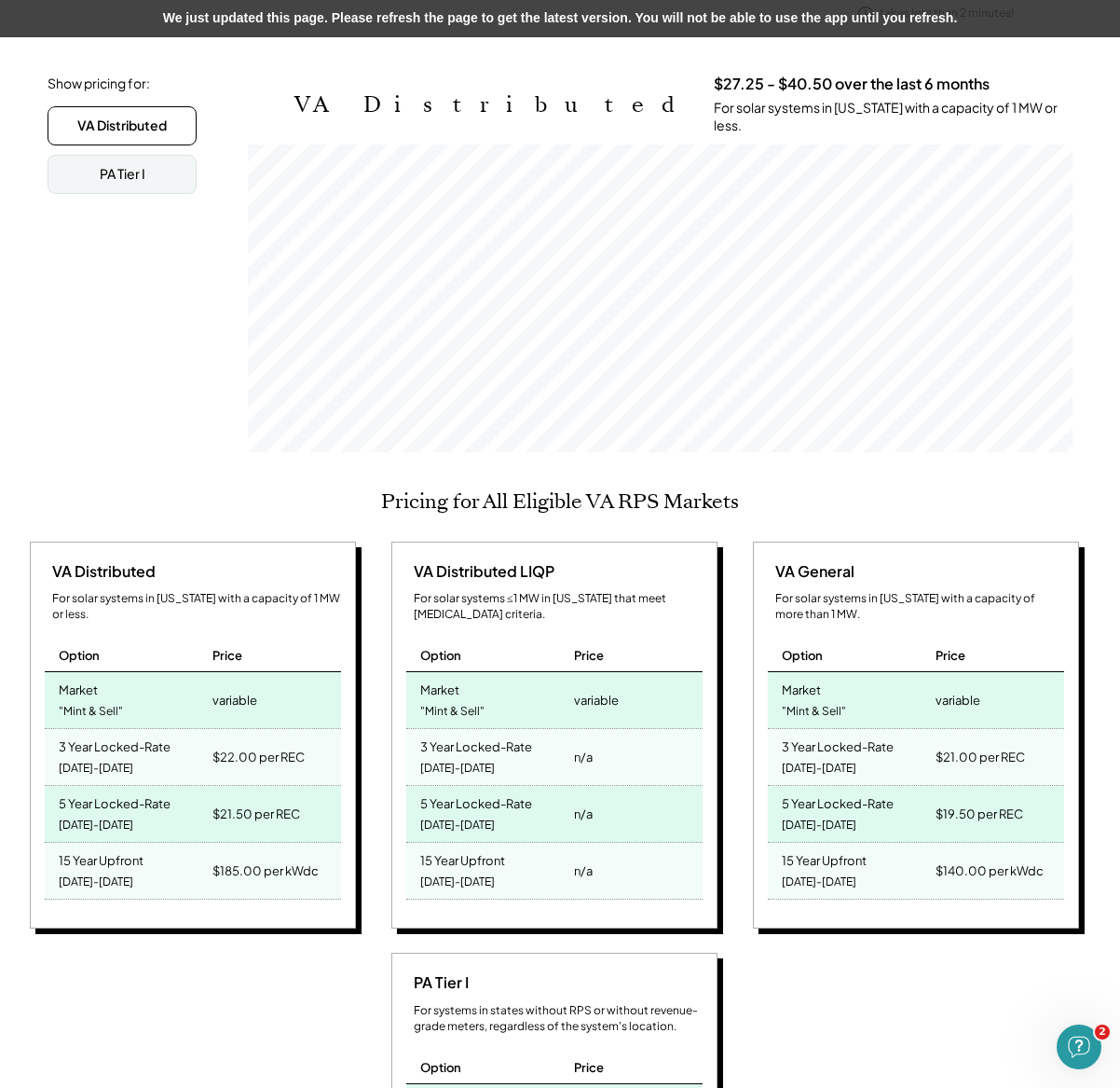
click at [273, 744] on div "$22.00 per REC" at bounding box center [259, 757] width 92 height 26
drag, startPoint x: 230, startPoint y: 728, endPoint x: 209, endPoint y: 722, distance: 21.8
click at [209, 729] on div "$22.00 per REC" at bounding box center [275, 757] width 133 height 56
click at [243, 744] on div "$22.00 per REC" at bounding box center [259, 757] width 92 height 26
click at [229, 744] on div "$22.00 per REC" at bounding box center [259, 757] width 92 height 26
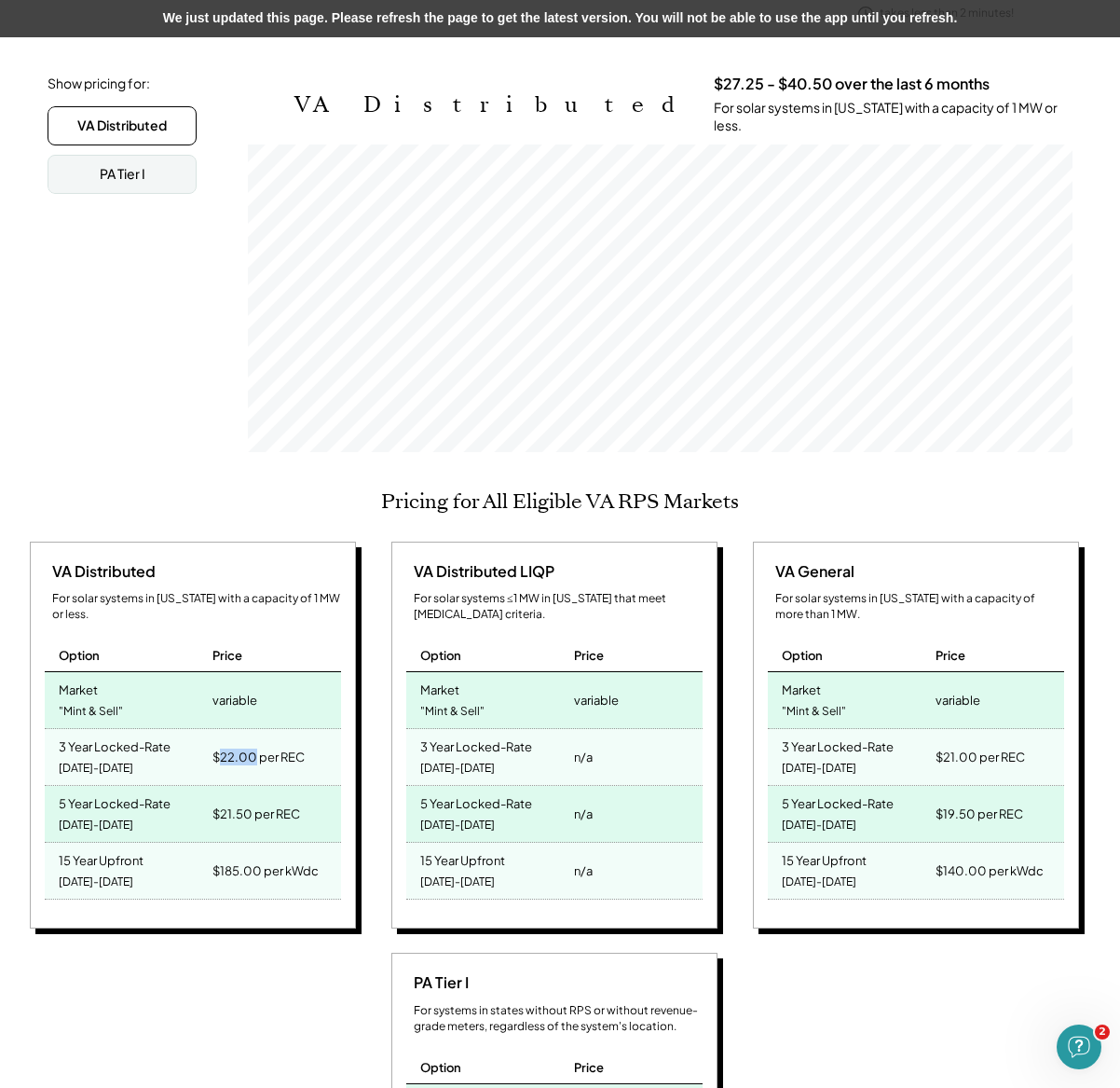
click at [229, 744] on div "$22.00 per REC" at bounding box center [259, 757] width 92 height 26
click at [261, 744] on div "$22.00 per REC" at bounding box center [259, 757] width 92 height 26
drag, startPoint x: 233, startPoint y: 732, endPoint x: 219, endPoint y: 731, distance: 14.0
click at [219, 744] on div "$22.00 per REC" at bounding box center [259, 757] width 92 height 26
click at [222, 744] on div "$22.00 per REC" at bounding box center [259, 757] width 92 height 26
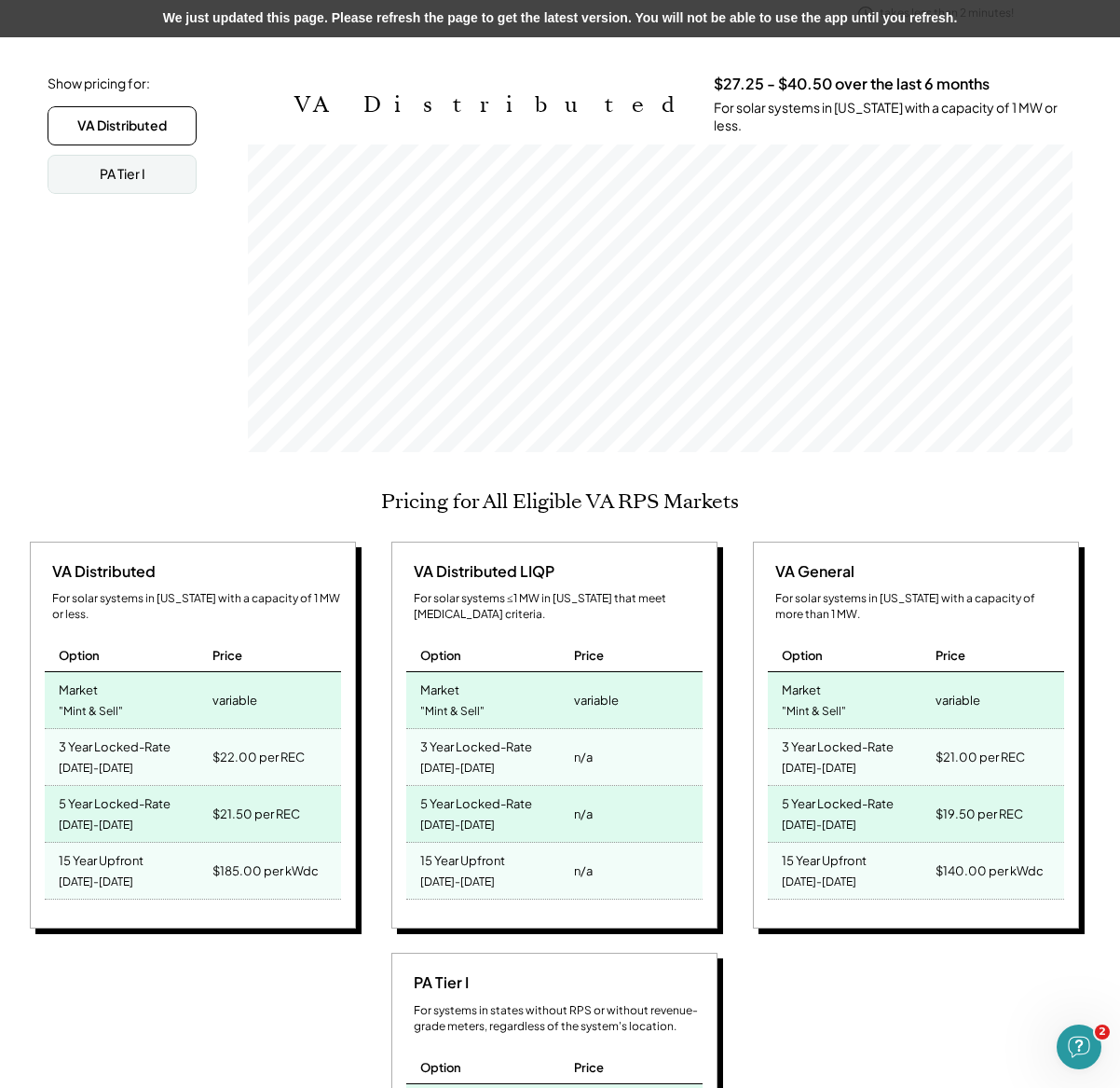
click at [159, 810] on div "5 Year Locked-Rate 2025-2029" at bounding box center [127, 814] width 163 height 56
click at [220, 741] on div "$22.00 per REC" at bounding box center [275, 757] width 133 height 56
click at [222, 744] on div "$22.00 per REC" at bounding box center [259, 757] width 92 height 26
click at [232, 752] on div "$22.00 per REC" at bounding box center [275, 757] width 133 height 56
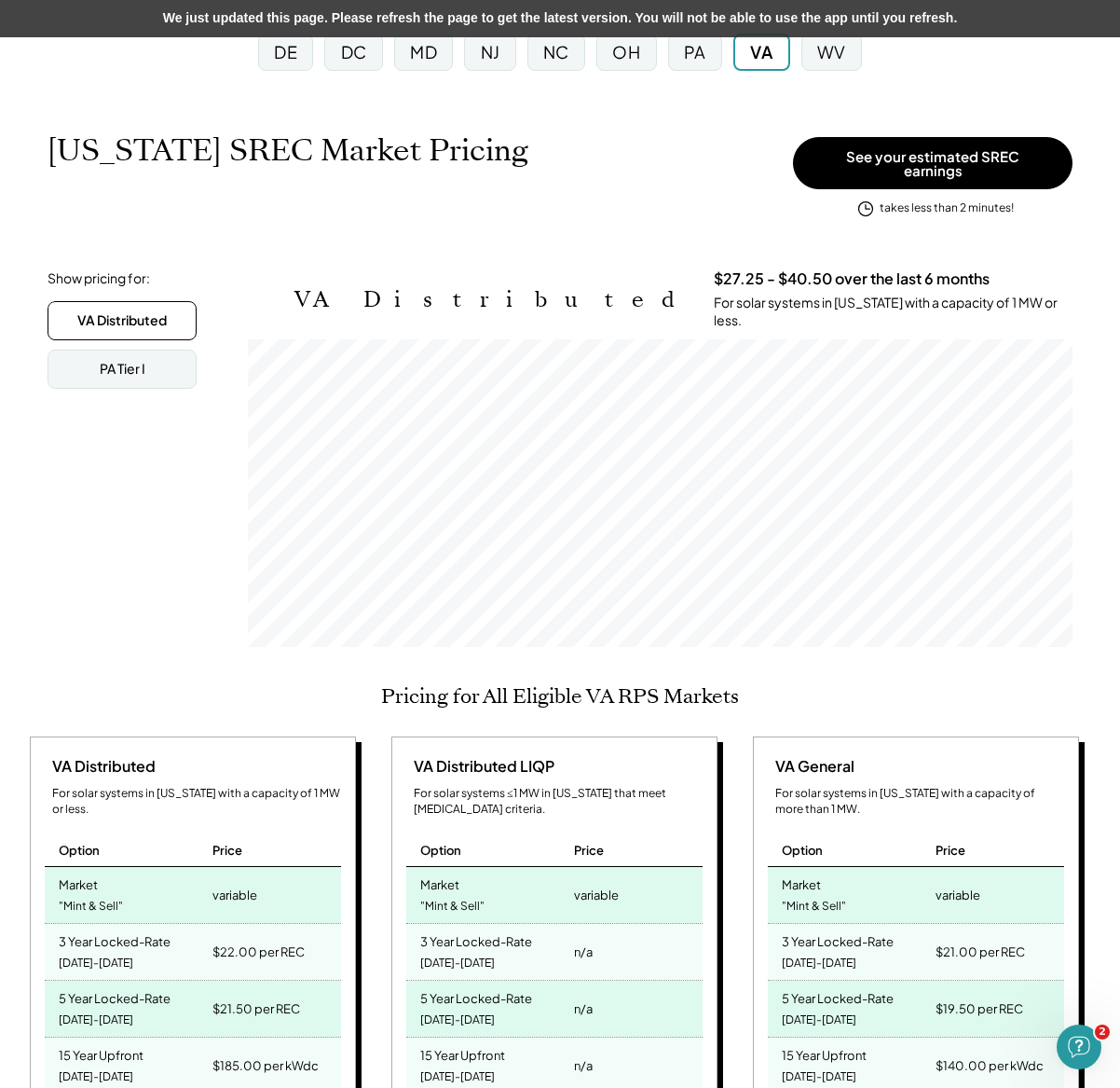
scroll to position [0, 0]
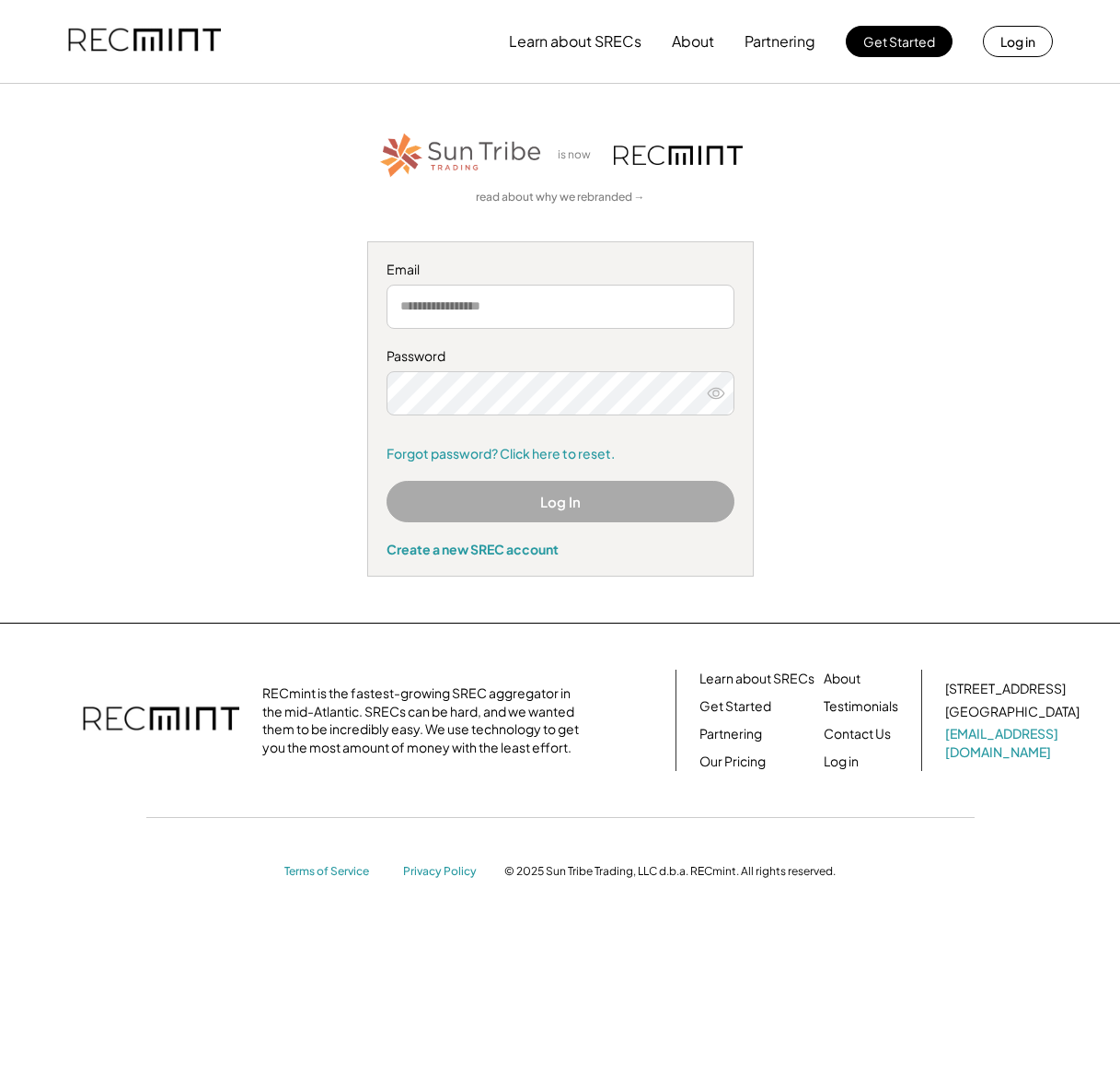
click at [479, 310] on input "email" at bounding box center [560, 307] width 348 height 44
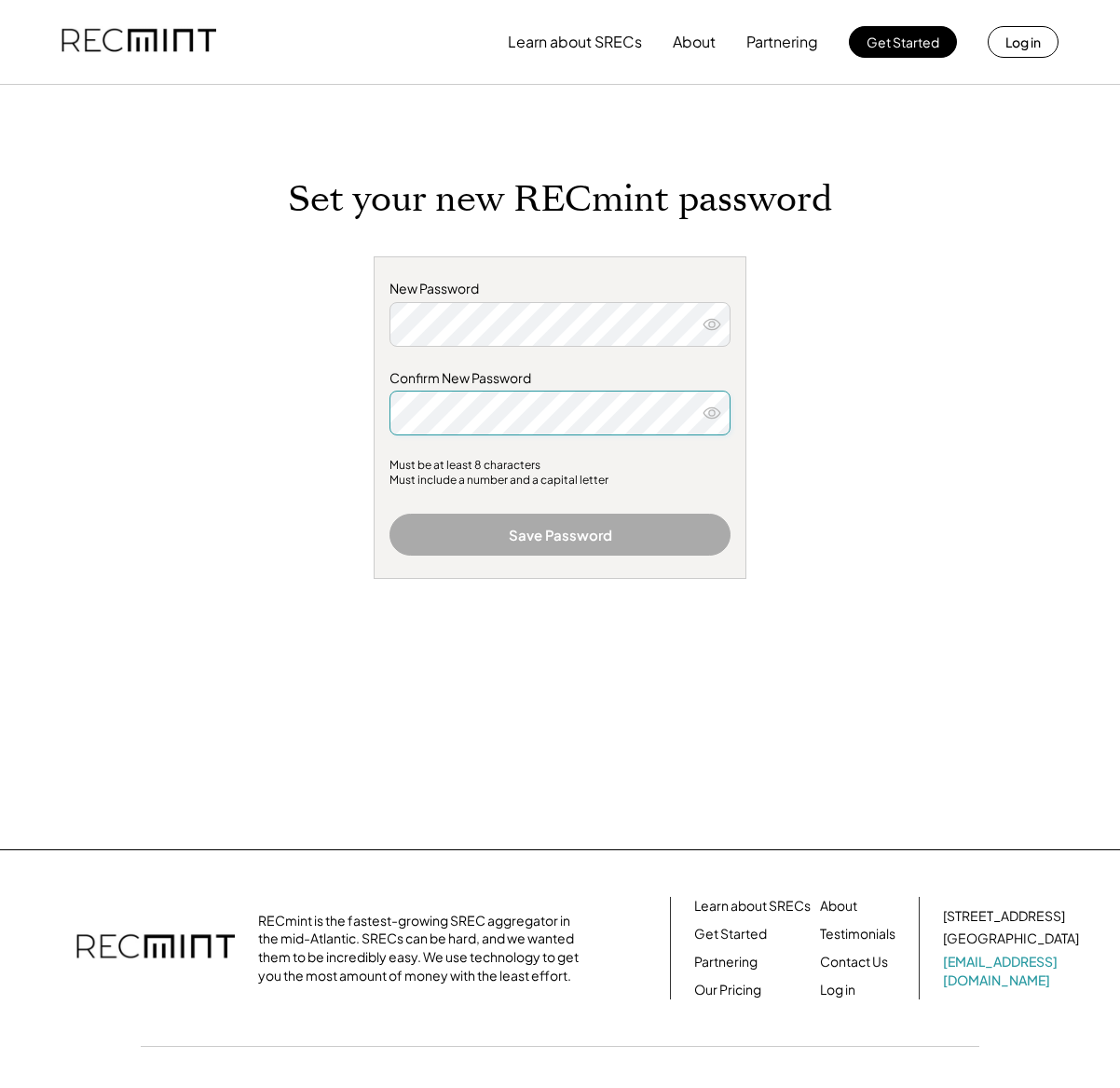
click at [707, 326] on icon at bounding box center [712, 325] width 19 height 19
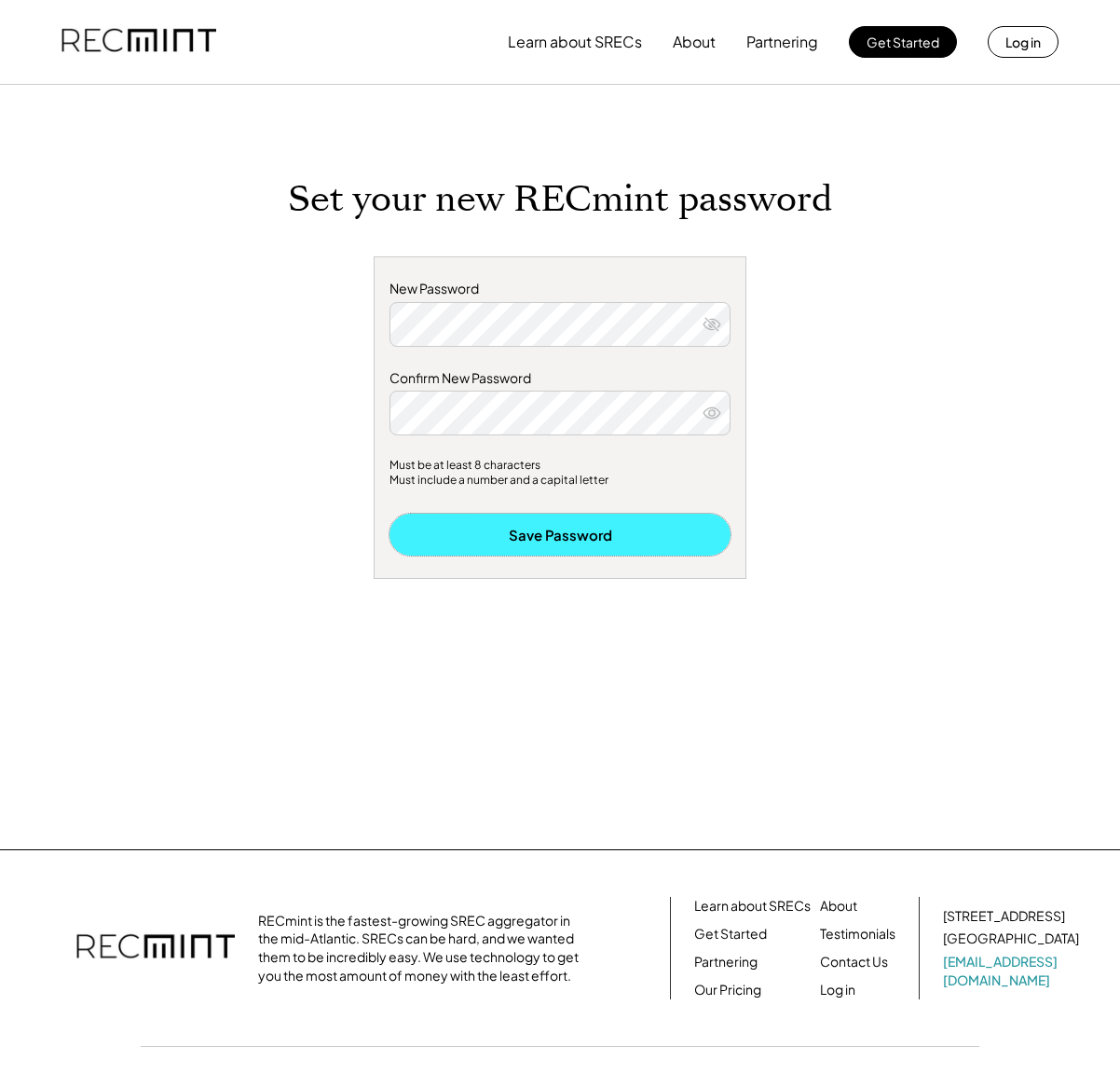
click at [532, 529] on button "Save Password" at bounding box center [560, 535] width 341 height 42
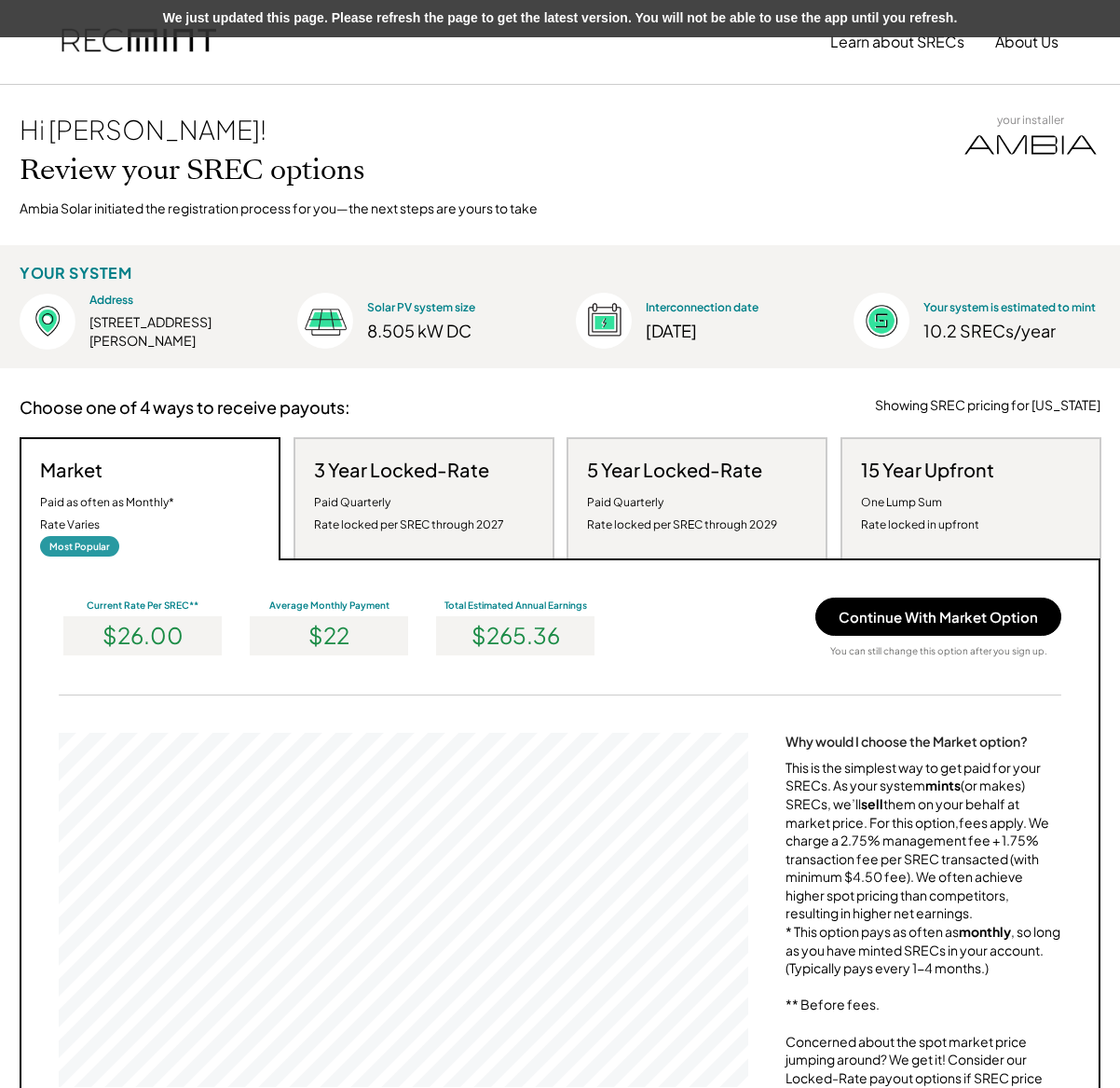
scroll to position [355, 689]
click at [613, 130] on div "Hi [PERSON_NAME]! Review your SREC options Ambia Solar initiated the registrati…" at bounding box center [560, 164] width 1119 height 160
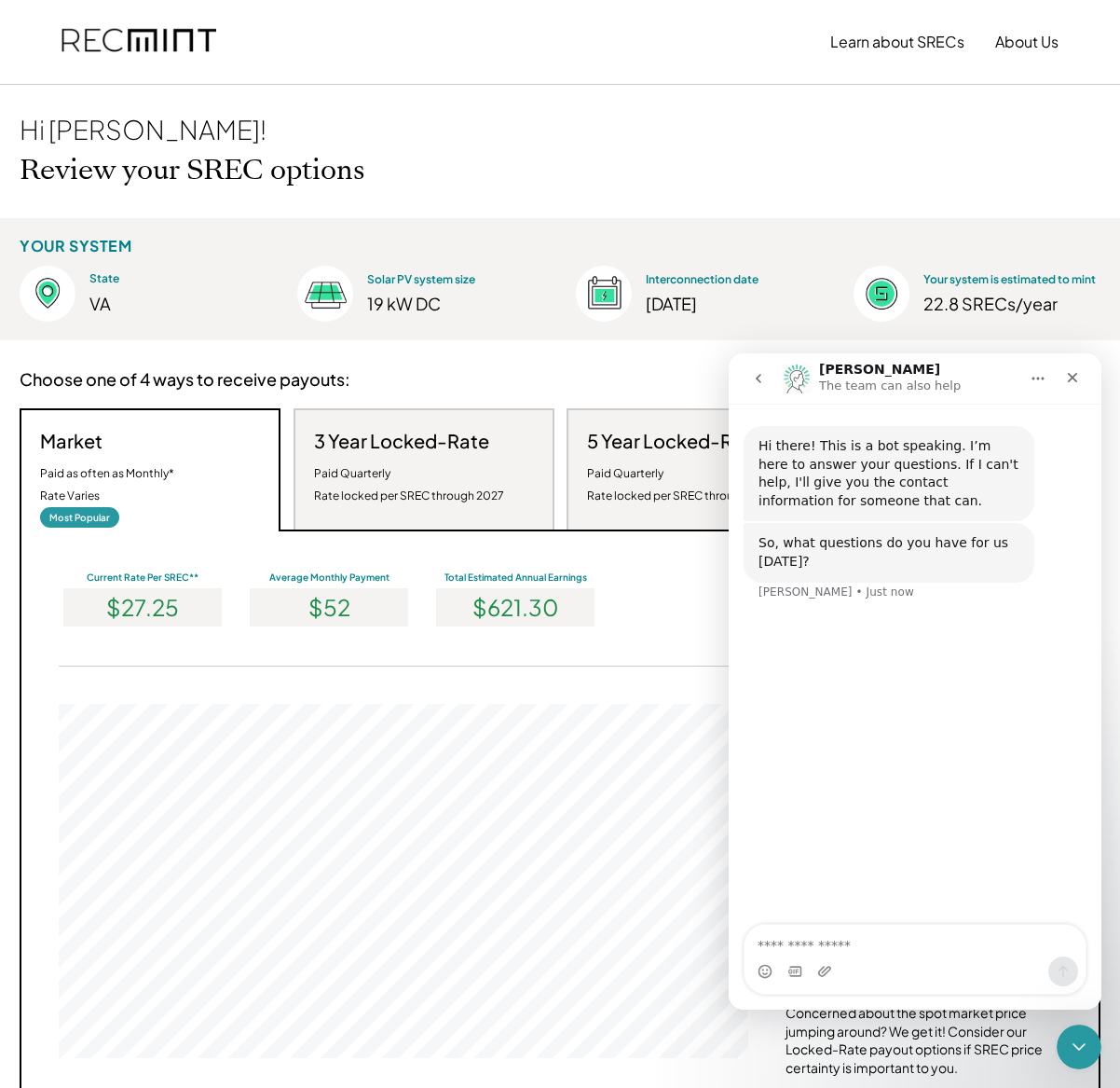
scroll to position [355, 689]
drag, startPoint x: 779, startPoint y: 387, endPoint x: 762, endPoint y: 375, distance: 20.8
click at [778, 386] on div "Intercom messenger" at bounding box center [761, 379] width 39 height 36
click at [762, 375] on icon "go back" at bounding box center [759, 379] width 15 height 15
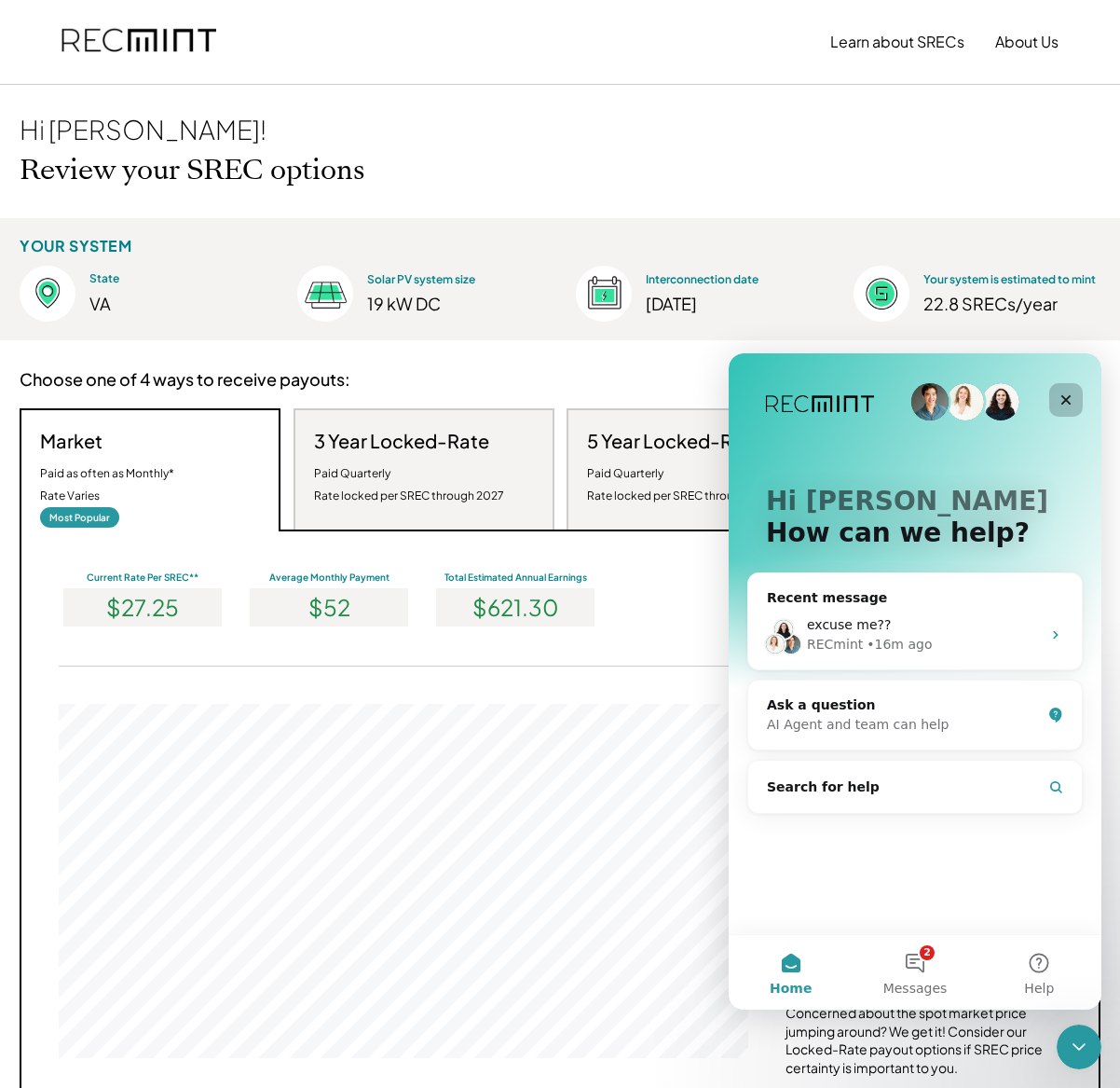
click at [1070, 401] on icon "Close" at bounding box center [1067, 400] width 15 height 15
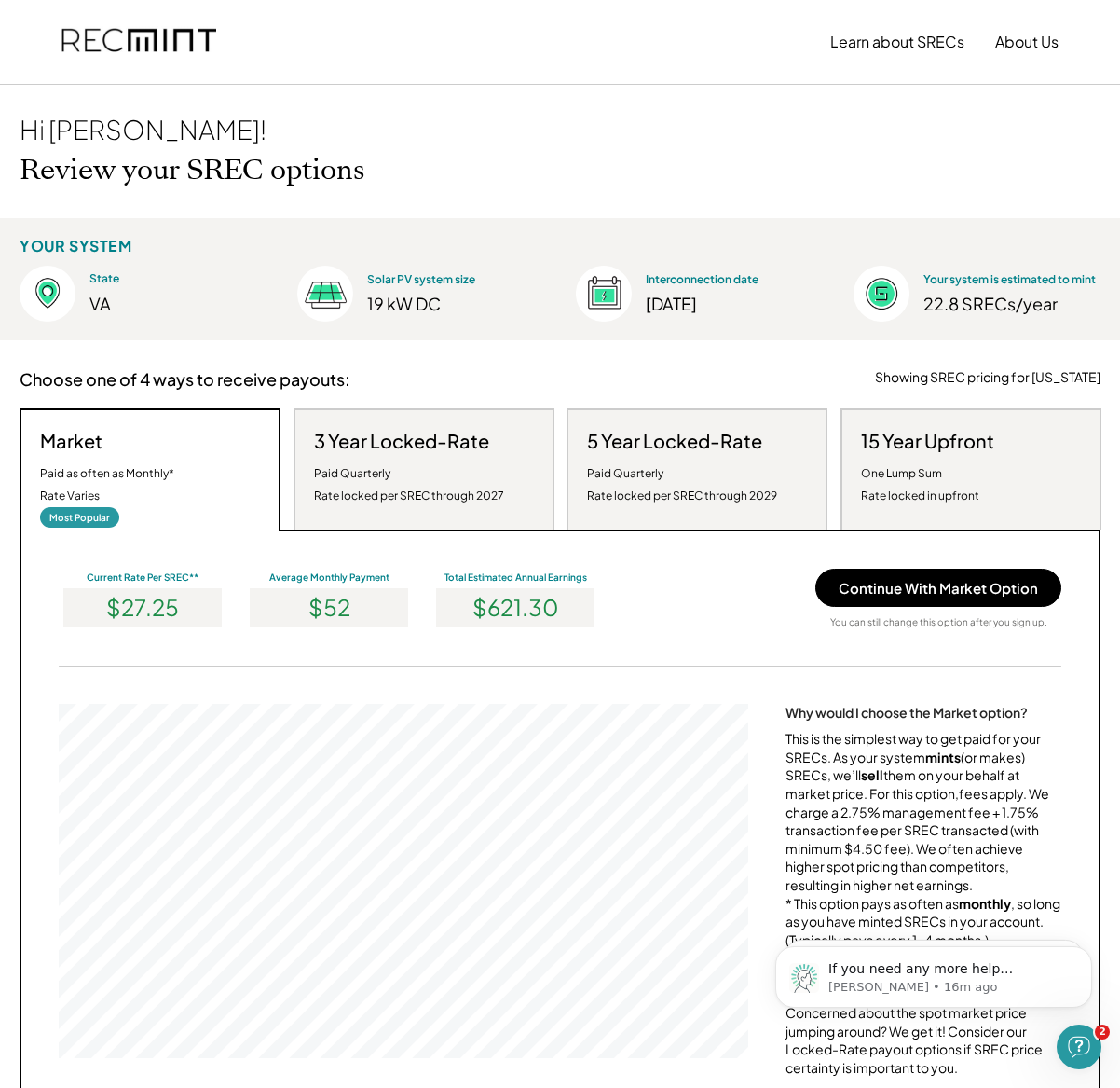
scroll to position [0, 0]
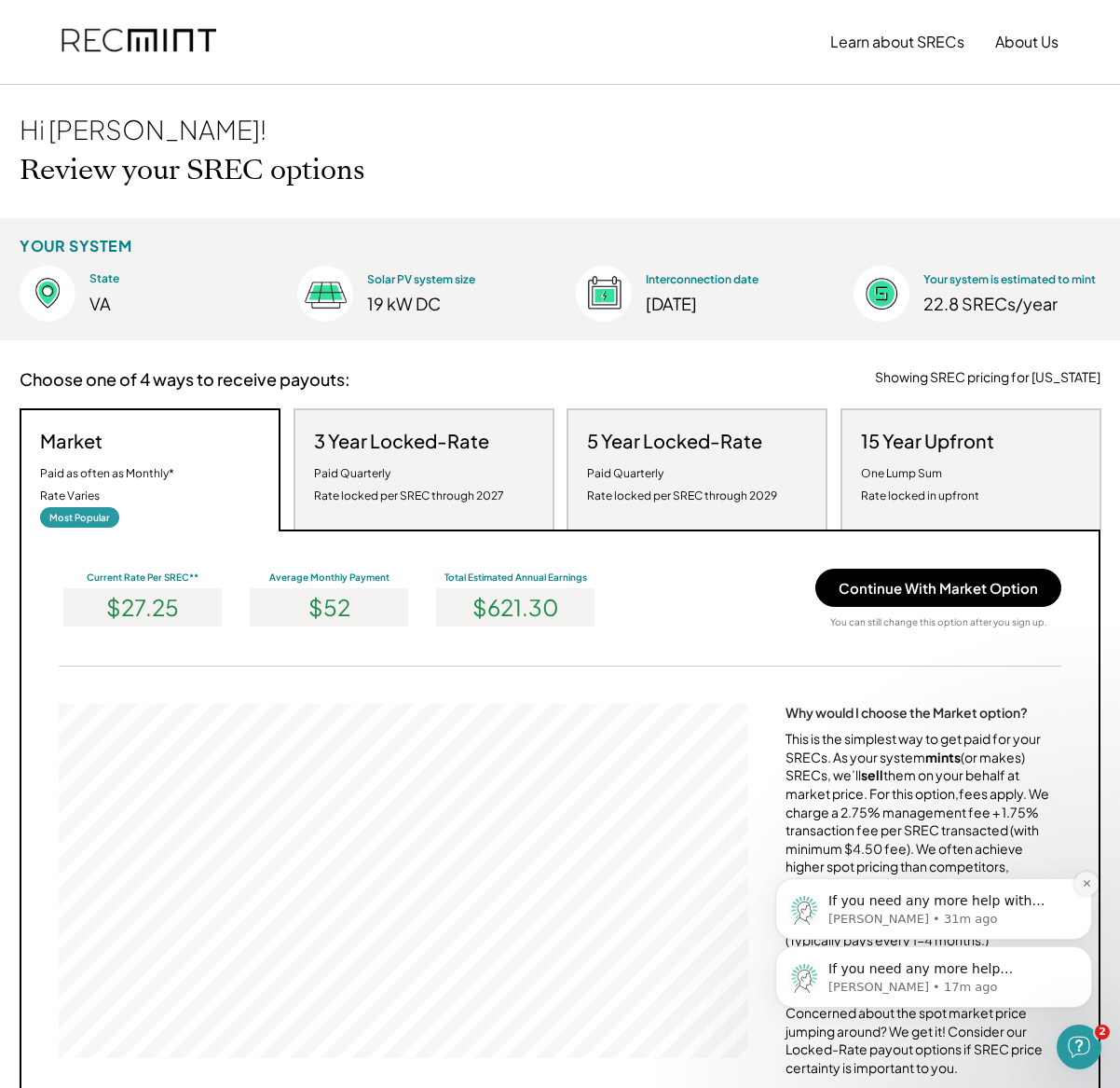
click at [1085, 885] on icon "Dismiss notification" at bounding box center [1087, 883] width 10 height 10
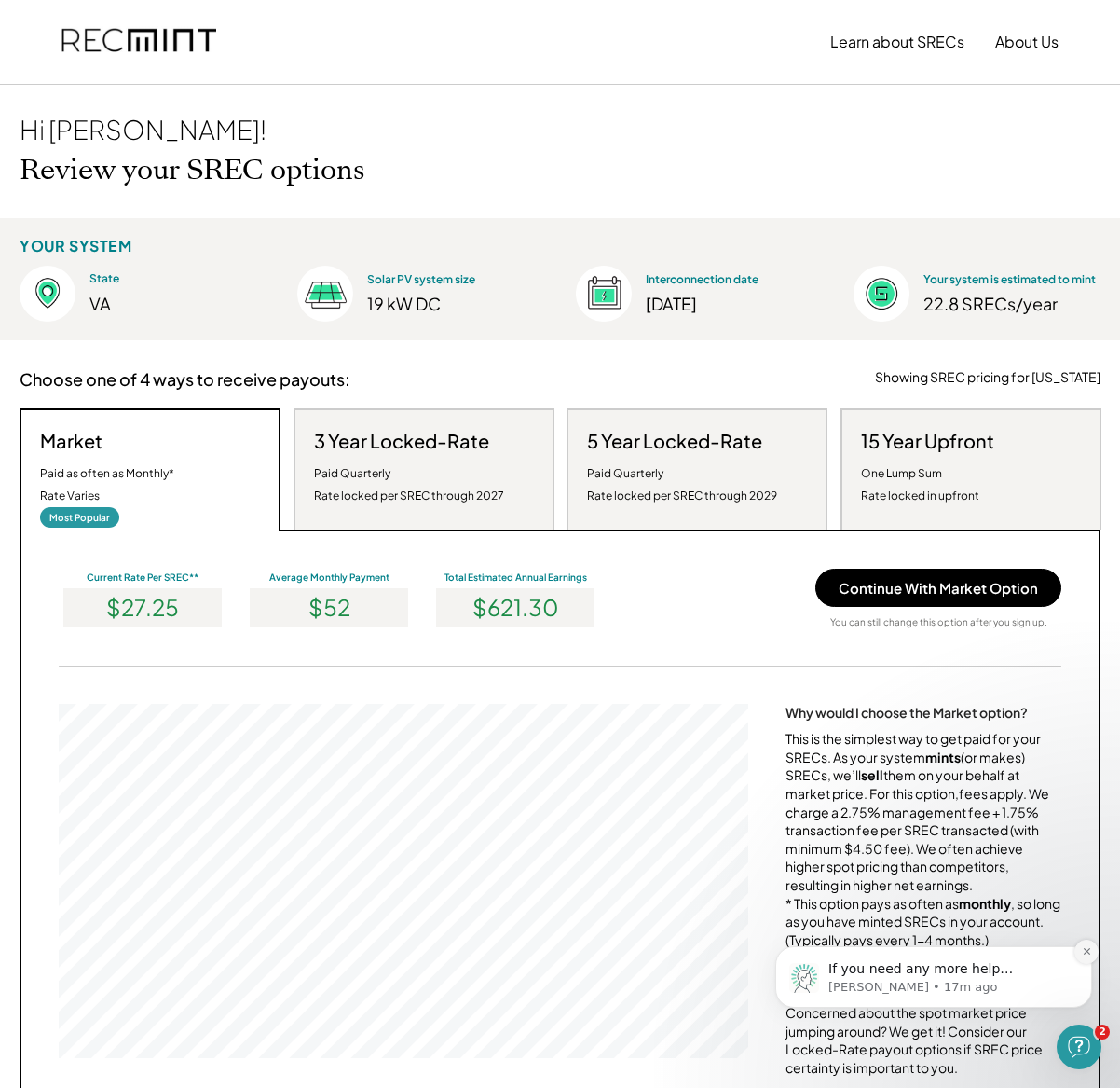
click at [1086, 949] on icon "Dismiss notification" at bounding box center [1087, 951] width 10 height 10
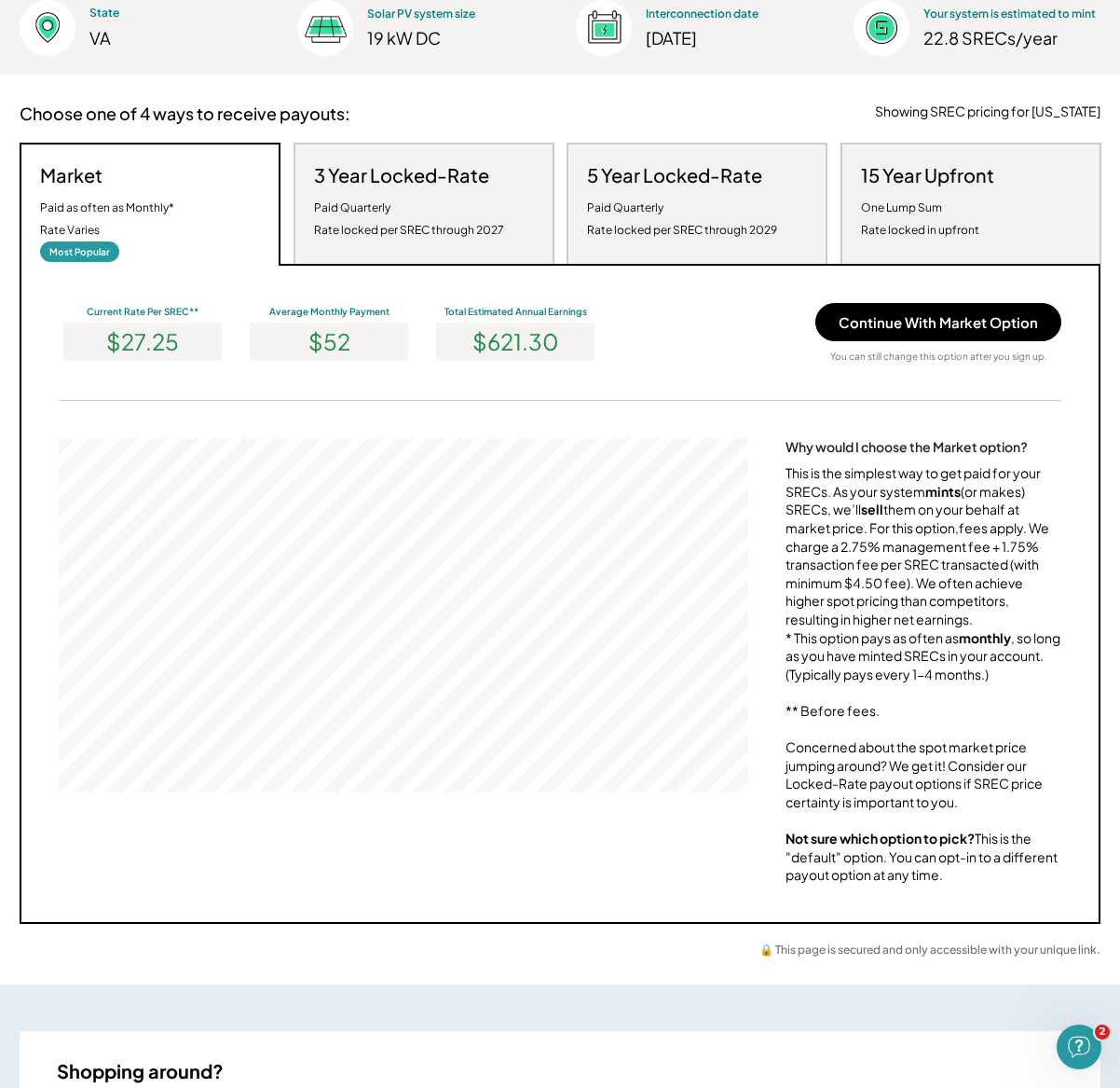
scroll to position [256, 0]
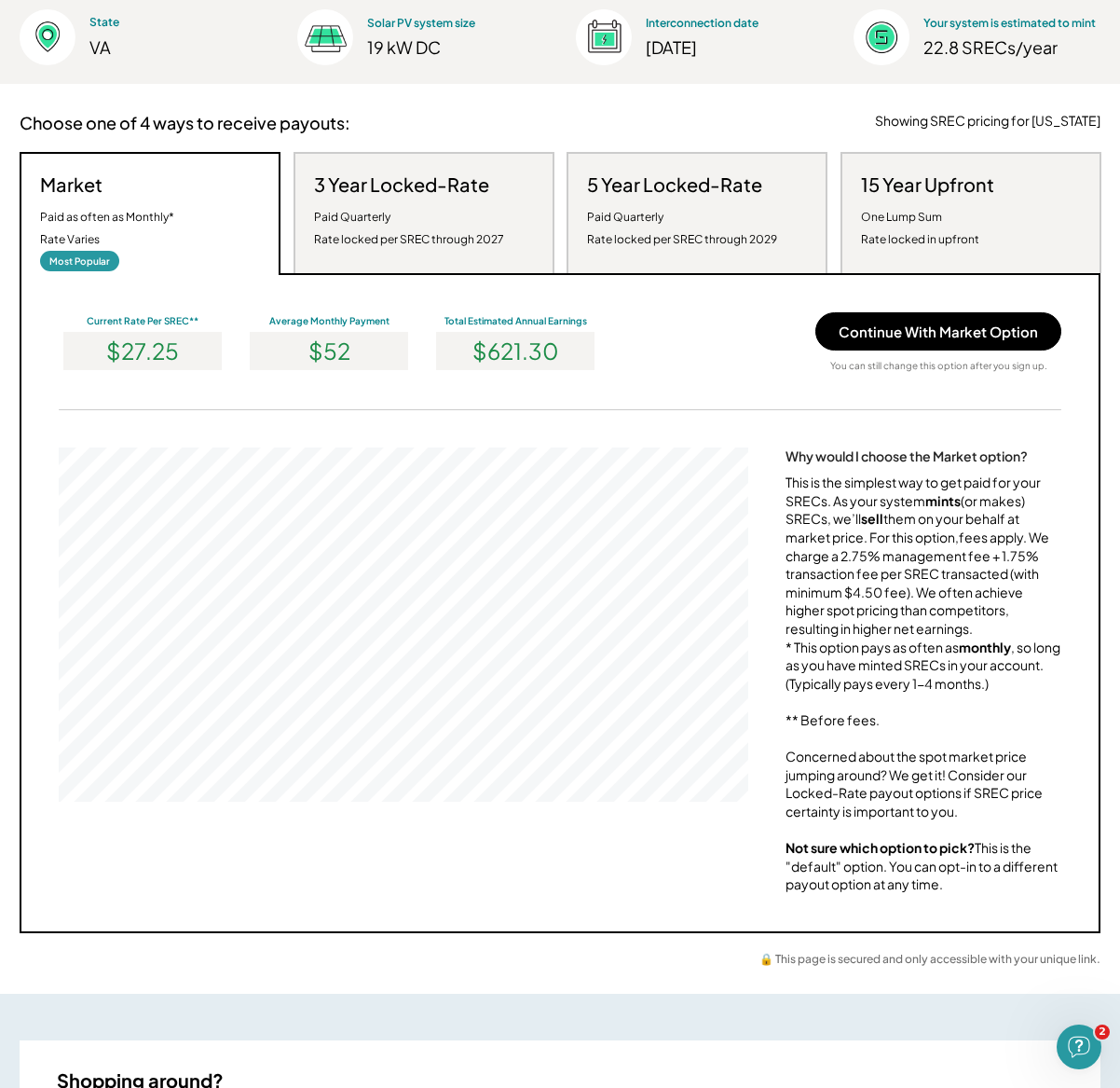
click at [914, 603] on div "This is the simplest way to get paid for your SRECs. As your system mints (or m…" at bounding box center [924, 684] width 276 height 420
click at [1022, 607] on div "This is the simplest way to get paid for your SRECs. As your system mints (or m…" at bounding box center [924, 684] width 276 height 420
click at [921, 618] on div "This is the simplest way to get paid for your SRECs. As your system mints (or m…" at bounding box center [924, 684] width 276 height 420
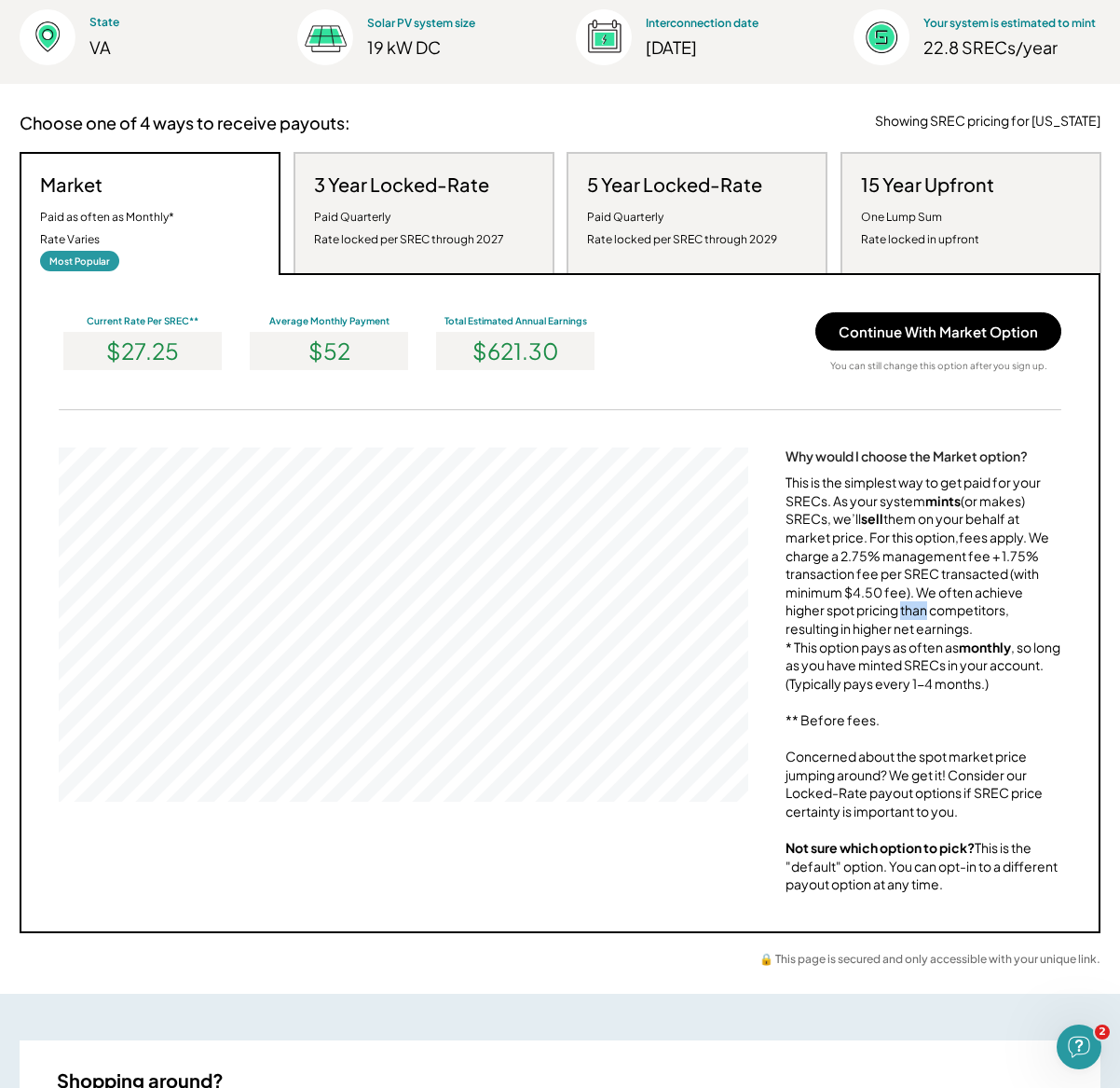
click at [921, 618] on div "This is the simplest way to get paid for your SRECs. As your system mints (or m…" at bounding box center [924, 684] width 276 height 420
click at [931, 626] on div "This is the simplest way to get paid for your SRECs. As your system mints (or m…" at bounding box center [924, 684] width 276 height 420
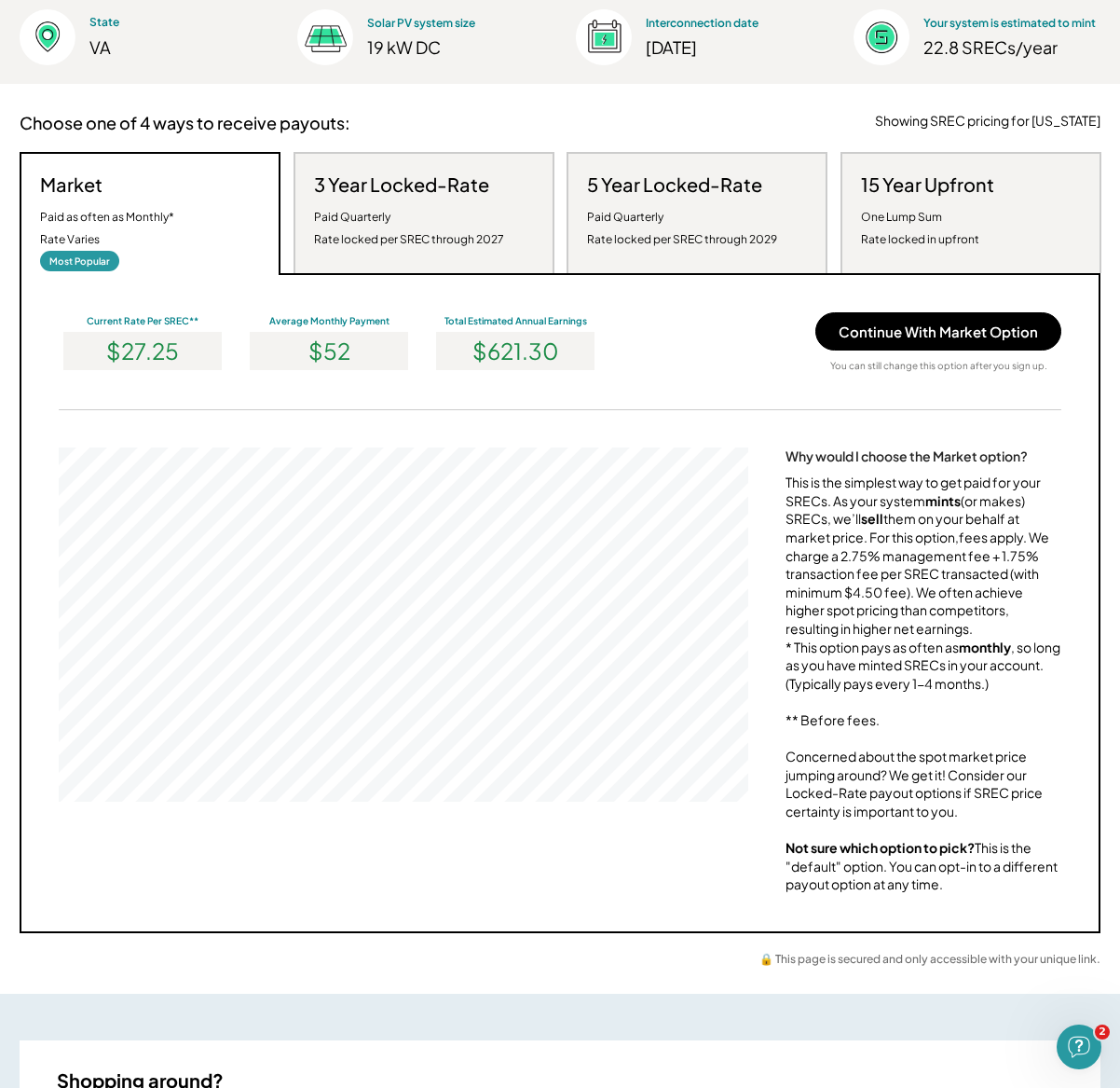
click at [991, 618] on div "This is the simplest way to get paid for your SRECs. As your system mints (or m…" at bounding box center [924, 684] width 276 height 420
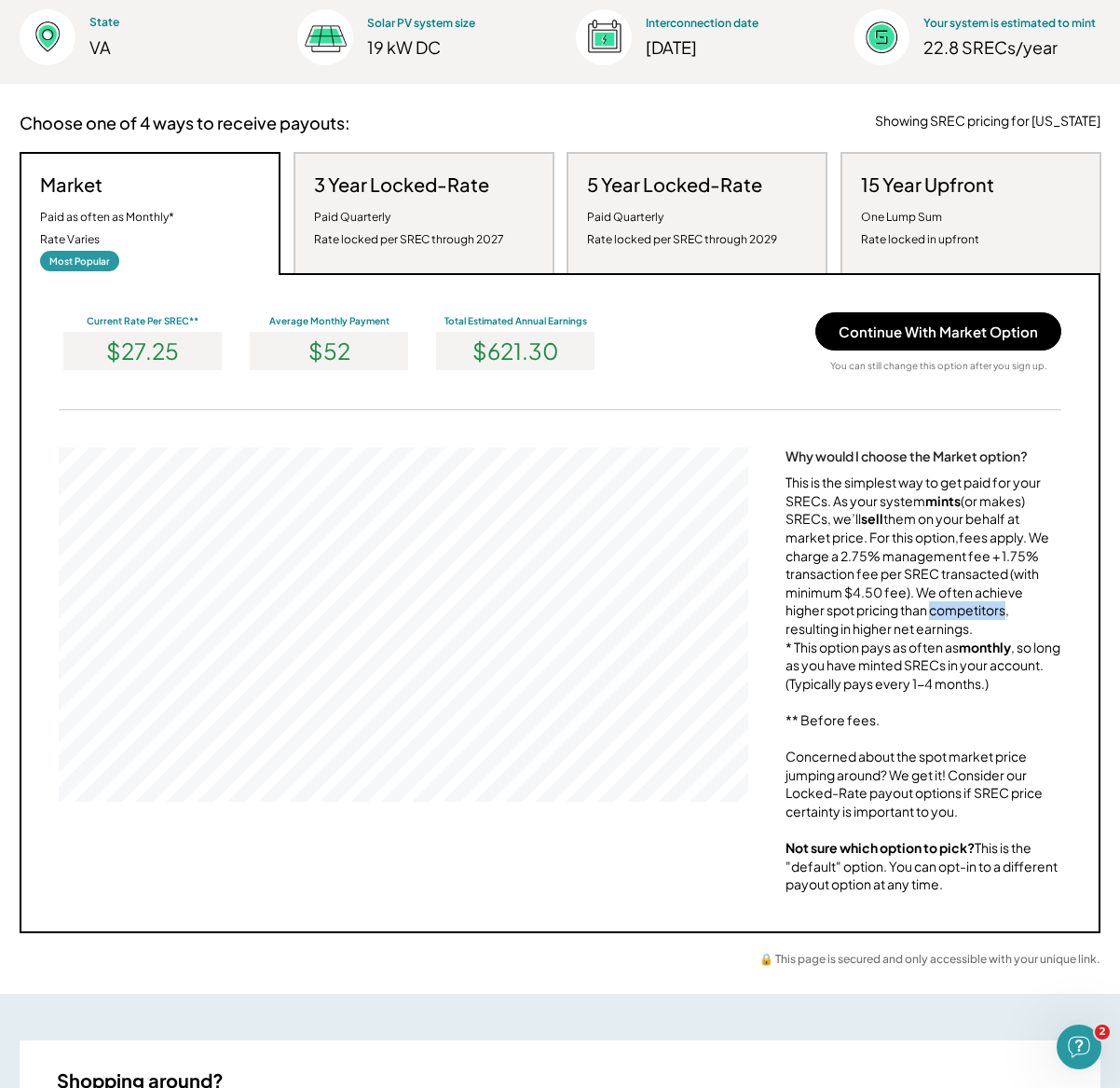
click at [991, 618] on div "This is the simplest way to get paid for your SRECs. As your system mints (or m…" at bounding box center [924, 684] width 276 height 420
click at [991, 618] on div "This is the simplest way to get paid for your SRECs. As your system mints (or m…" at bounding box center [924, 684] width 276 height 420
click at [967, 604] on div "This is the simplest way to get paid for your SRECs. As your system mints (or m…" at bounding box center [924, 684] width 276 height 420
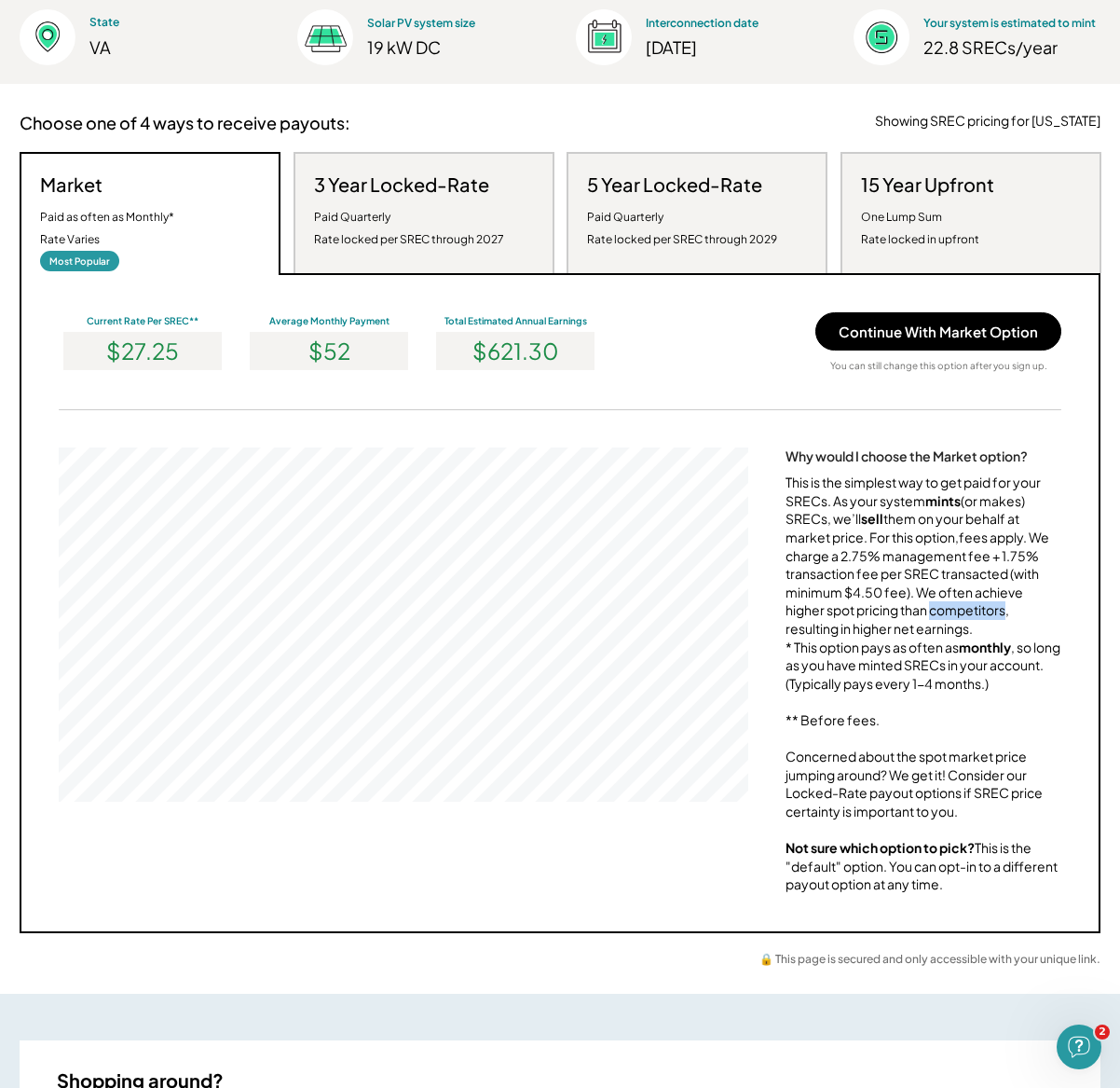
click at [967, 604] on div "This is the simplest way to get paid for your SRECs. As your system mints (or m…" at bounding box center [924, 684] width 276 height 420
click at [371, 228] on div "Paid Quarterly Rate locked per SREC through 2027" at bounding box center [409, 229] width 190 height 45
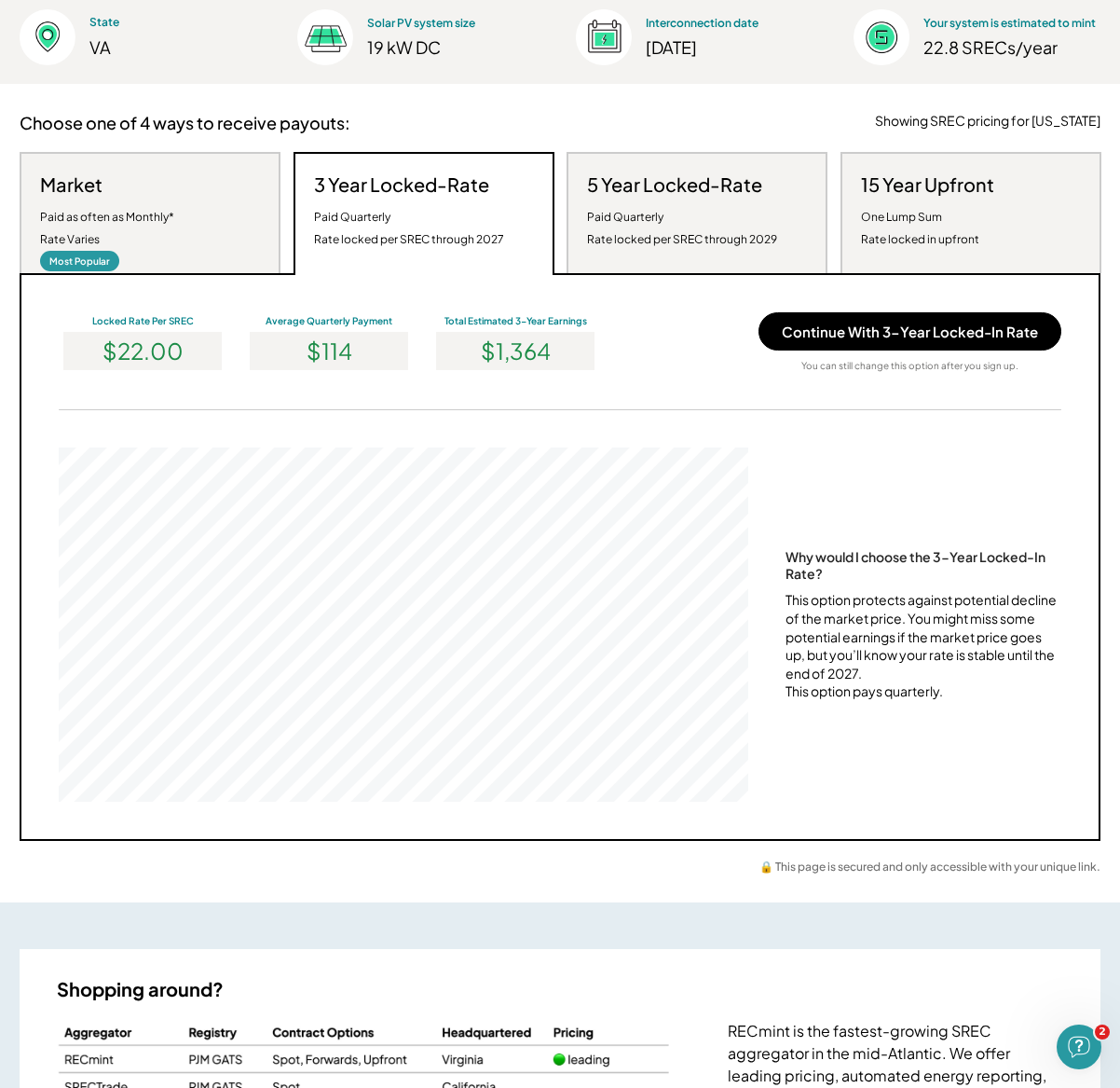
scroll to position [355, 689]
click at [172, 212] on div "Paid as often as Monthly* Rate Varies" at bounding box center [107, 229] width 134 height 45
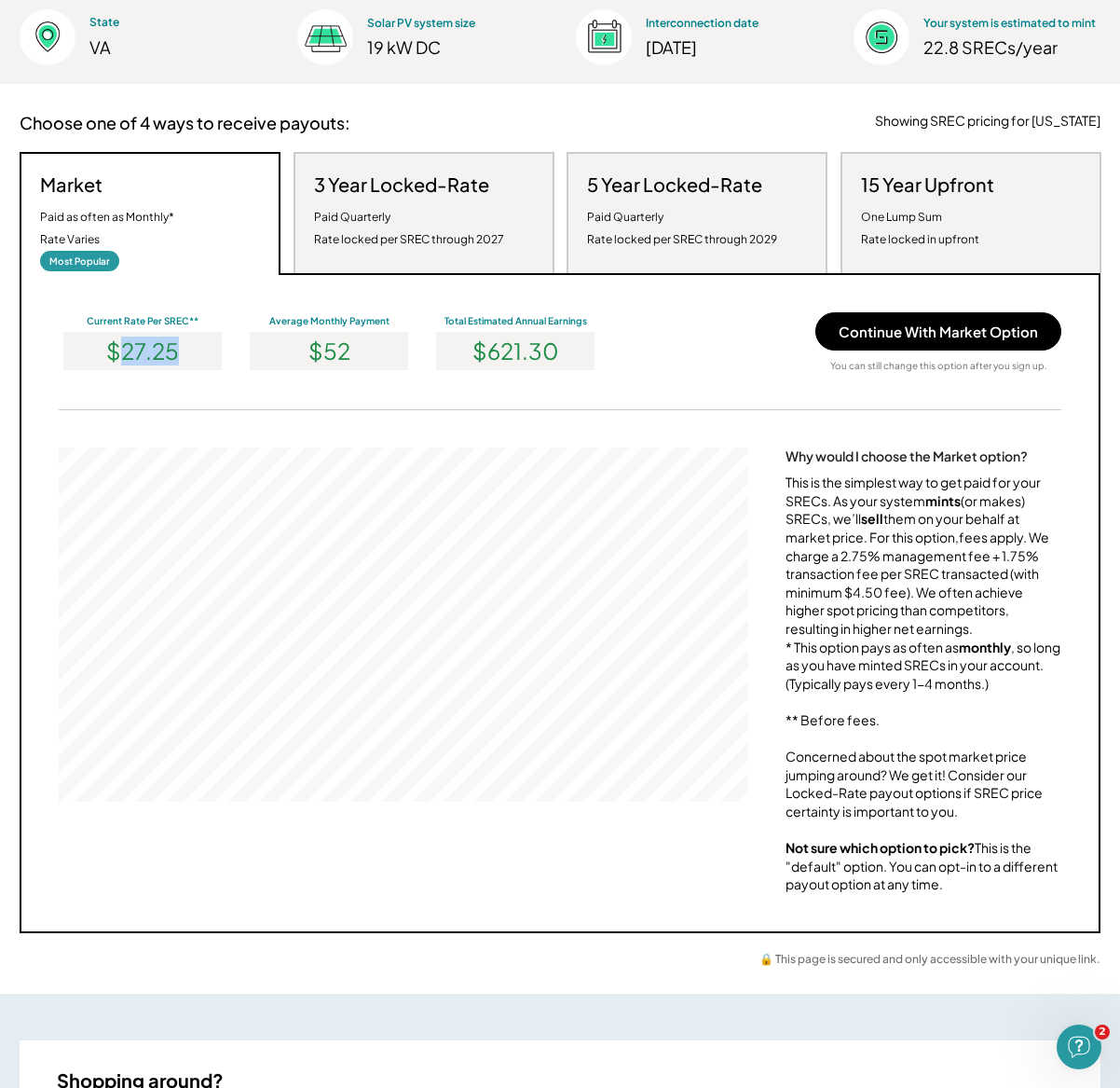
drag, startPoint x: 123, startPoint y: 350, endPoint x: 195, endPoint y: 355, distance: 72.2
click at [195, 355] on div "$27.25" at bounding box center [143, 351] width 159 height 38
click at [152, 360] on div "$27.25" at bounding box center [143, 351] width 159 height 38
click at [994, 605] on div "This is the simplest way to get paid for your SRECs. As your system mints (or m…" at bounding box center [924, 684] width 276 height 420
click at [993, 605] on div "This is the simplest way to get paid for your SRECs. As your system mints (or m…" at bounding box center [924, 684] width 276 height 420
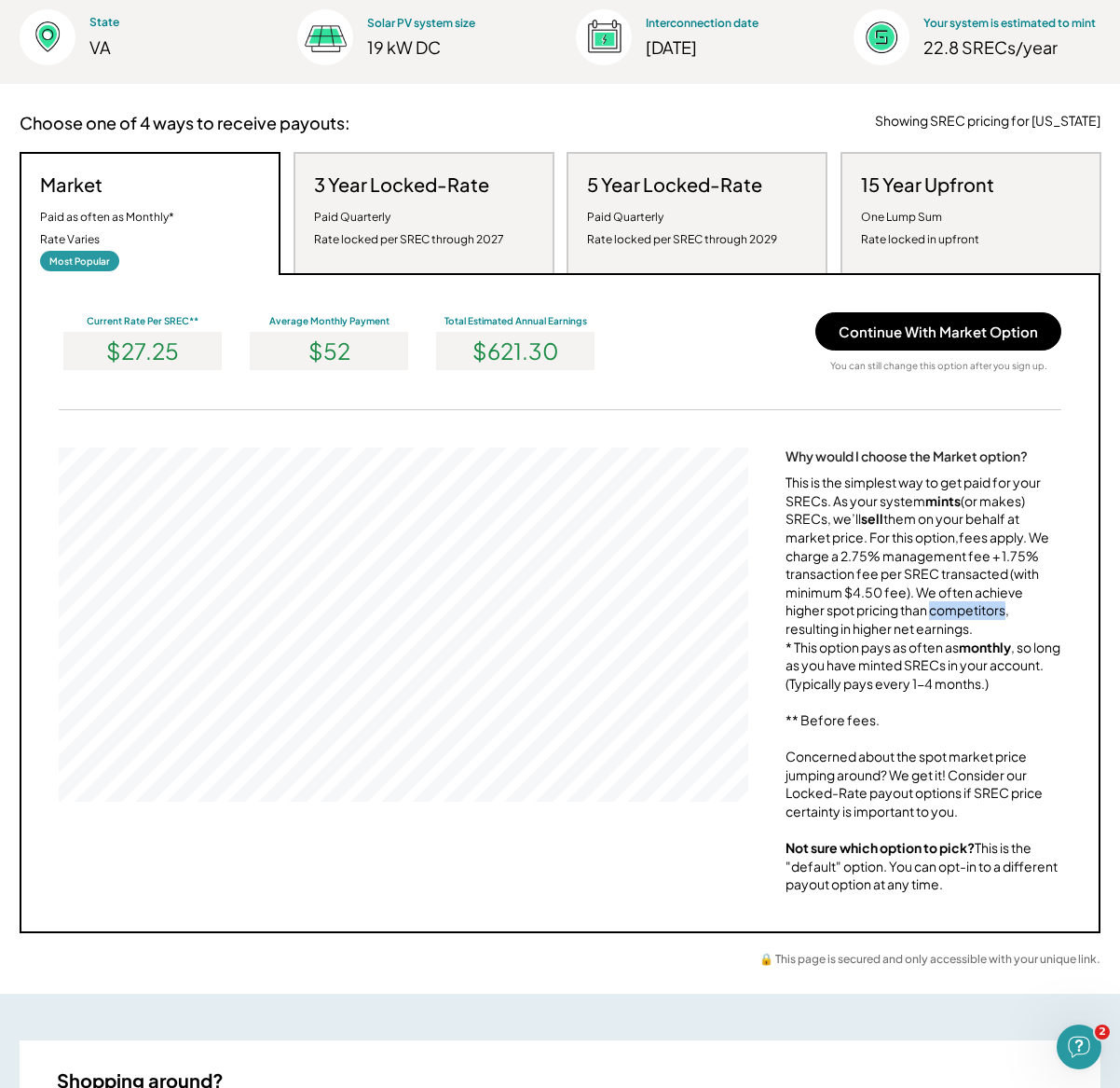
click at [877, 619] on div "This is the simplest way to get paid for your SRECs. As your system mints (or m…" at bounding box center [924, 684] width 276 height 420
click at [821, 568] on div "This is the simplest way to get paid for your SRECs. As your system mints (or m…" at bounding box center [924, 684] width 276 height 420
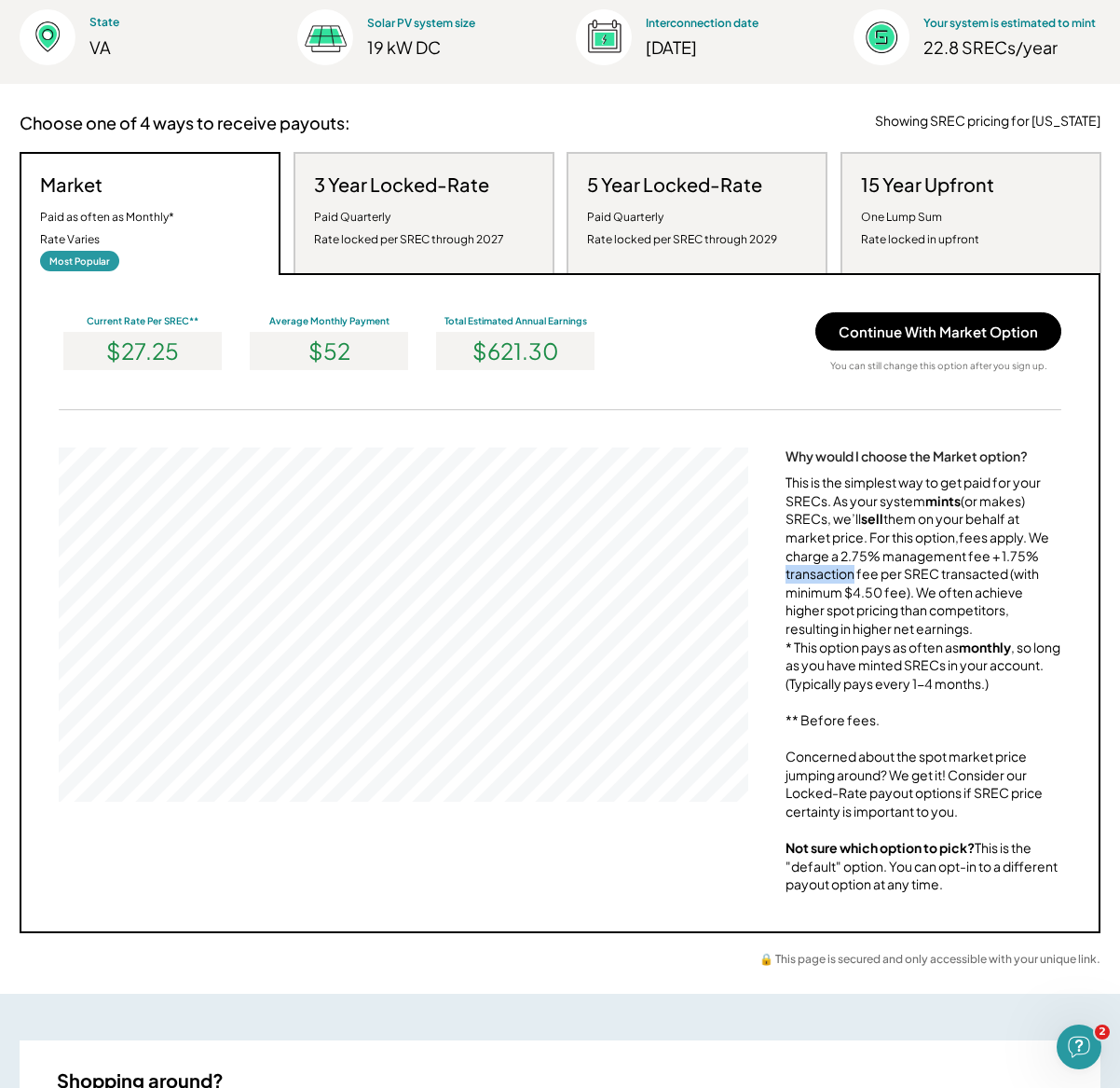
click at [821, 568] on div "This is the simplest way to get paid for your SRECs. As your system mints (or m…" at bounding box center [924, 684] width 276 height 420
click at [821, 566] on div "This is the simplest way to get paid for your SRECs. As your system mints (or m…" at bounding box center [924, 684] width 276 height 420
click at [920, 558] on div "This is the simplest way to get paid for your SRECs. As your system mints (or m…" at bounding box center [924, 684] width 276 height 420
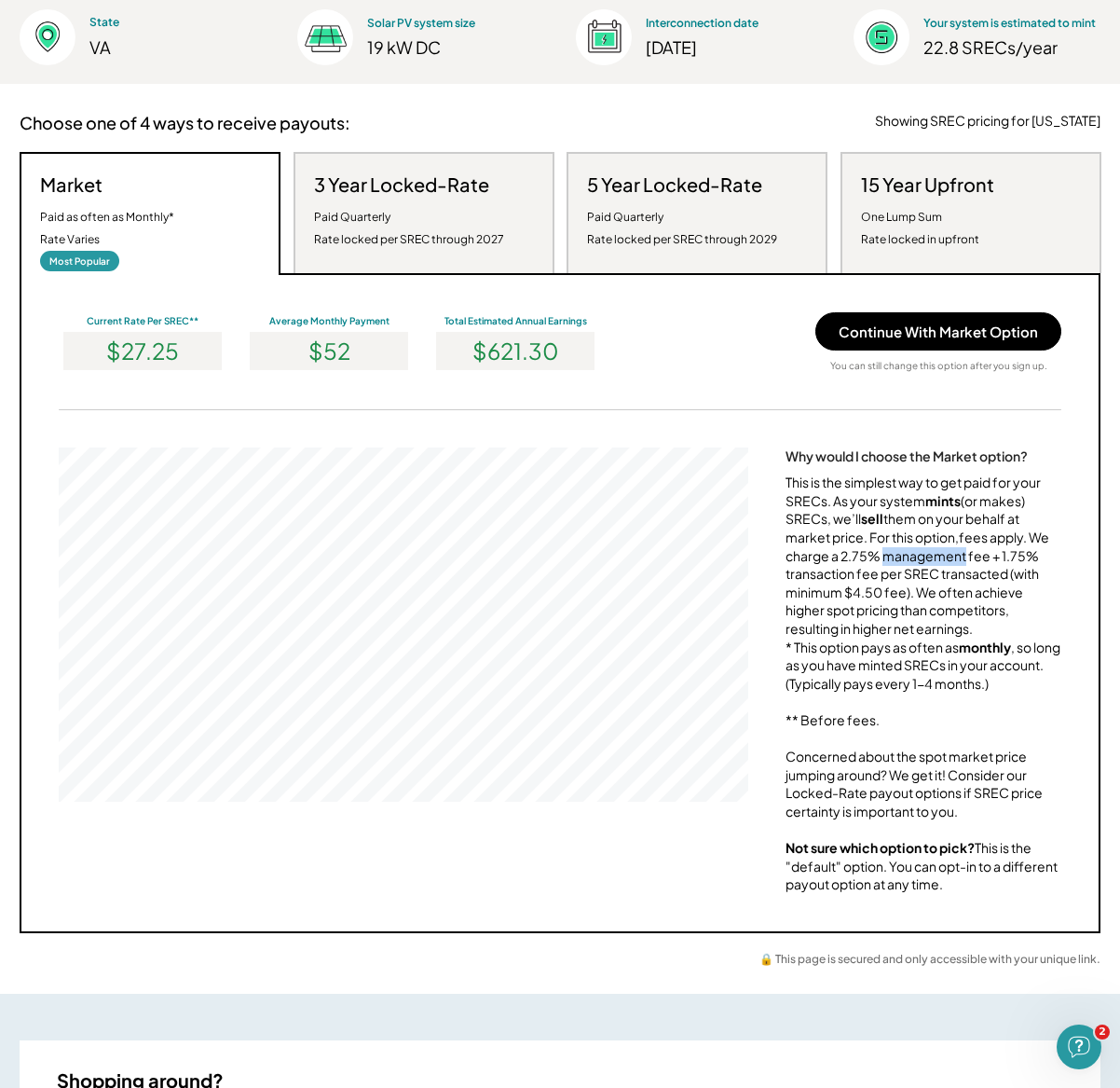
click at [920, 558] on div "This is the simplest way to get paid for your SRECs. As your system mints (or m…" at bounding box center [924, 684] width 276 height 420
click at [1011, 619] on div "This is the simplest way to get paid for your SRECs. As your system mints (or m…" at bounding box center [924, 684] width 276 height 420
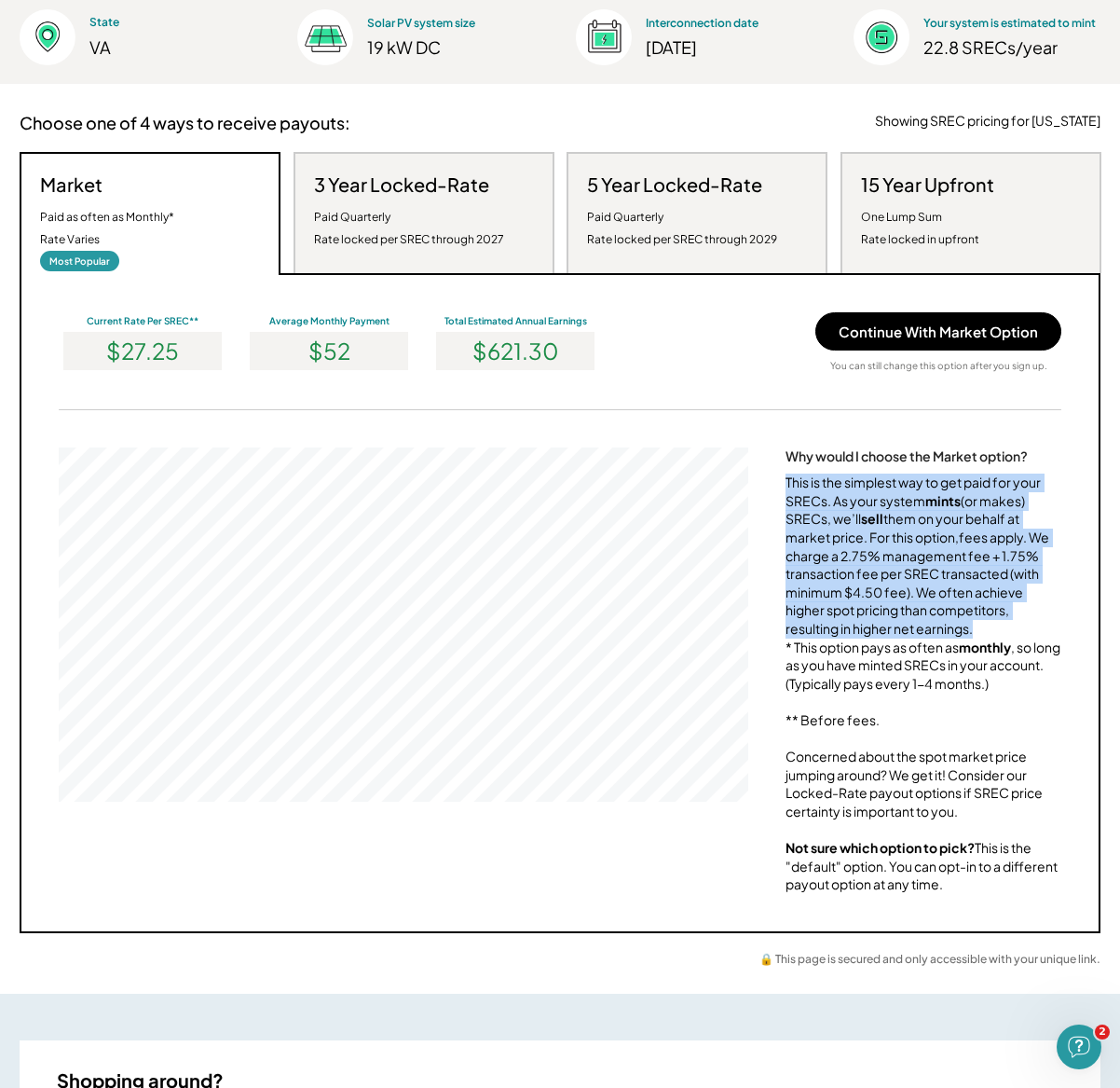
drag, startPoint x: 996, startPoint y: 627, endPoint x: 787, endPoint y: 481, distance: 254.9
click at [787, 481] on div "This is the simplest way to get paid for your SRECs. As your system mints (or m…" at bounding box center [924, 684] width 276 height 420
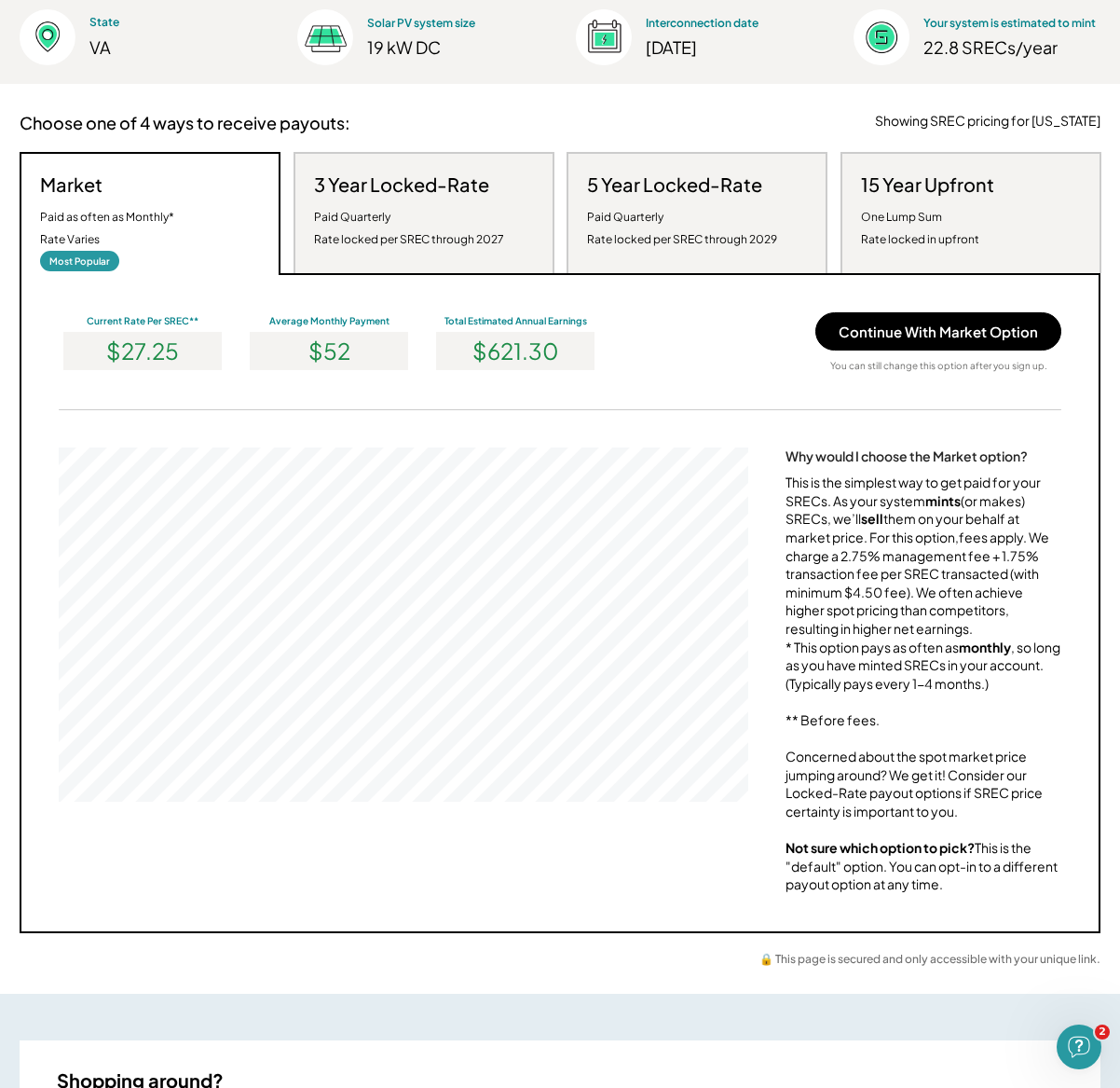
click at [810, 500] on div "This is the simplest way to get paid for your SRECs. As your system mints (or m…" at bounding box center [924, 684] width 276 height 420
click at [949, 539] on div "This is the simplest way to get paid for your SRECs. As your system mints (or m…" at bounding box center [924, 684] width 276 height 420
click at [851, 624] on div "This is the simplest way to get paid for your SRECs. As your system mints (or m…" at bounding box center [924, 684] width 276 height 420
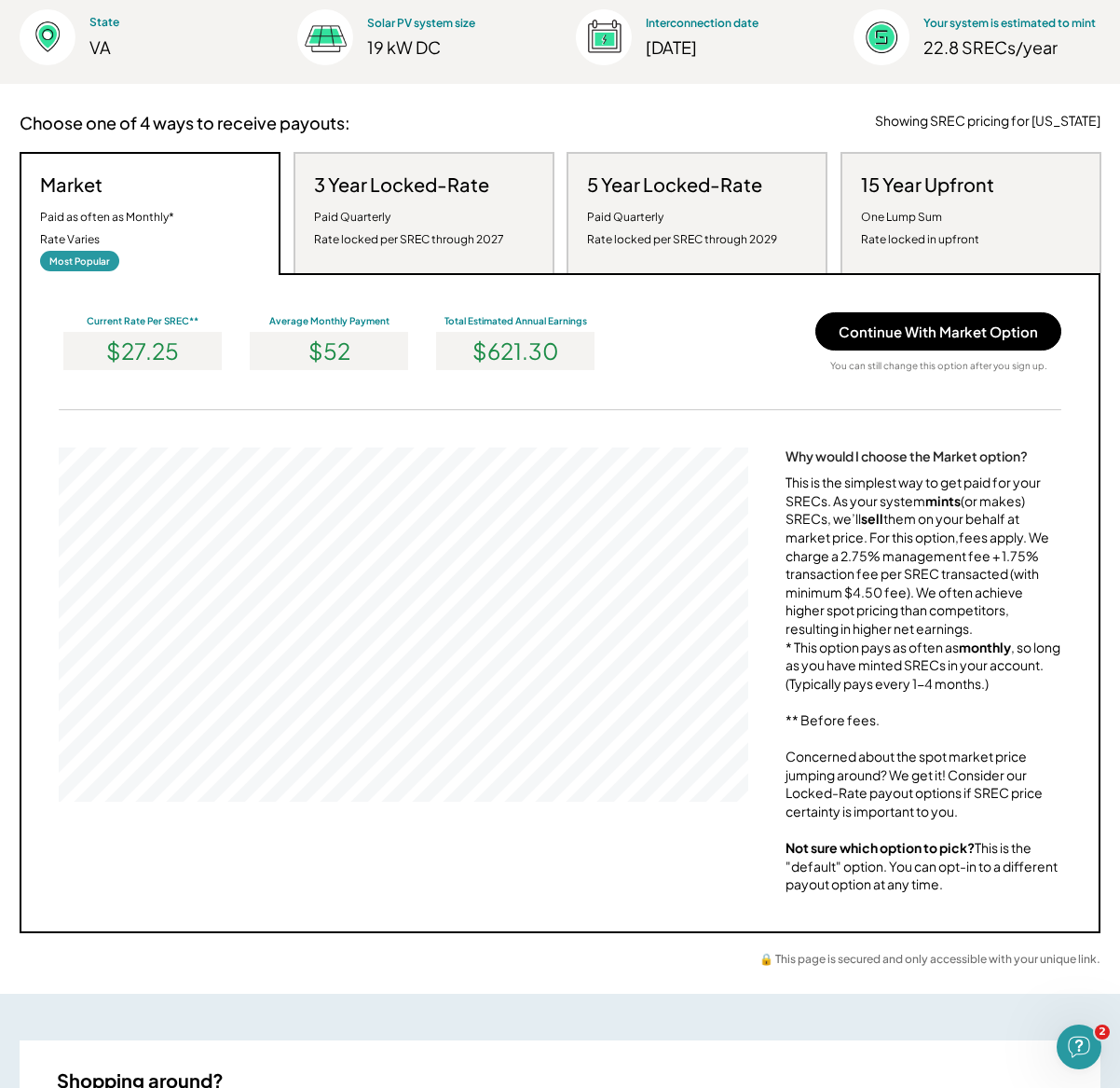
click at [851, 624] on div "This is the simplest way to get paid for your SRECs. As your system mints (or m…" at bounding box center [924, 684] width 276 height 420
click at [962, 603] on div "This is the simplest way to get paid for your SRECs. As your system mints (or m…" at bounding box center [924, 684] width 276 height 420
click at [445, 256] on div "3 Year Locked-Rate Paid Quarterly Rate locked per SREC through 2027" at bounding box center [424, 212] width 261 height 121
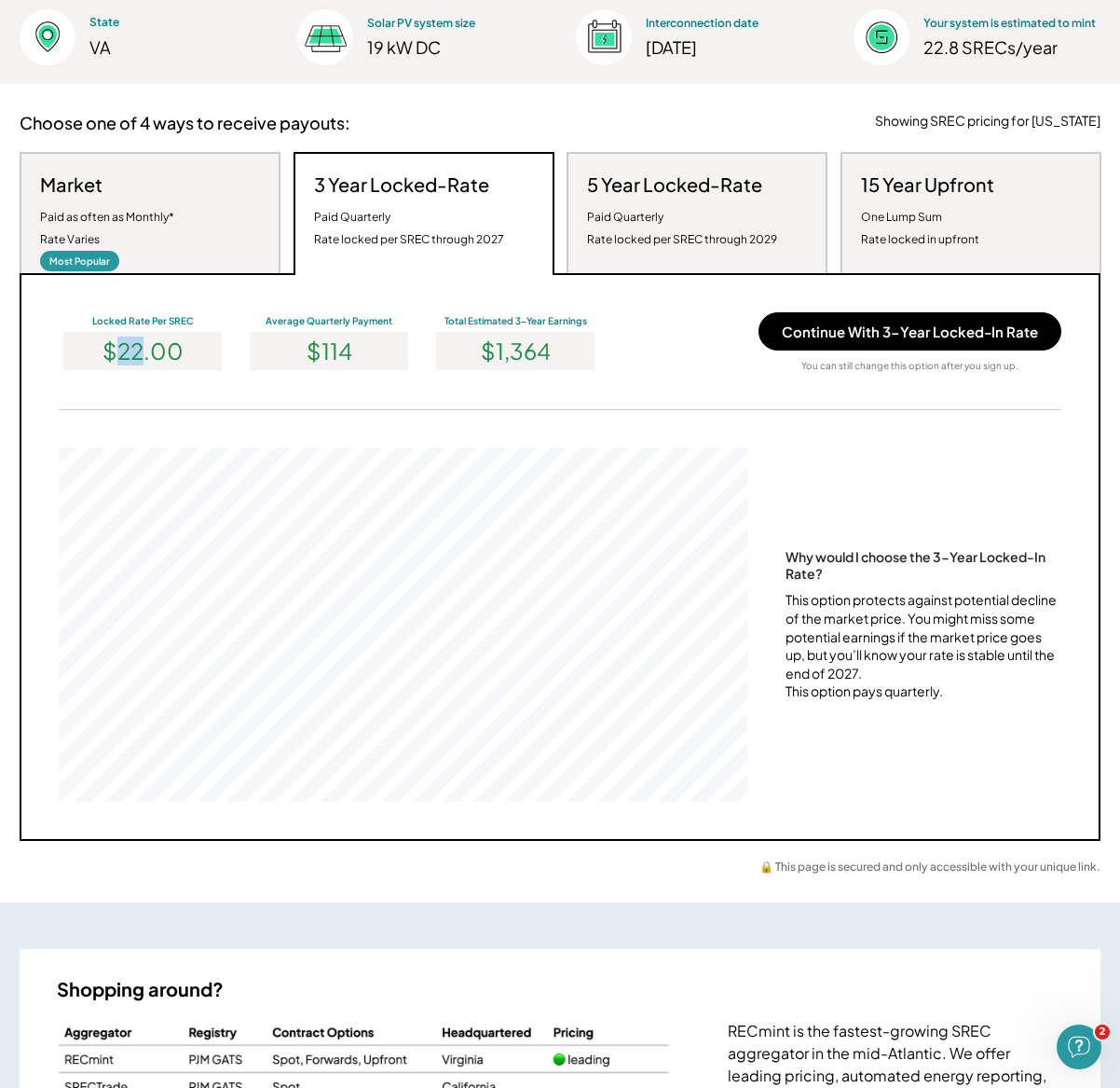
drag, startPoint x: 144, startPoint y: 351, endPoint x: 119, endPoint y: 350, distance: 25.0
click at [119, 350] on div "$22.00" at bounding box center [143, 351] width 159 height 38
click at [125, 347] on div "$22.00" at bounding box center [143, 351] width 159 height 38
click at [371, 342] on div "$114" at bounding box center [328, 351] width 159 height 38
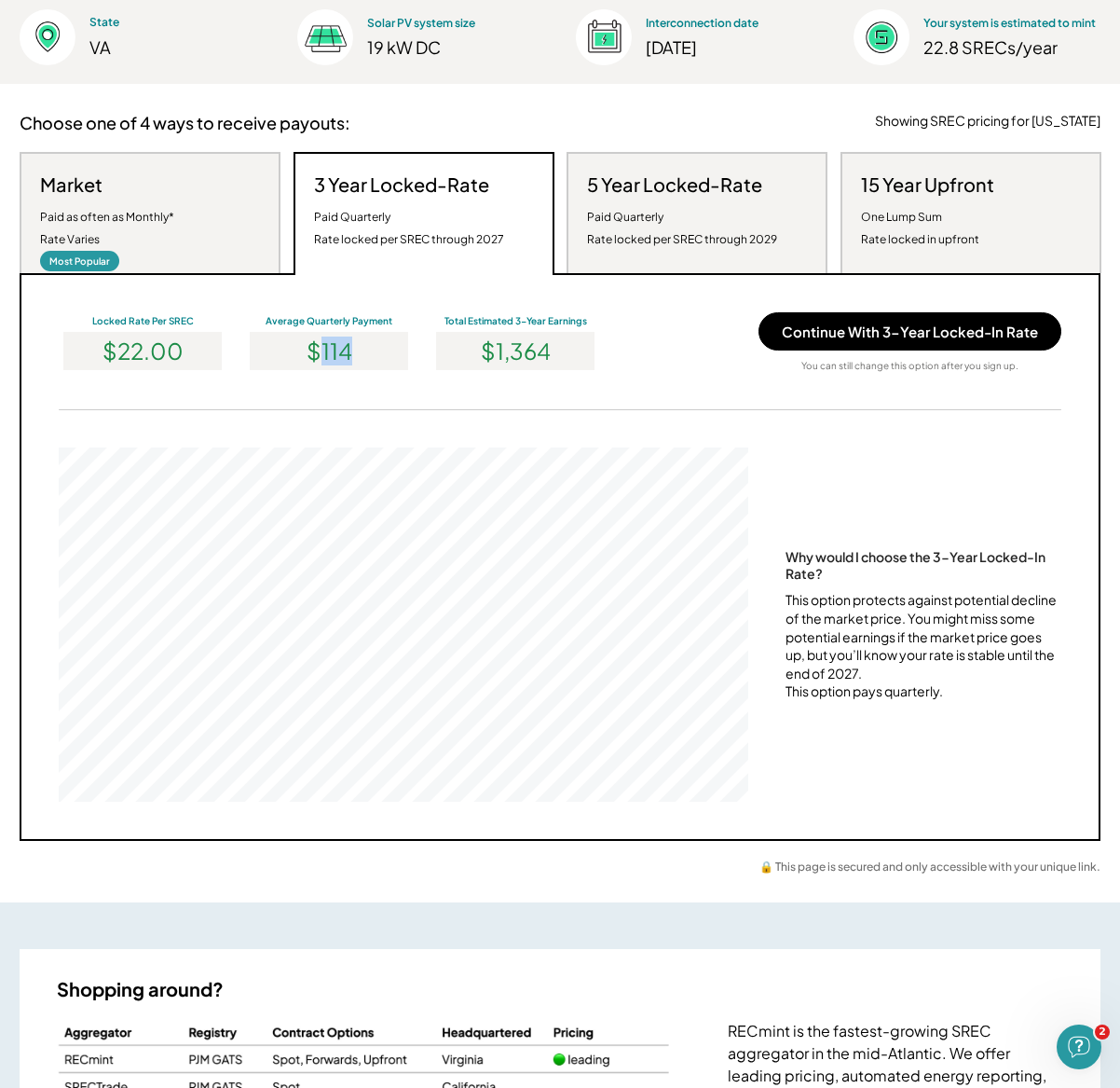
drag, startPoint x: 358, startPoint y: 353, endPoint x: 322, endPoint y: 350, distance: 36.1
click at [322, 350] on div "$114" at bounding box center [328, 351] width 159 height 38
click at [908, 655] on div "This option protects against potential decline of the market price. You might m…" at bounding box center [924, 645] width 276 height 110
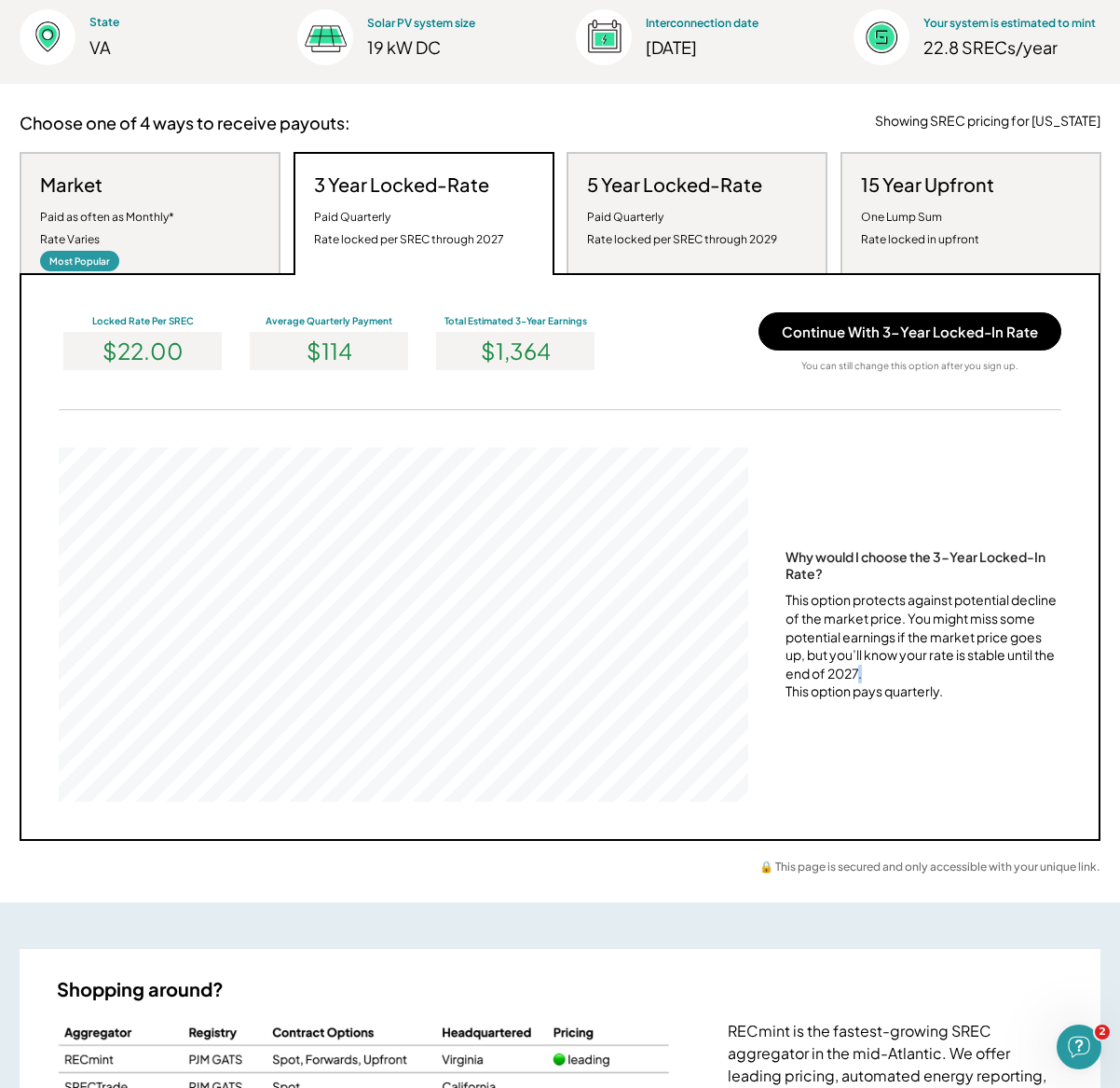
click at [878, 655] on div "This option protects against potential decline of the market price. You might m…" at bounding box center [924, 645] width 276 height 110
click at [1023, 627] on div "This option protects against potential decline of the market price. You might m…" at bounding box center [924, 645] width 276 height 110
click at [967, 604] on div "This option protects against potential decline of the market price. You might m…" at bounding box center [924, 645] width 276 height 110
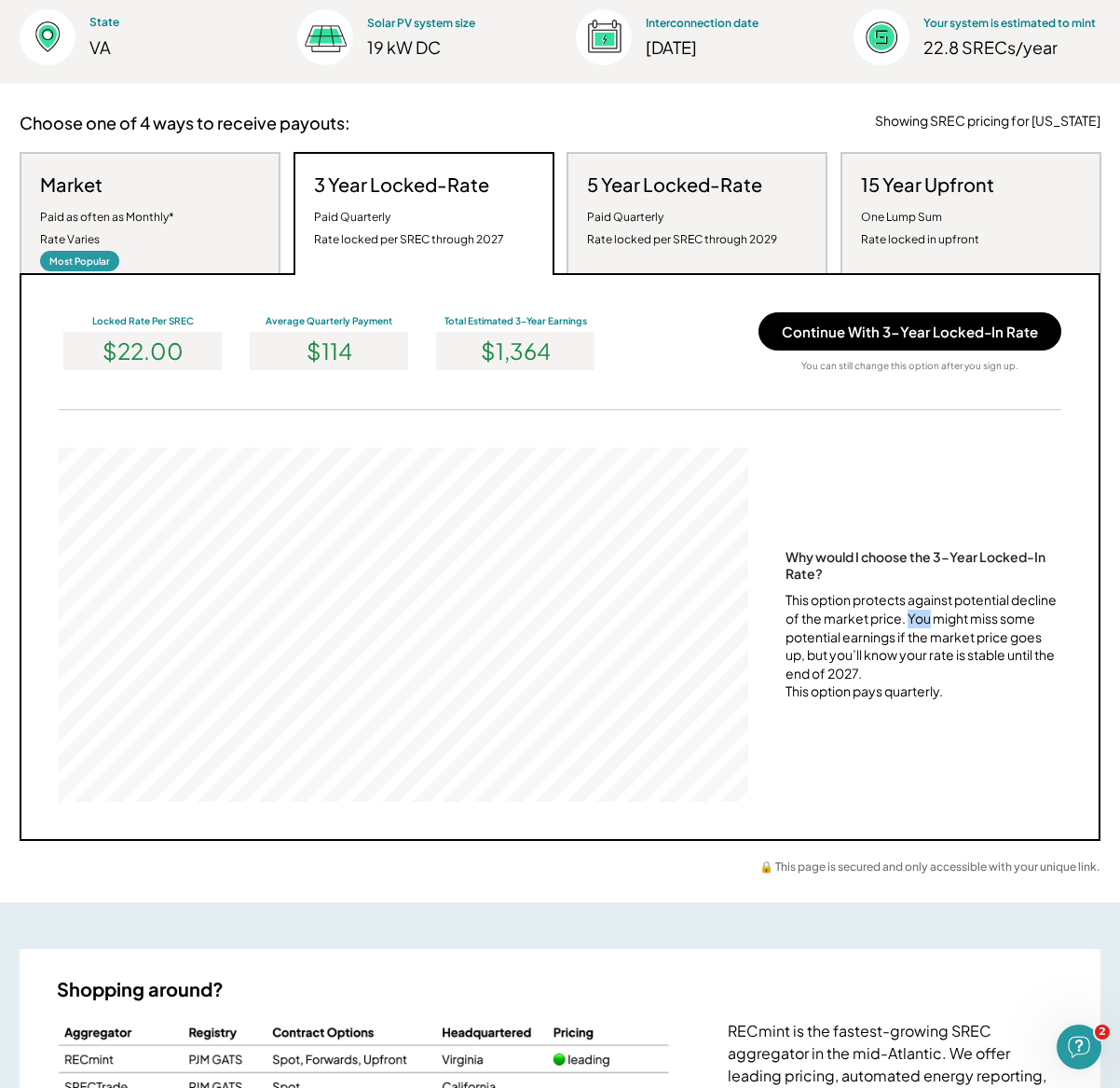
click at [967, 604] on div "This option protects against potential decline of the market price. You might m…" at bounding box center [924, 645] width 276 height 110
click at [1091, 627] on div "Locked Rate Per SREC $22.00 Average Quarterly Payment $114 Total Estimated 3-Ye…" at bounding box center [560, 556] width 1082 height 567
click at [951, 609] on div "This option protects against potential decline of the market price. You might m…" at bounding box center [924, 645] width 276 height 110
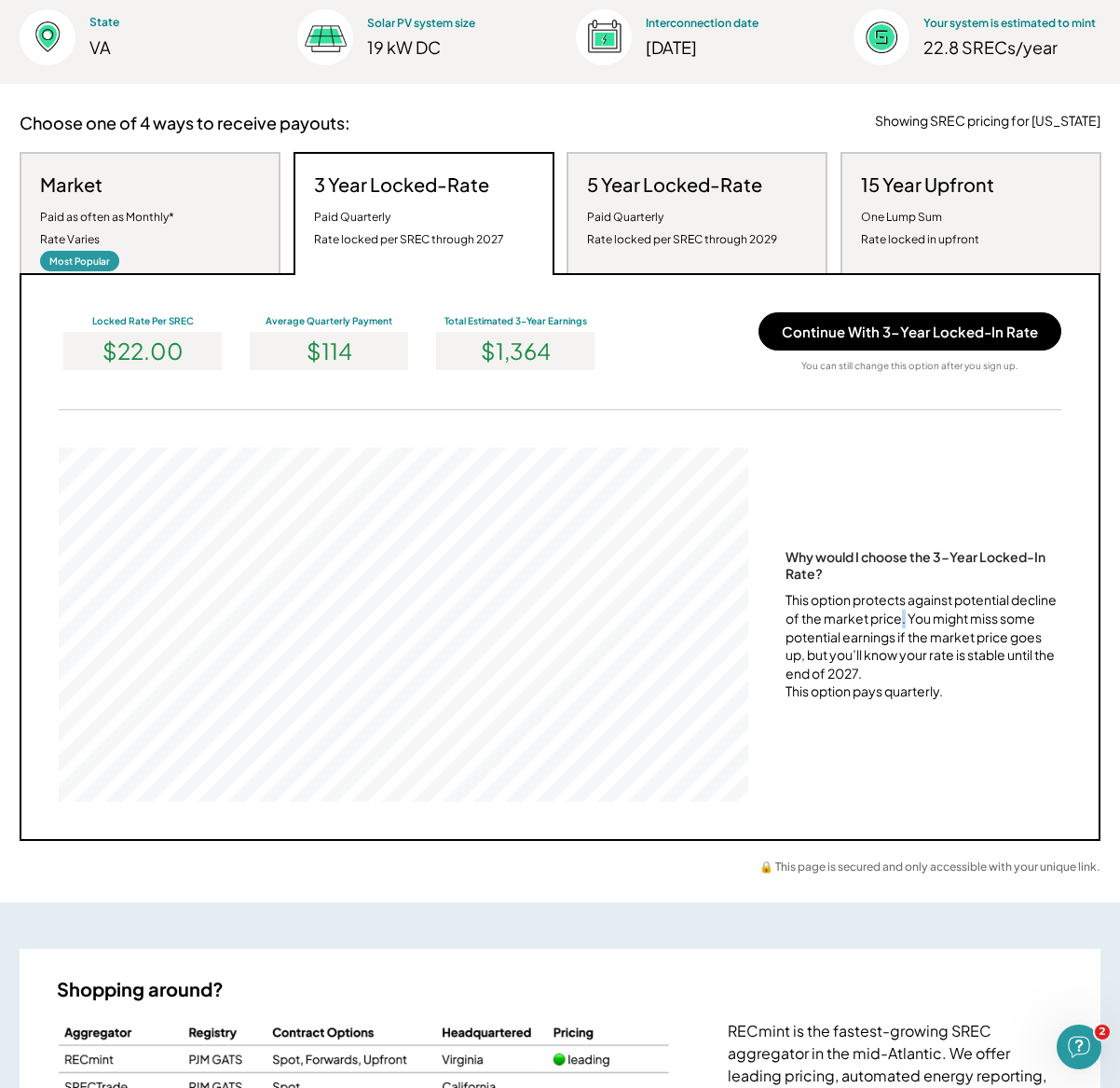
click at [951, 609] on div "This option protects against potential decline of the market price. You might m…" at bounding box center [924, 645] width 276 height 110
click at [964, 607] on div "This option protects against potential decline of the market price. You might m…" at bounding box center [924, 645] width 276 height 110
click at [1039, 602] on div "This option protects against potential decline of the market price. You might m…" at bounding box center [924, 645] width 276 height 110
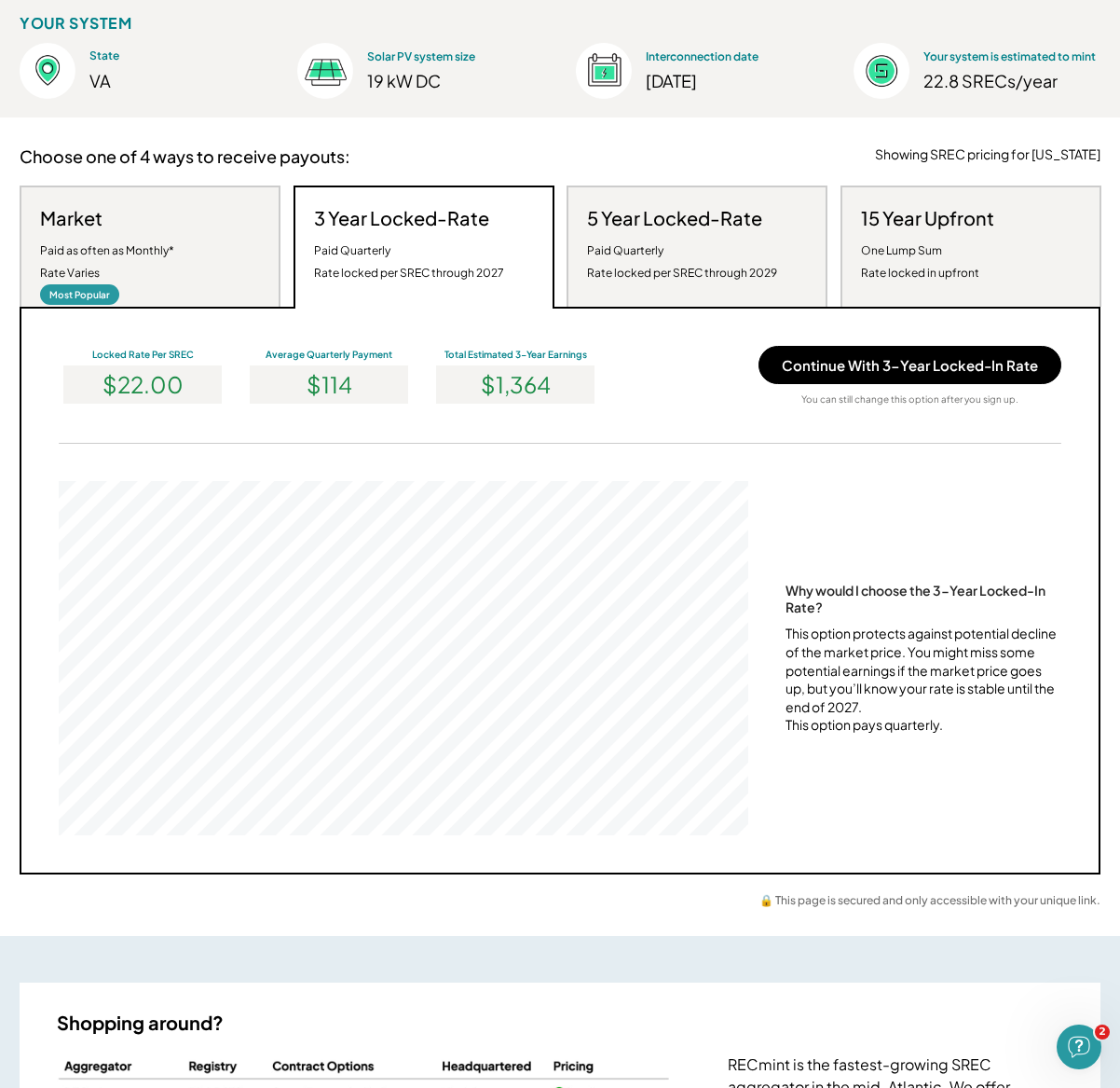
scroll to position [222, 0]
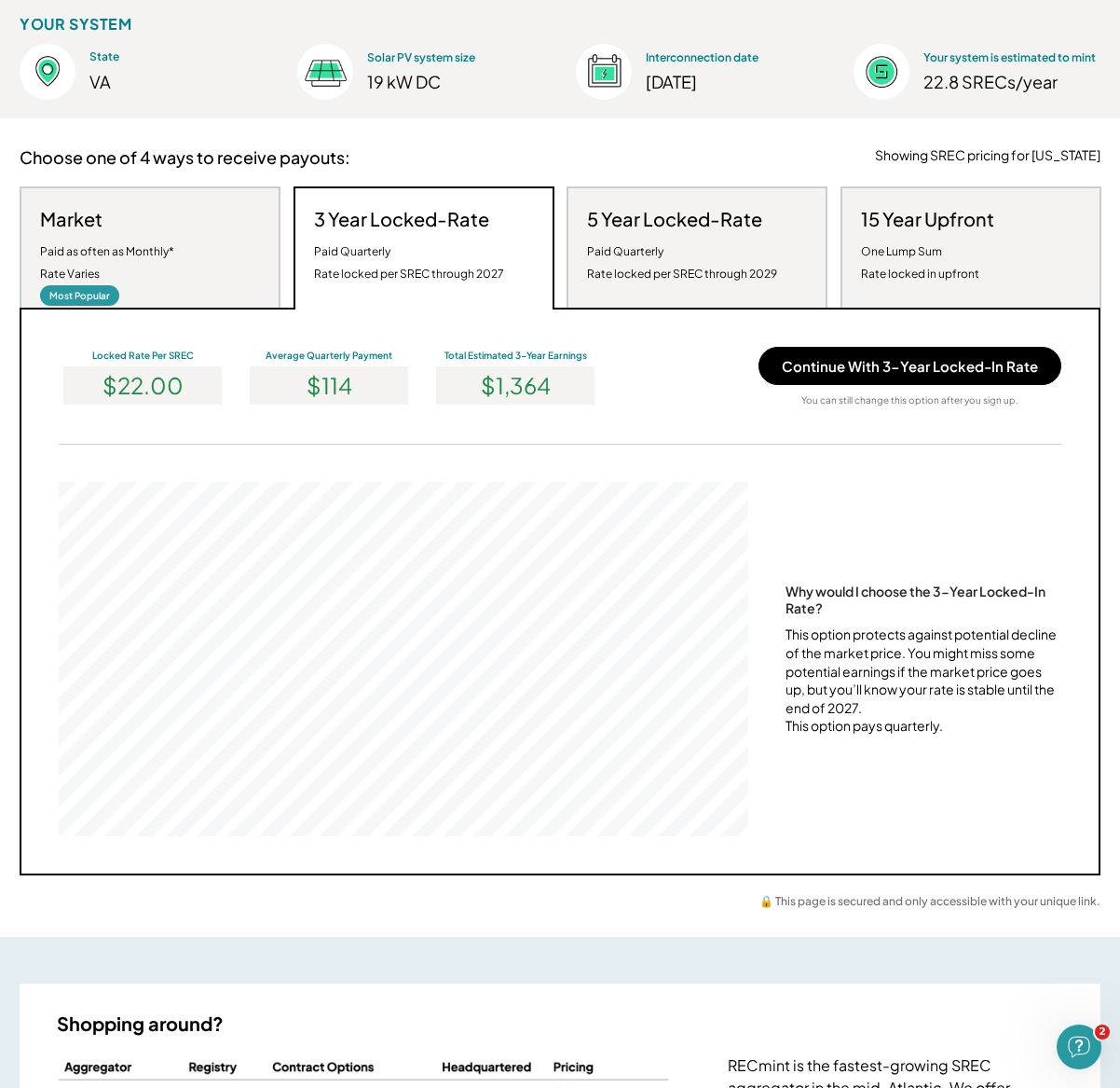
click at [931, 710] on div "This option protects against potential decline of the market price. You might m…" at bounding box center [924, 680] width 276 height 110
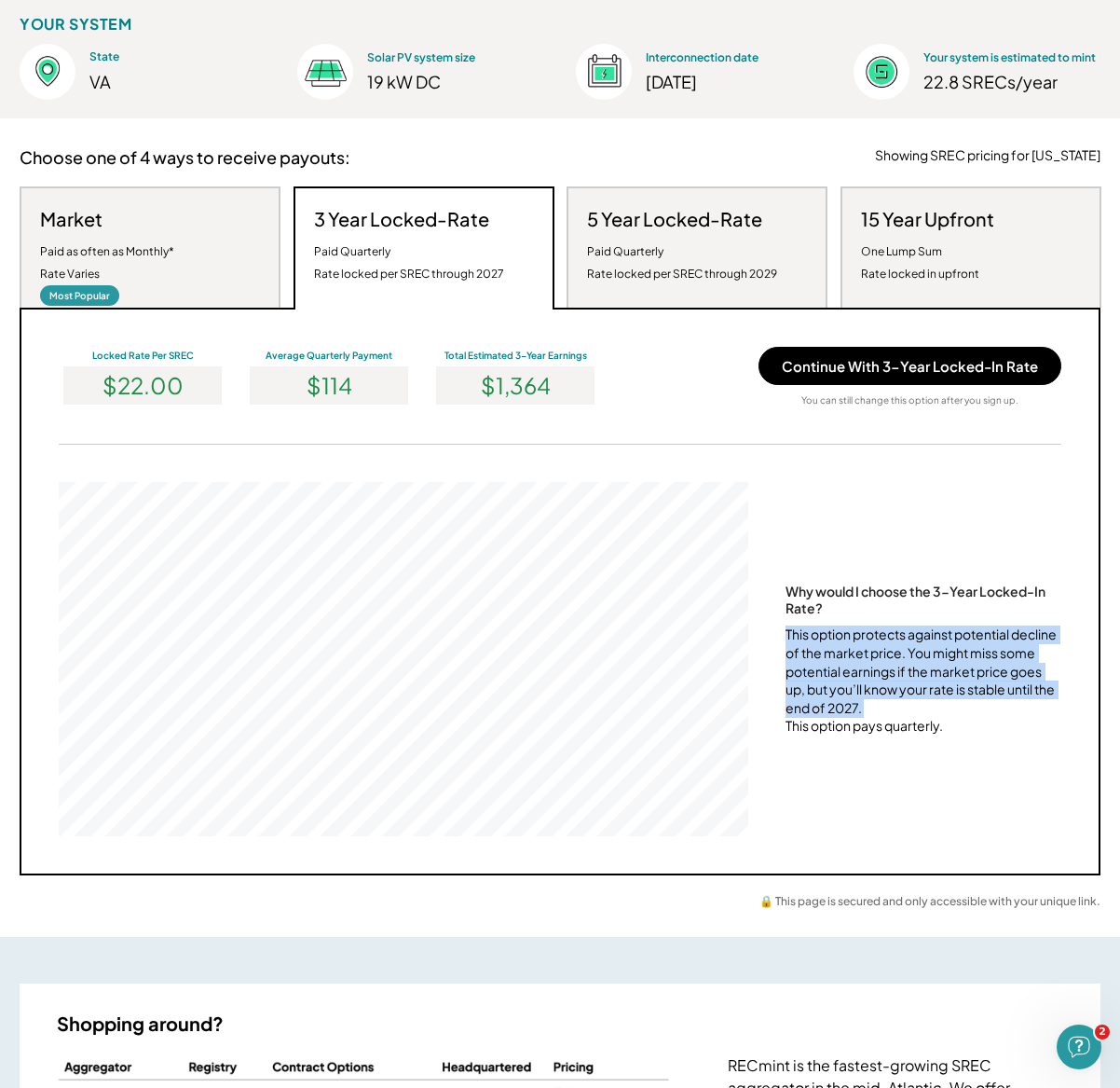
click at [931, 710] on div "This option protects against potential decline of the market price. You might m…" at bounding box center [924, 680] width 276 height 110
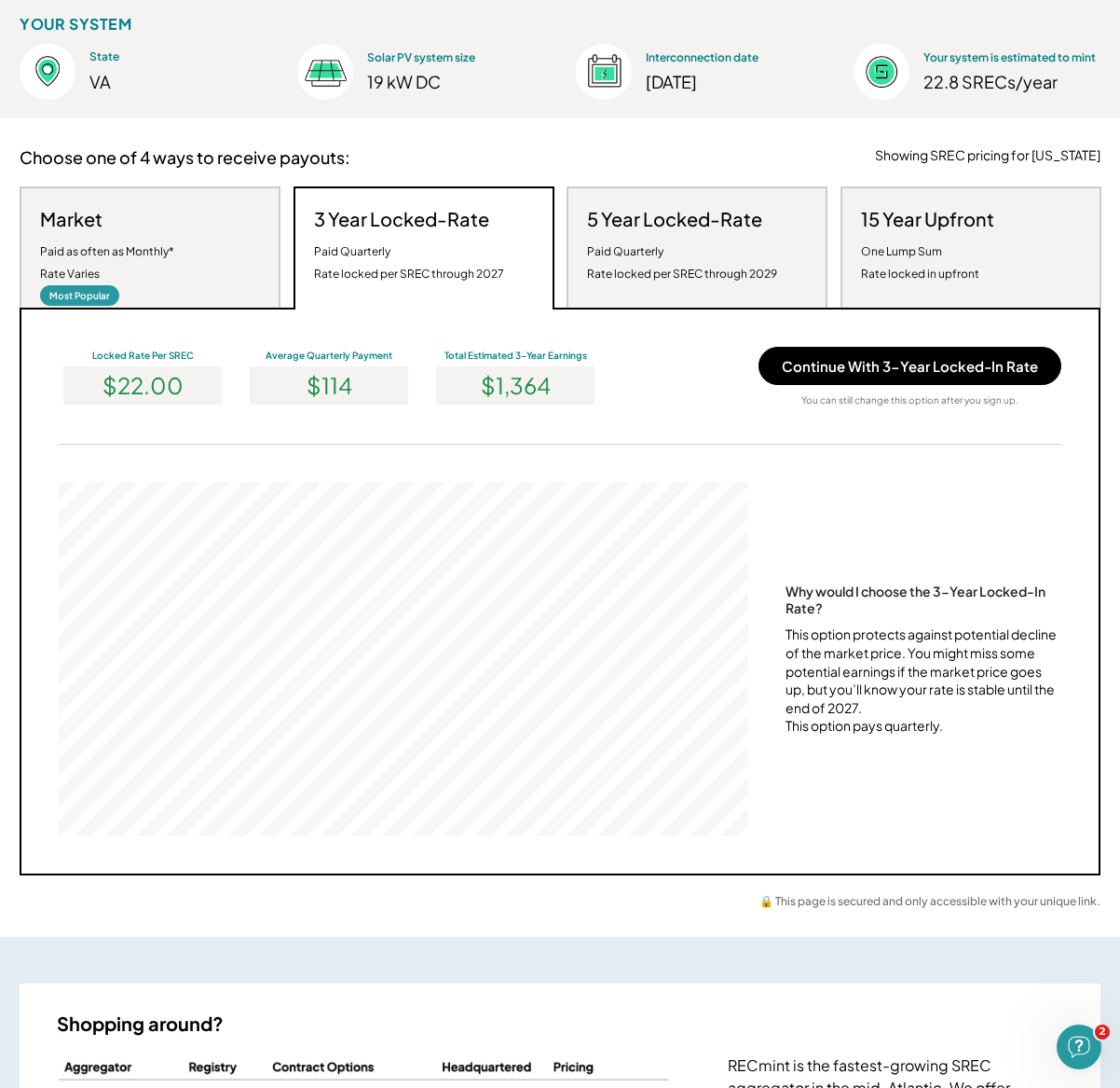
click at [927, 681] on div "This option protects against potential decline of the market price. You might m…" at bounding box center [924, 680] width 276 height 110
click at [970, 684] on div "This option protects against potential decline of the market price. You might m…" at bounding box center [924, 680] width 276 height 110
click at [891, 703] on div "This option protects against potential decline of the market price. You might m…" at bounding box center [924, 680] width 276 height 110
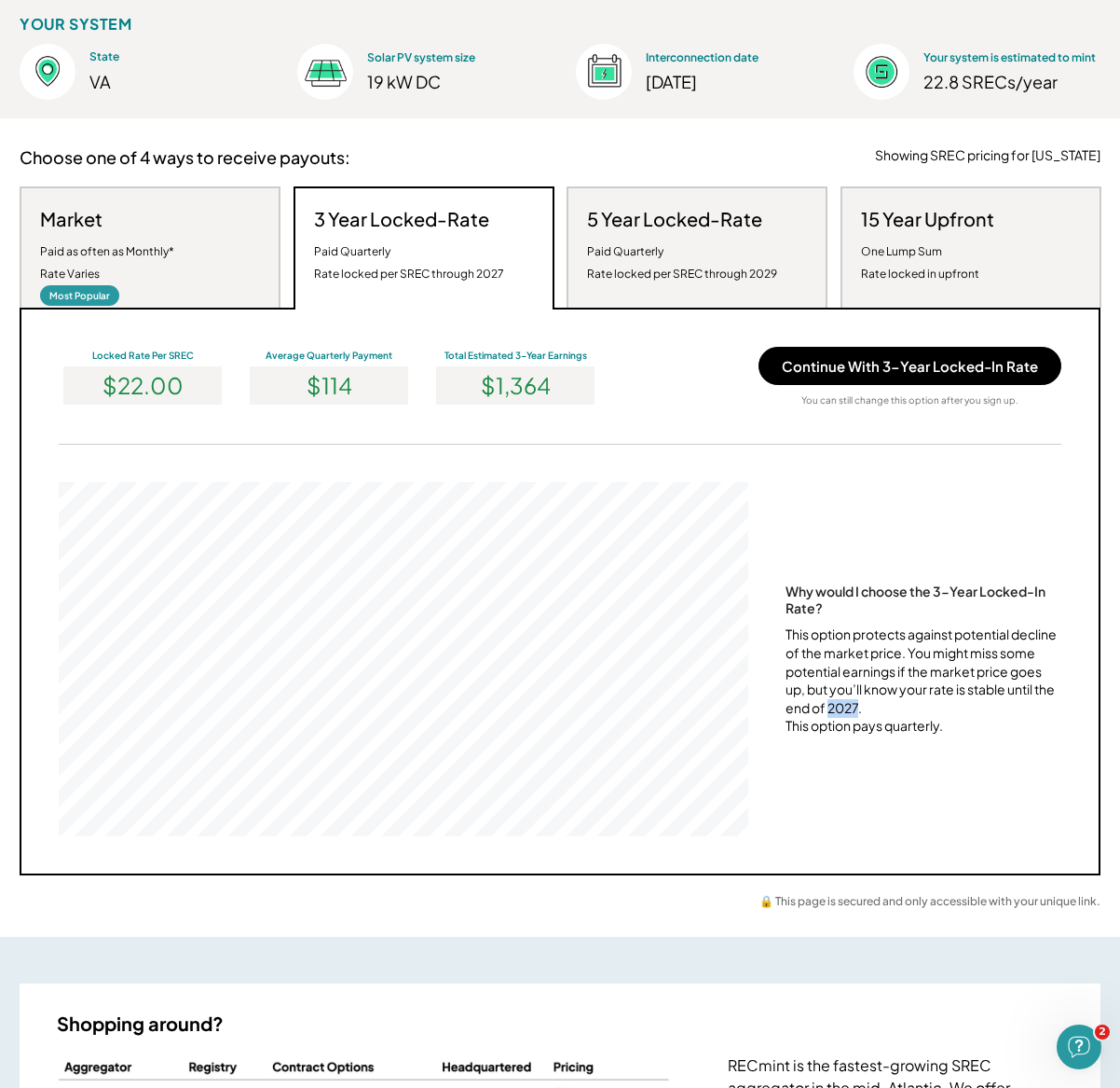
click at [891, 703] on div "This option protects against potential decline of the market price. You might m…" at bounding box center [924, 680] width 276 height 110
click at [1000, 682] on div "This option protects against potential decline of the market price. You might m…" at bounding box center [924, 680] width 276 height 110
click at [891, 687] on div "This option protects against potential decline of the market price. You might m…" at bounding box center [924, 680] width 276 height 110
click at [961, 697] on div "This option protects against potential decline of the market price. You might m…" at bounding box center [924, 680] width 276 height 110
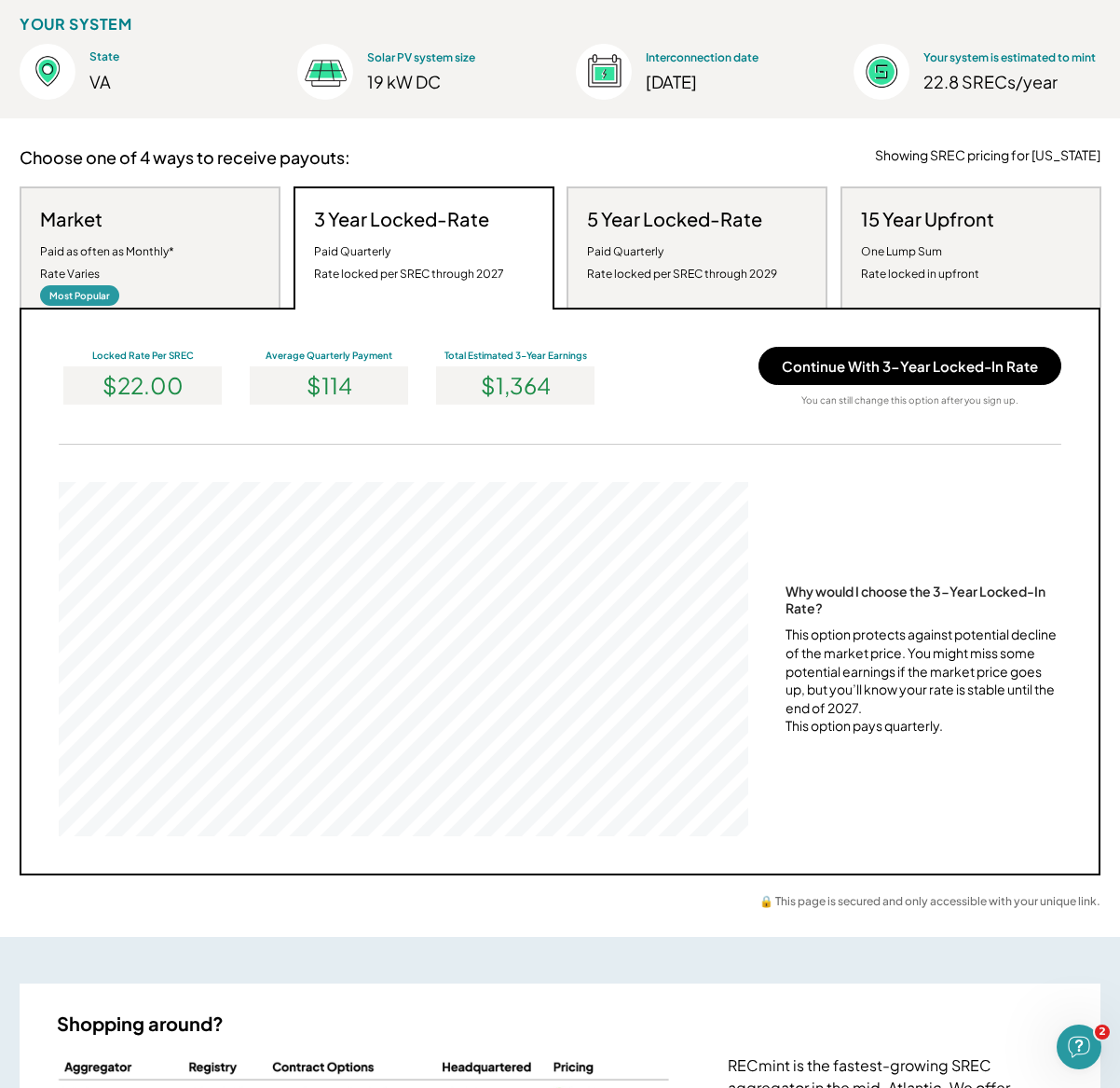
click at [903, 681] on div "This option protects against potential decline of the market price. You might m…" at bounding box center [924, 680] width 276 height 110
click at [987, 675] on div "This option protects against potential decline of the market price. You might m…" at bounding box center [924, 680] width 276 height 110
click at [916, 687] on div "This option protects against potential decline of the market price. You might m…" at bounding box center [924, 680] width 276 height 110
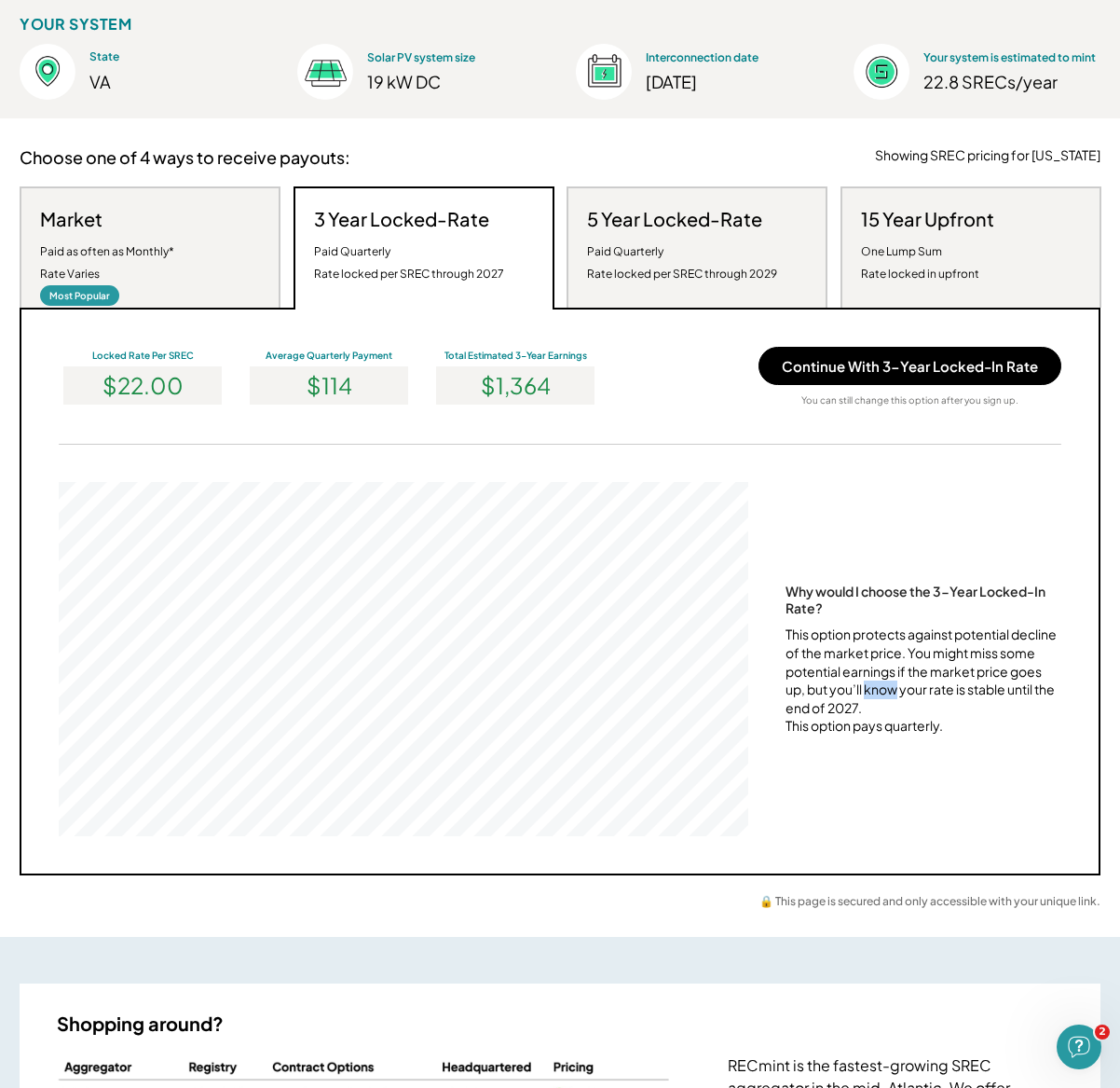
click at [916, 687] on div "This option protects against potential decline of the market price. You might m…" at bounding box center [924, 680] width 276 height 110
click at [946, 726] on div "This option protects against potential decline of the market price. You might m…" at bounding box center [924, 680] width 276 height 110
click at [945, 732] on div "This option protects against potential decline of the market price. You might m…" at bounding box center [924, 680] width 276 height 110
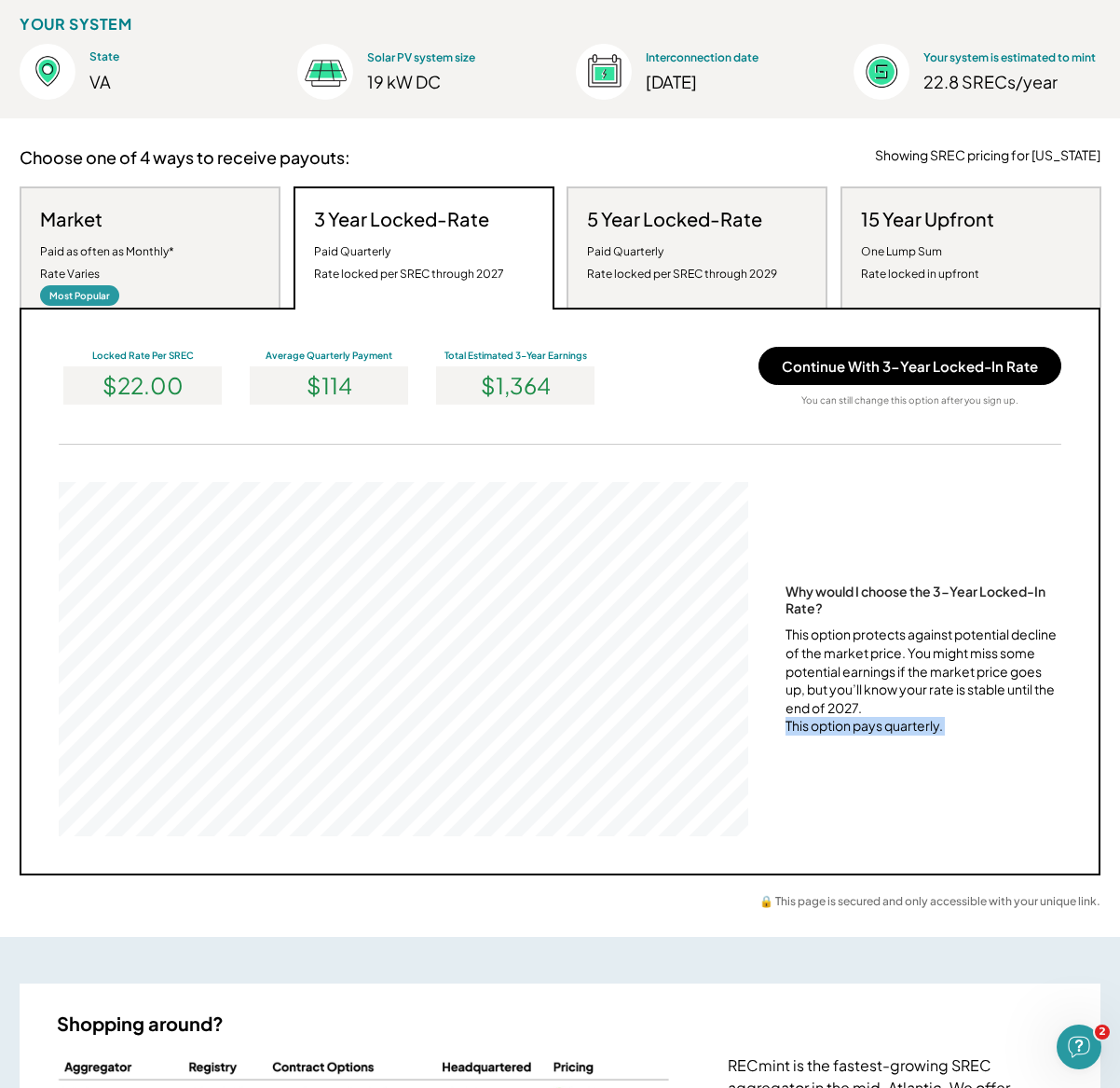
click at [945, 732] on div "This option protects against potential decline of the market price. You might m…" at bounding box center [924, 680] width 276 height 110
click at [959, 656] on div "This option protects against potential decline of the market price. You might m…" at bounding box center [924, 680] width 276 height 110
click at [955, 656] on div "This option protects against potential decline of the market price. You might m…" at bounding box center [924, 680] width 276 height 110
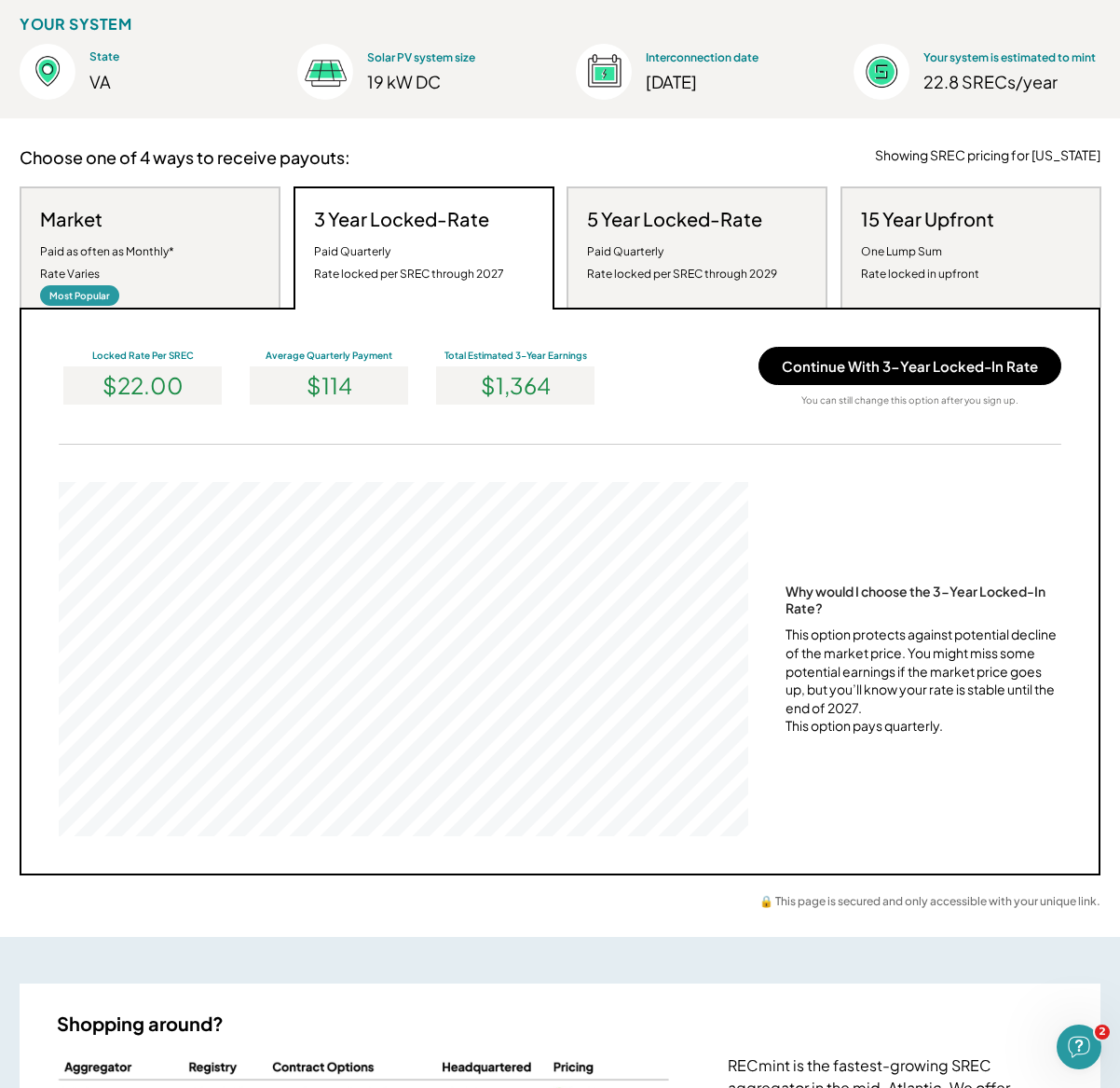
click at [180, 301] on div "Market Paid as often as Monthly* Rate Varies Most Popular" at bounding box center [150, 247] width 261 height 121
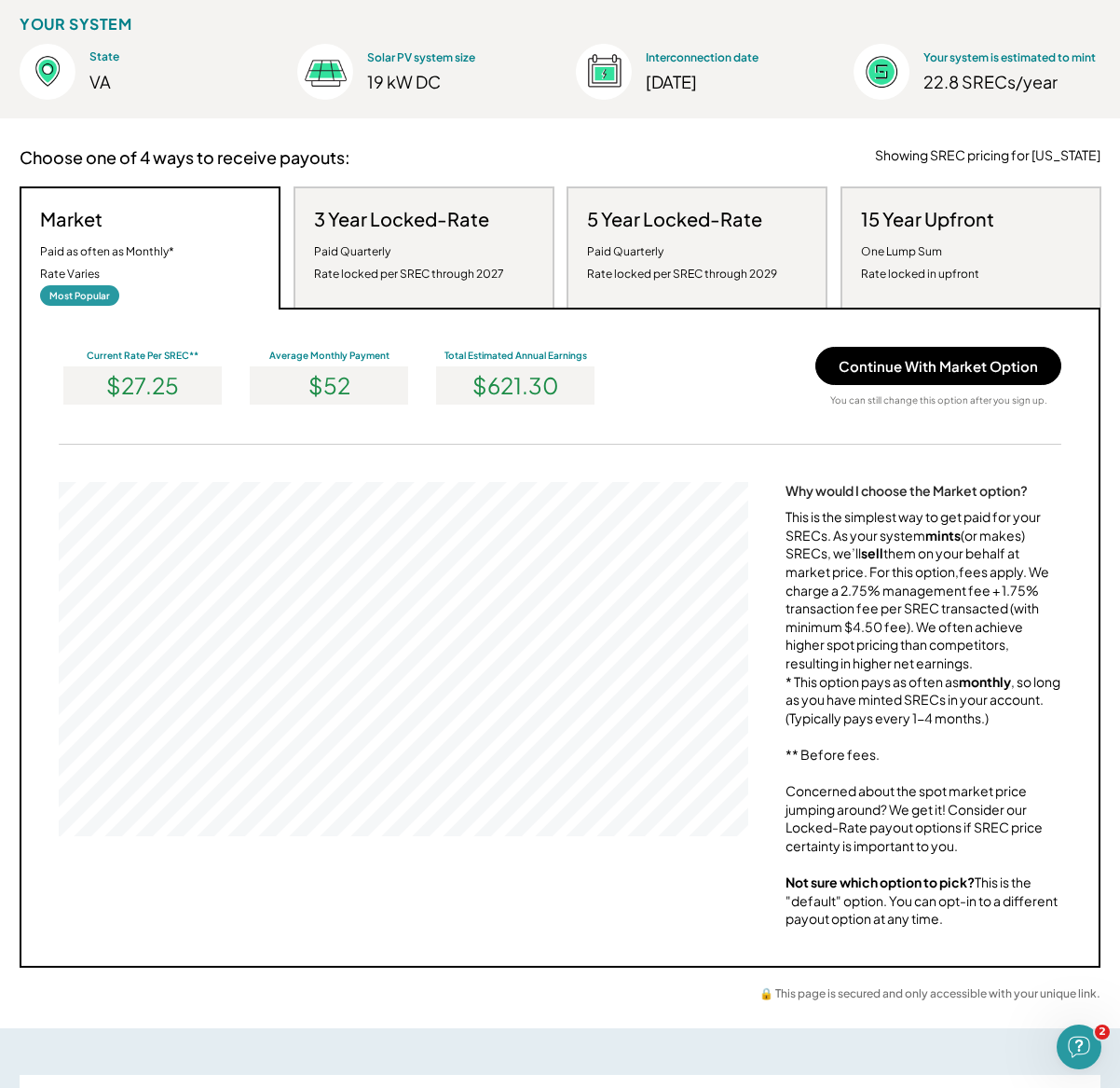
scroll to position [355, 689]
click at [918, 636] on div "This is the simplest way to get paid for your SRECs. As your system mints (or m…" at bounding box center [924, 718] width 276 height 420
click at [898, 631] on div "This is the simplest way to get paid for your SRECs. As your system mints (or m…" at bounding box center [924, 718] width 276 height 420
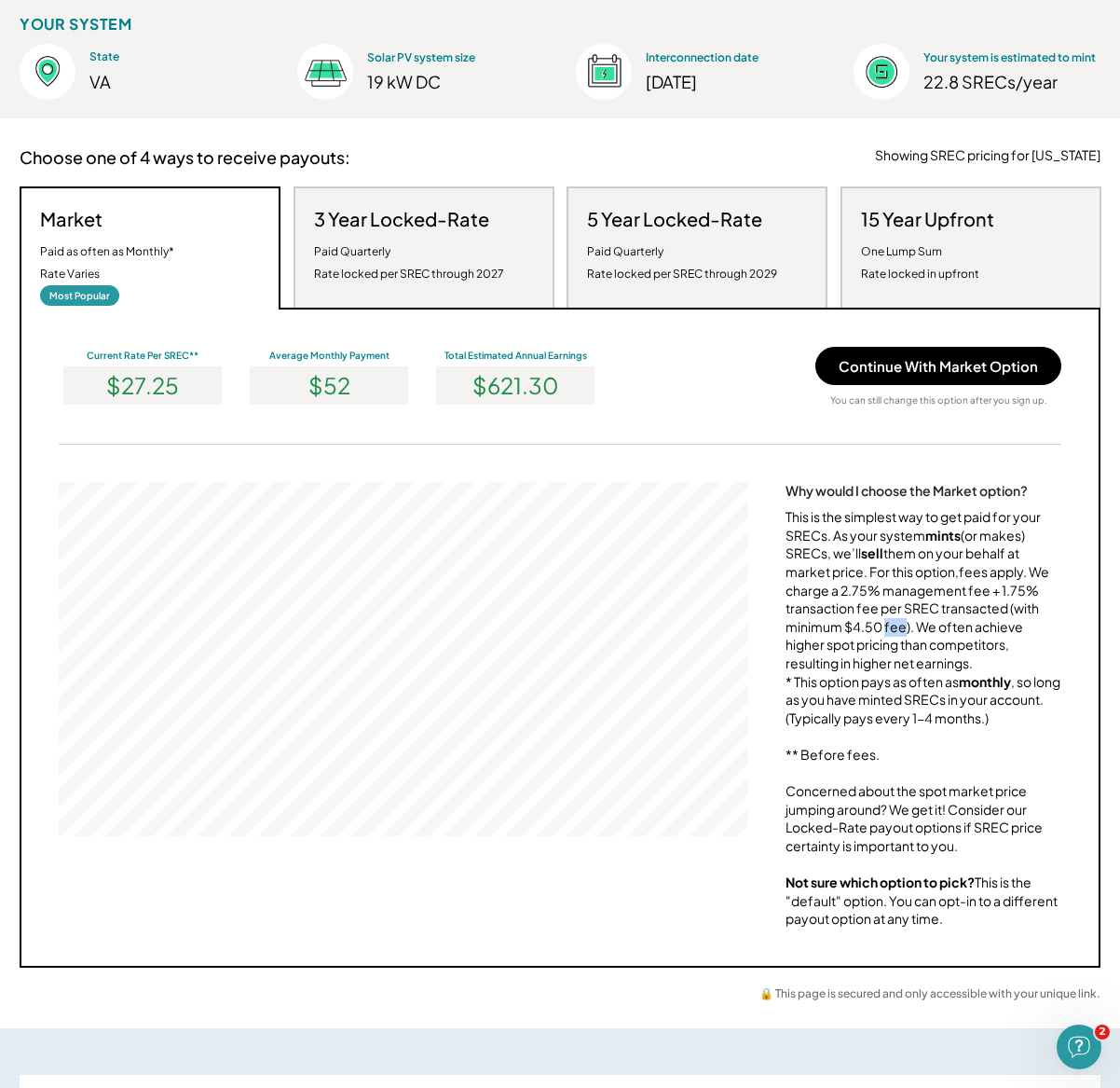
click at [899, 631] on div "This is the simplest way to get paid for your SRECs. As your system mints (or m…" at bounding box center [924, 718] width 276 height 420
click at [900, 631] on div "This is the simplest way to get paid for your SRECs. As your system mints (or m…" at bounding box center [924, 718] width 276 height 420
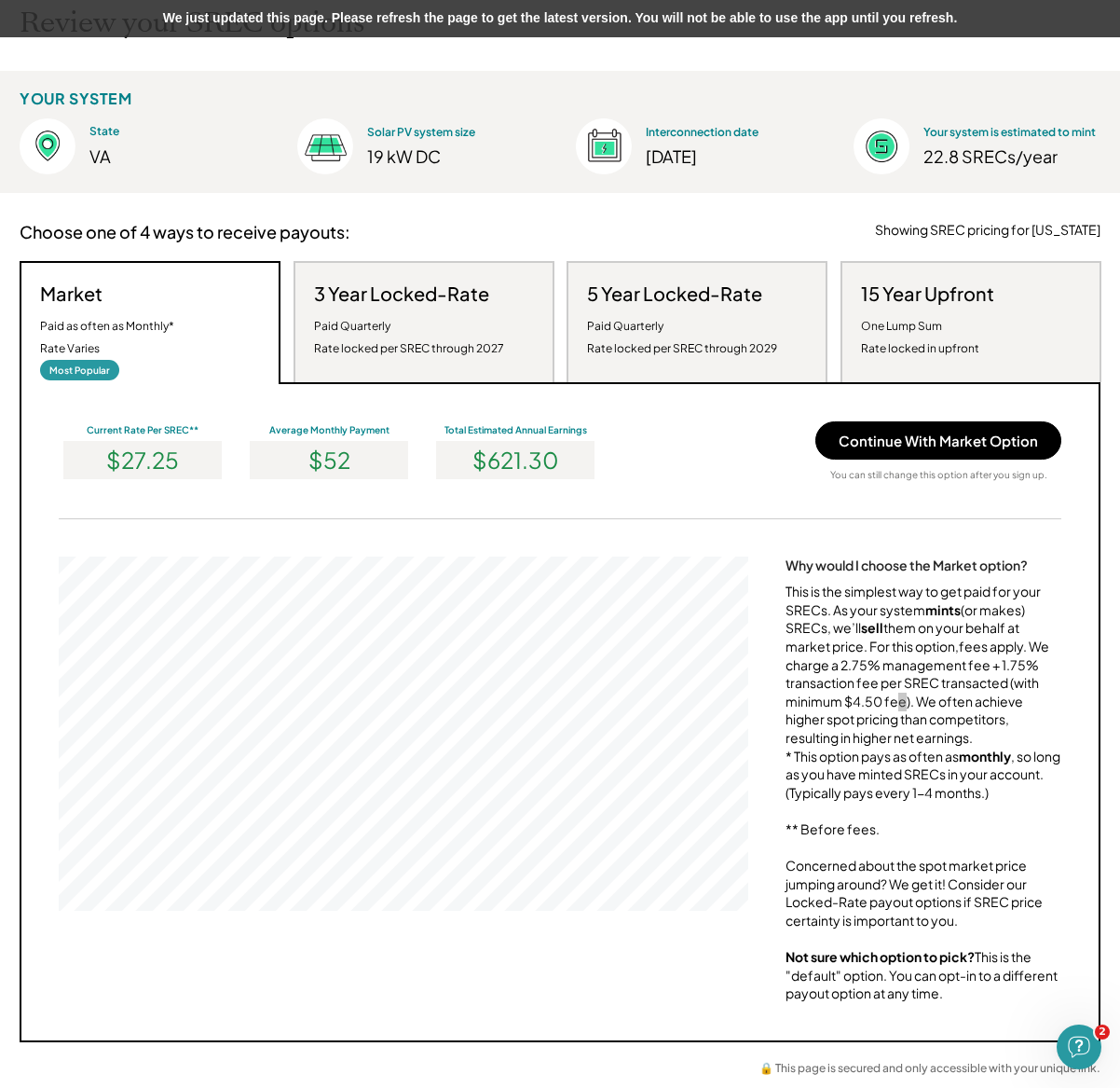
scroll to position [0, 0]
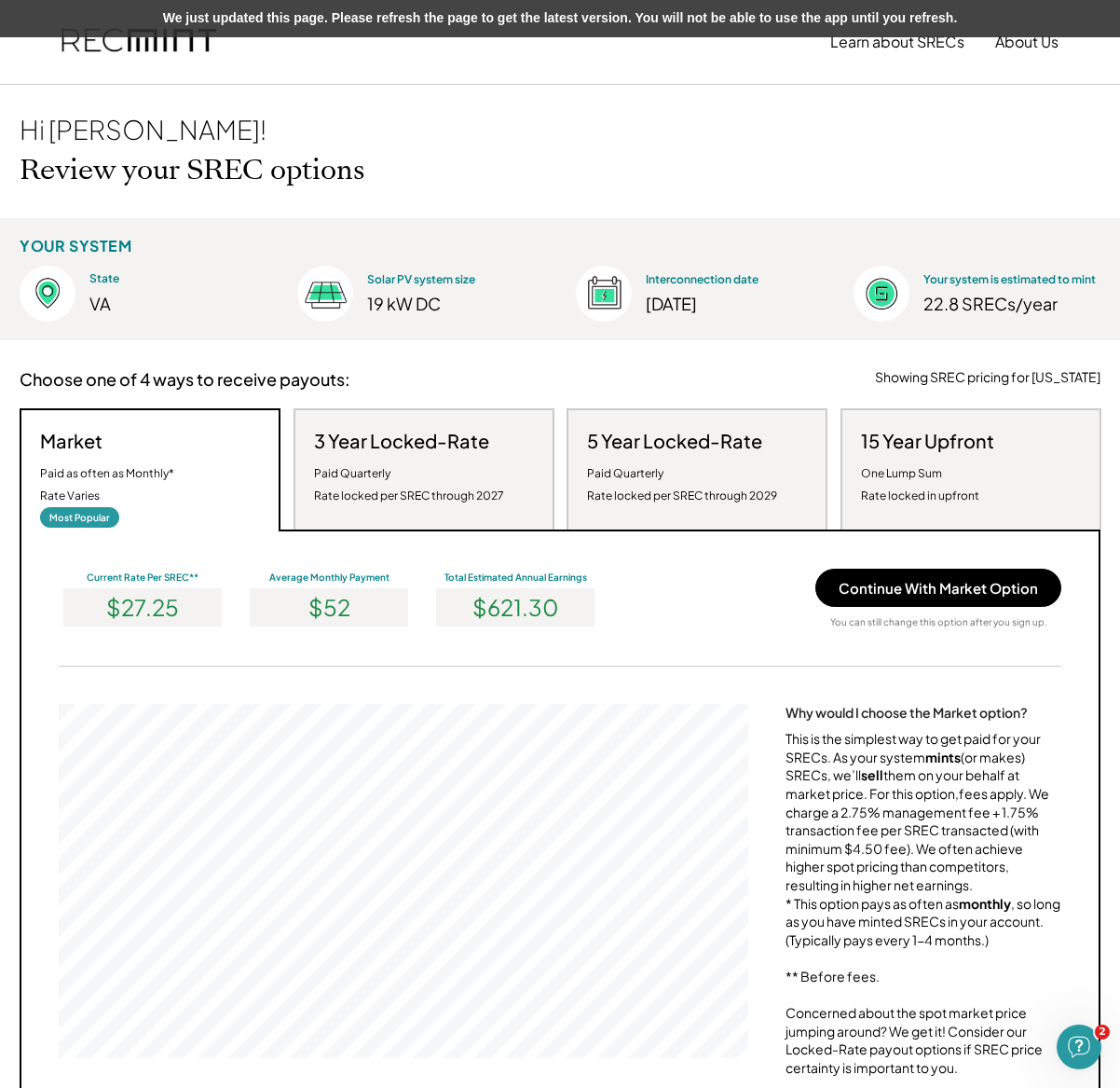
click at [892, 849] on div "This is the simplest way to get paid for your SRECs. As your system mints (or m…" at bounding box center [924, 940] width 276 height 420
click at [956, 846] on div "This is the simplest way to get paid for your SRECs. As your system mints (or m…" at bounding box center [924, 940] width 276 height 420
click at [958, 845] on div "This is the simplest way to get paid for your SRECs. As your system mints (or m…" at bounding box center [924, 940] width 276 height 420
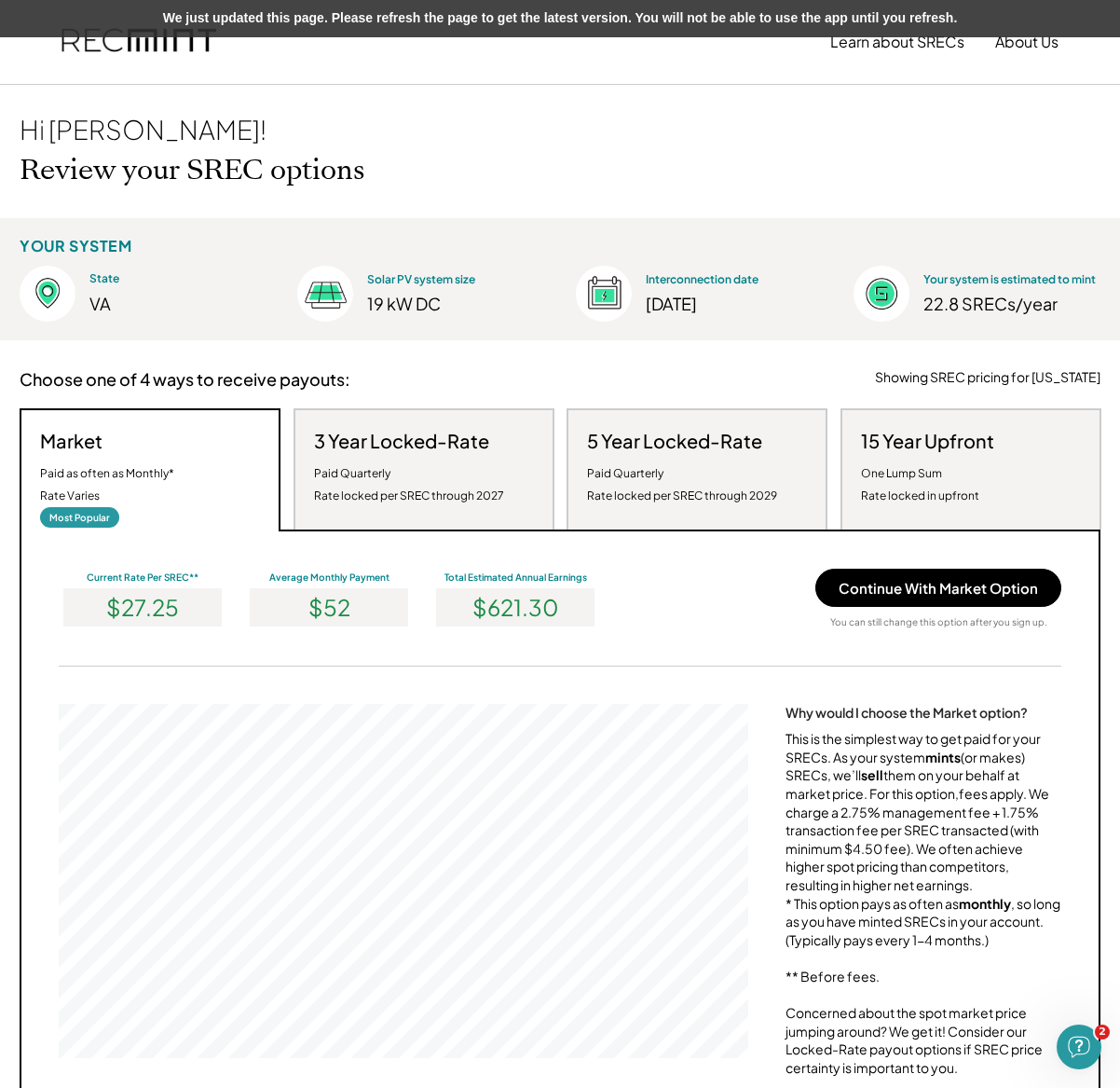
click at [928, 809] on div "This is the simplest way to get paid for your SRECs. As your system mints (or m…" at bounding box center [924, 940] width 276 height 420
click at [832, 791] on div "This is the simplest way to get paid for your SRECs. As your system mints (or m…" at bounding box center [924, 940] width 276 height 420
click at [878, 783] on strong "sell" at bounding box center [872, 775] width 23 height 17
click at [877, 783] on strong "sell" at bounding box center [872, 775] width 23 height 17
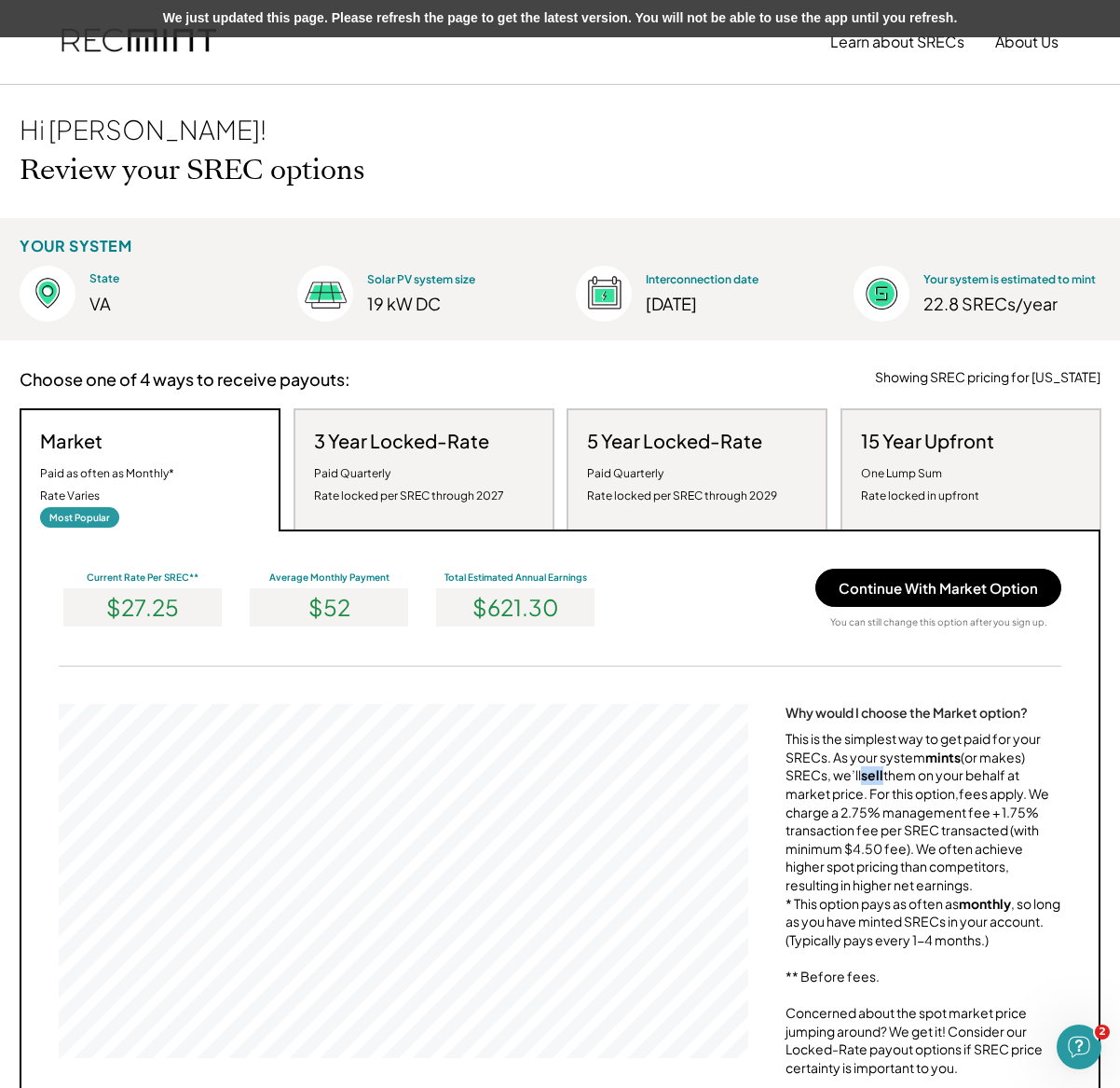
click at [877, 783] on strong "sell" at bounding box center [872, 775] width 23 height 17
click at [836, 748] on div "This is the simplest way to get paid for your SRECs. As your system mints (or m…" at bounding box center [924, 940] width 276 height 420
click at [922, 154] on div "Hi Todd! Review your SREC options" at bounding box center [560, 151] width 1119 height 133
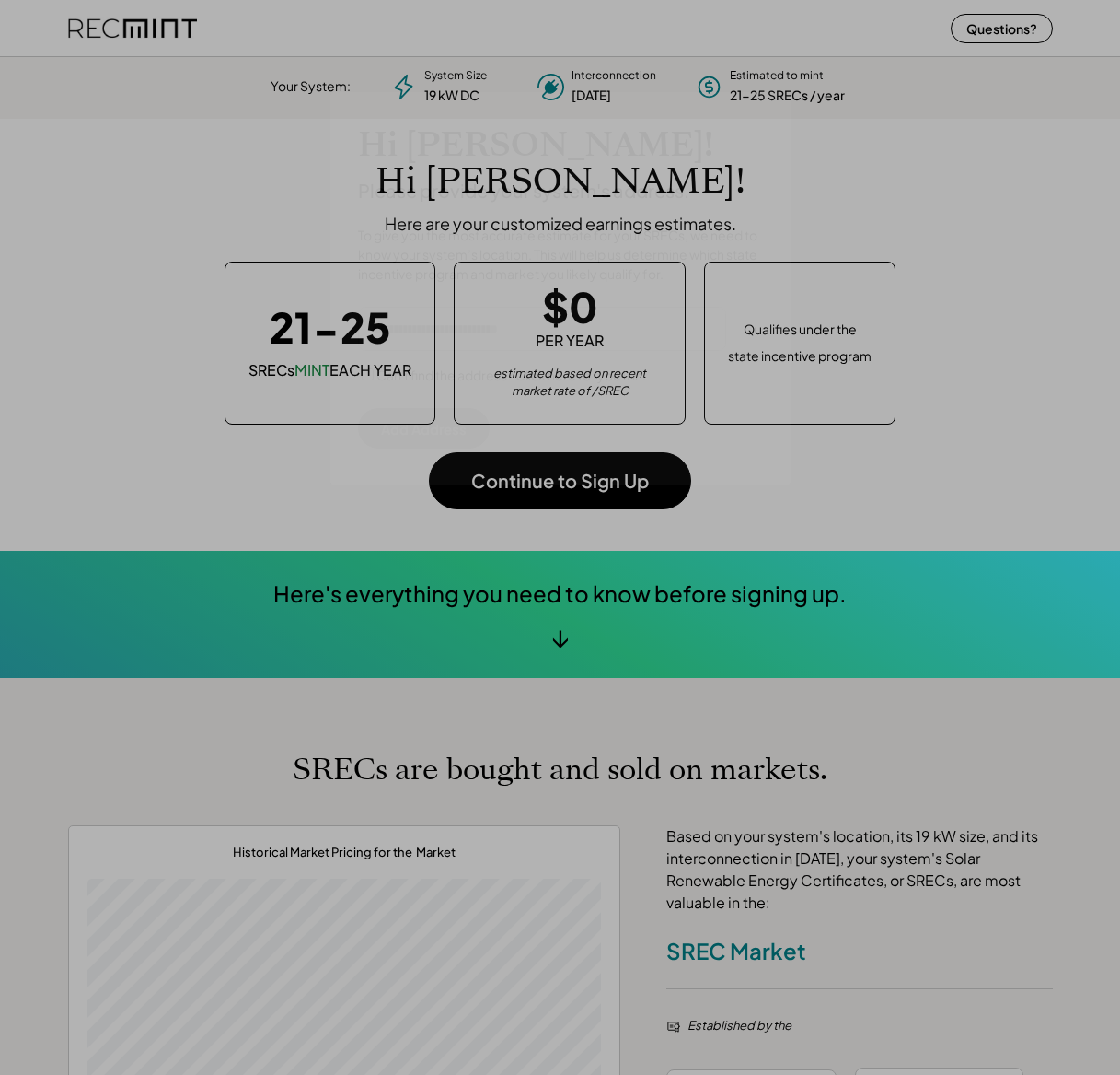
scroll to position [259, 514]
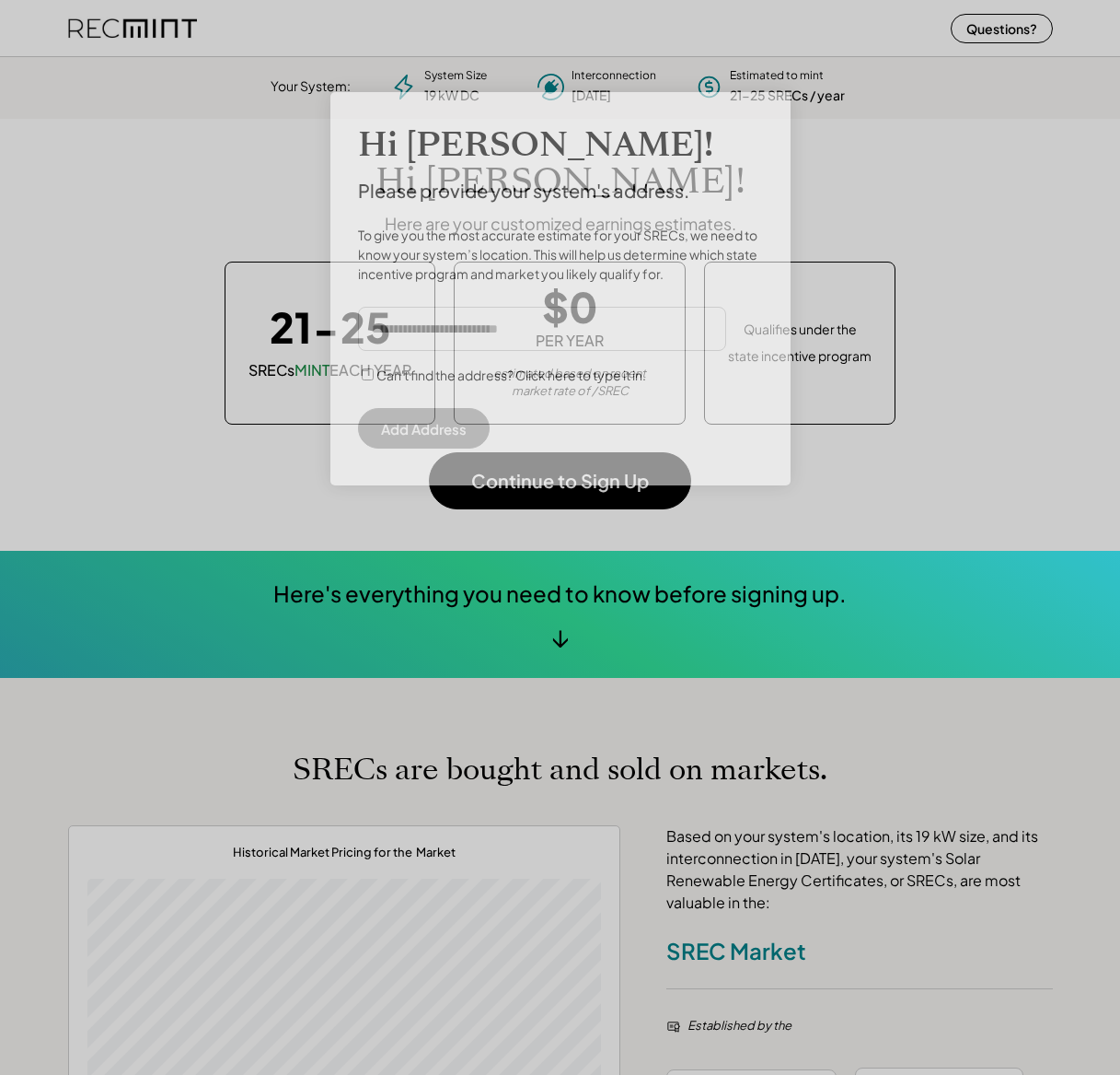
scroll to position [259, 514]
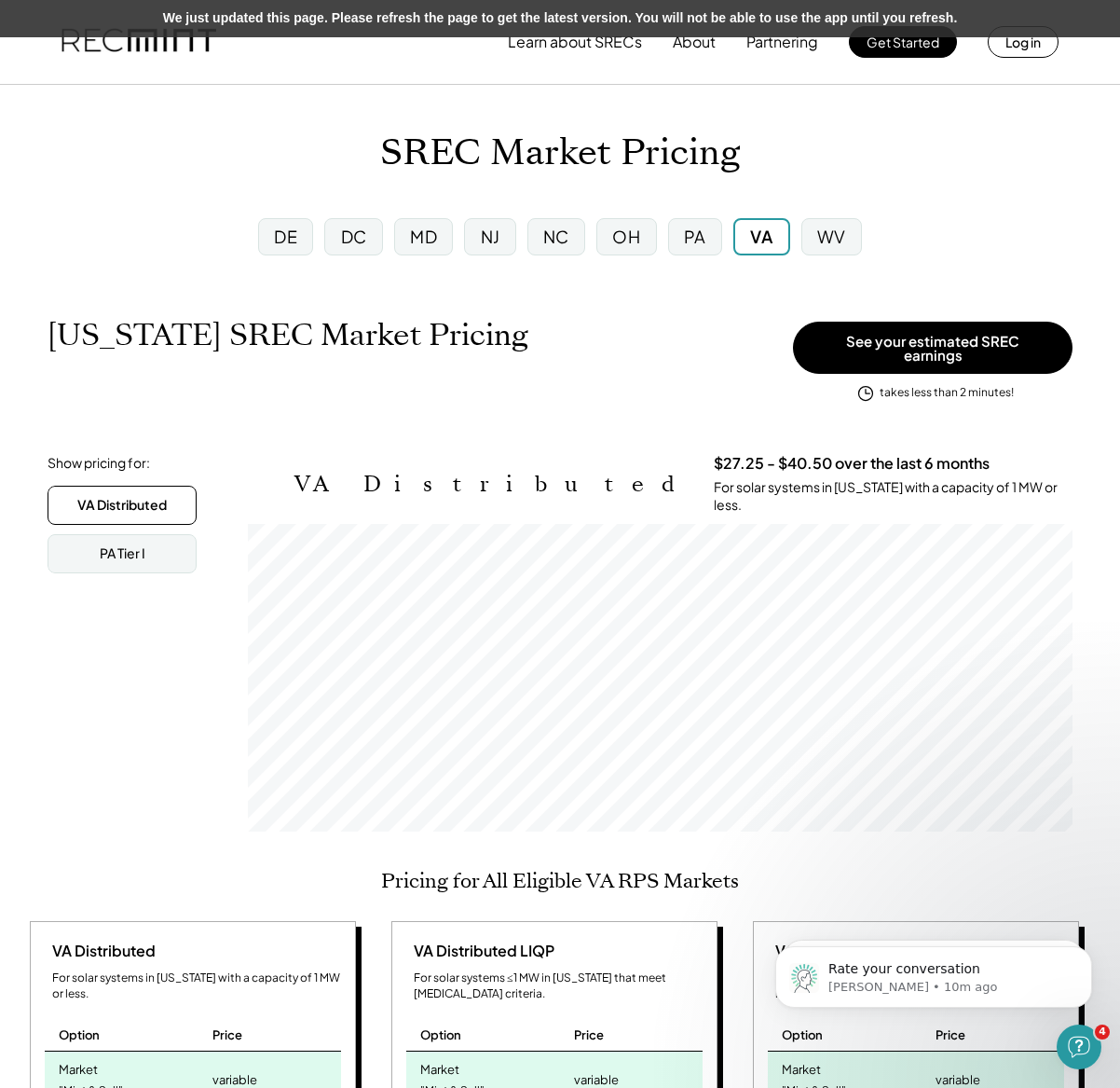
scroll to position [308, 825]
